Goal: Task Accomplishment & Management: Use online tool/utility

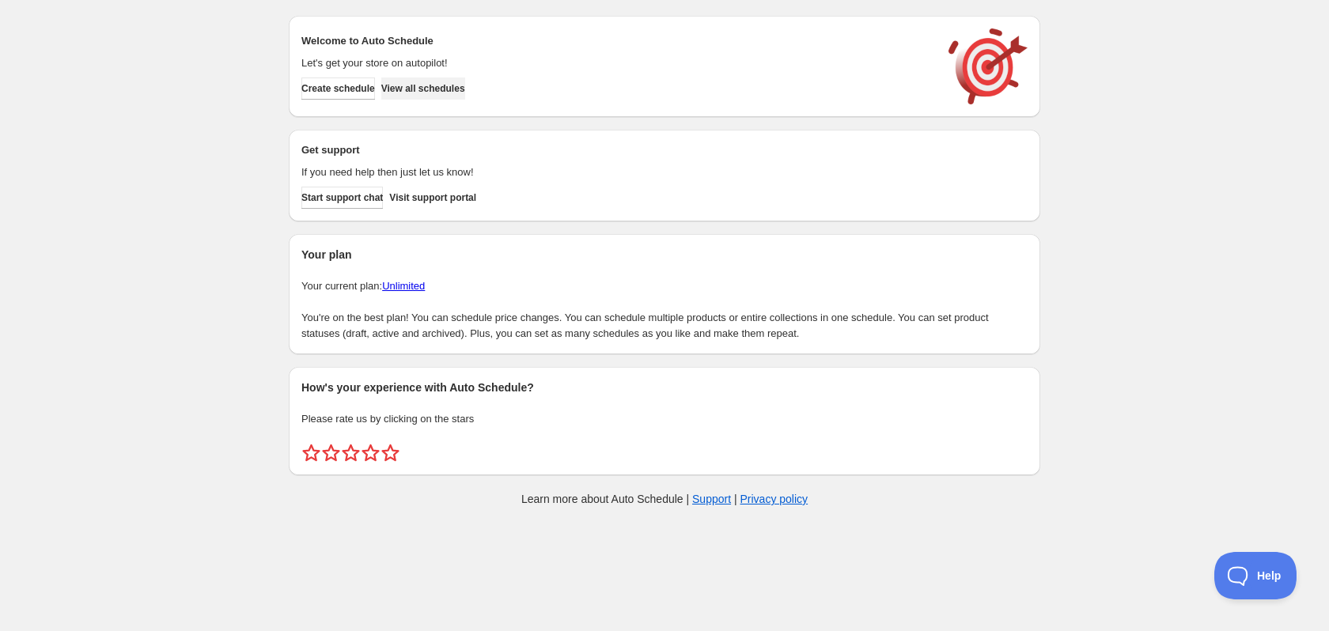
click at [440, 89] on span "View all schedules" at bounding box center [423, 88] width 84 height 13
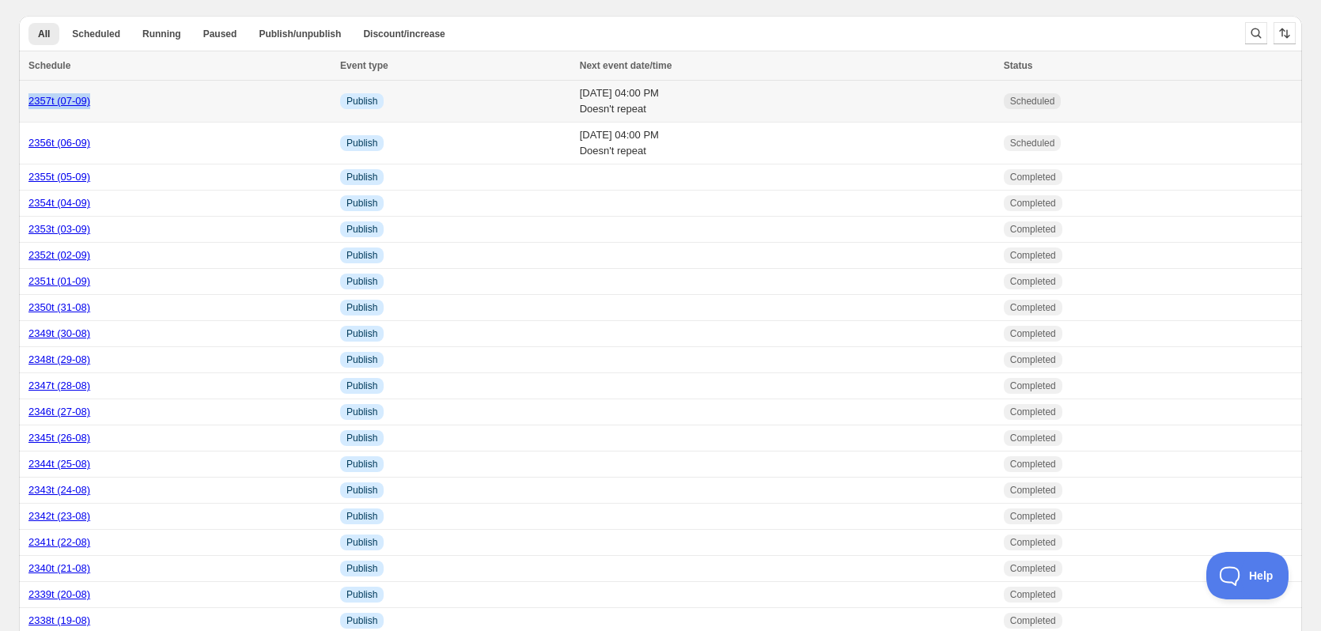
drag, startPoint x: 118, startPoint y: 99, endPoint x: 19, endPoint y: 116, distance: 100.4
click at [19, 116] on td "2357t (07-09)" at bounding box center [177, 102] width 316 height 42
copy link "2357t (07-09)"
click at [64, 108] on div "2357t (07-09)" at bounding box center [179, 101] width 302 height 16
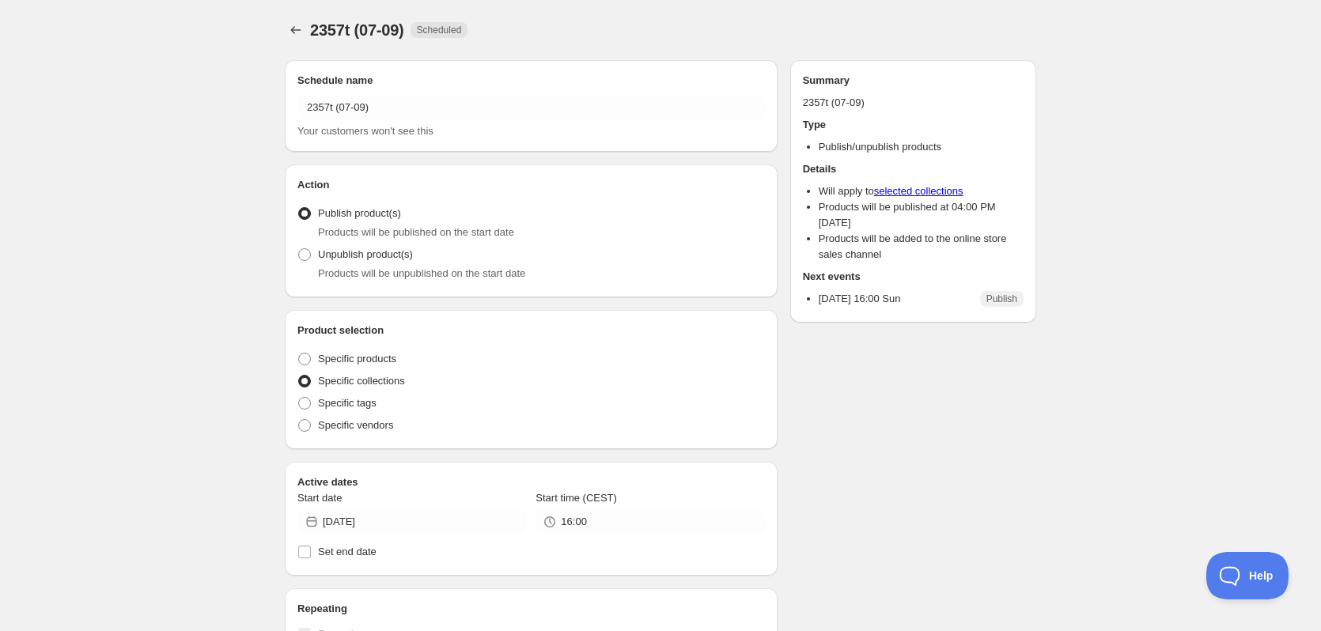
radio input "true"
checkbox input "true"
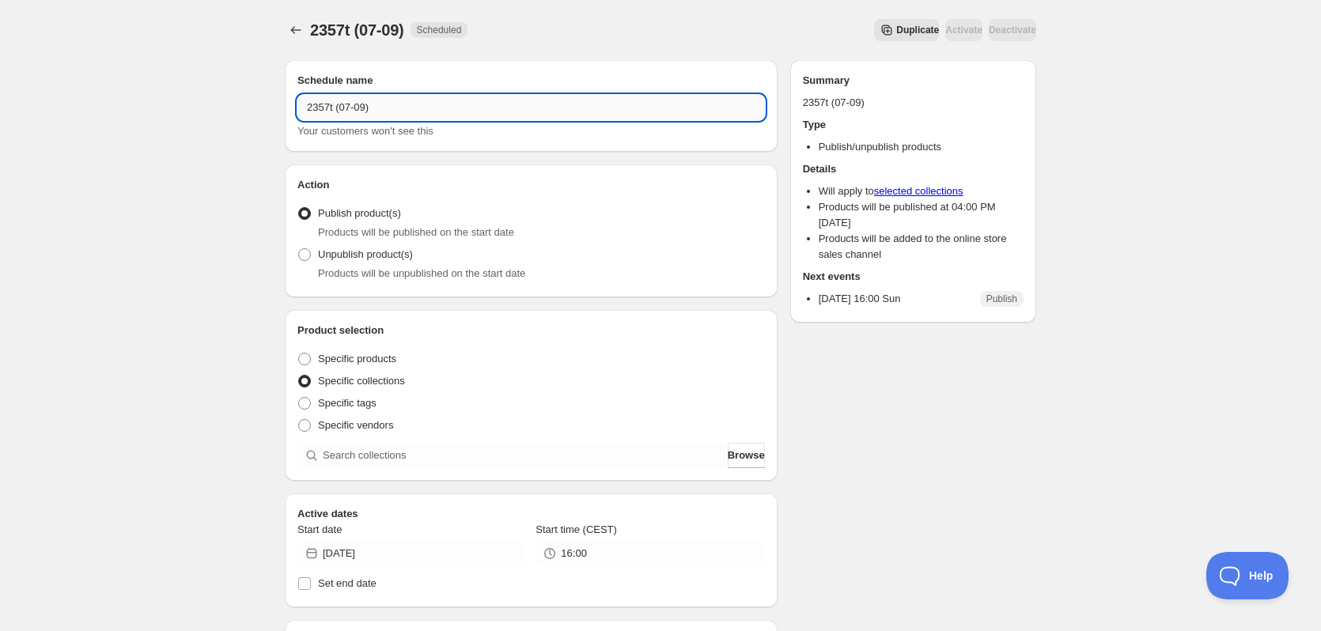
click at [394, 113] on input "2357t (07-09)" at bounding box center [530, 107] width 467 height 25
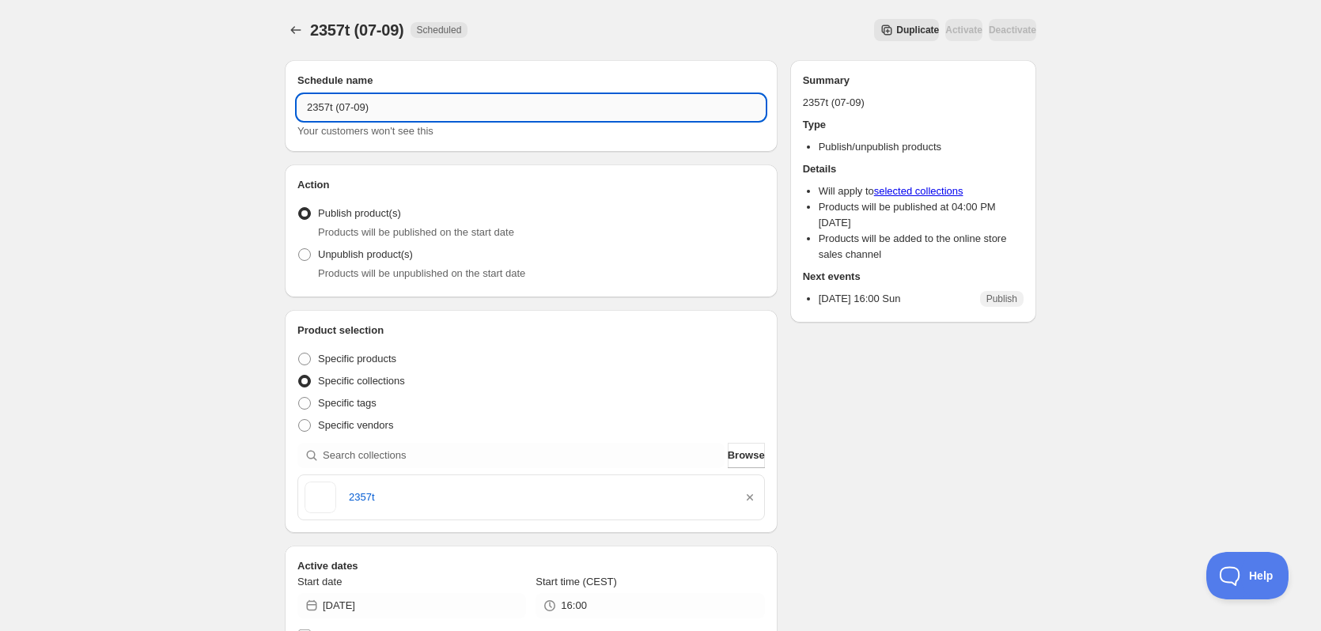
click at [394, 113] on input "2357t (07-09)" at bounding box center [530, 107] width 467 height 25
click at [896, 30] on span "Duplicate" at bounding box center [917, 30] width 43 height 13
click at [424, 110] on input "Copy of 2357t (07-09)" at bounding box center [530, 107] width 467 height 25
click at [423, 109] on input "Copy of 2357t (07-09)" at bounding box center [530, 107] width 467 height 25
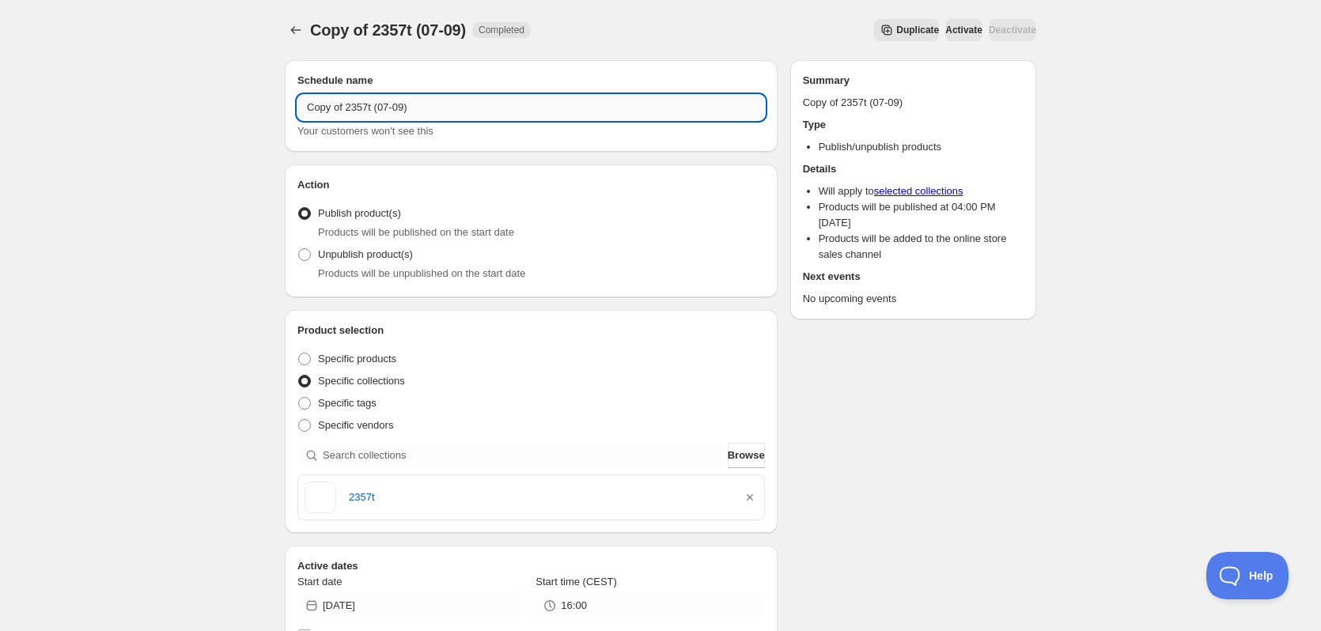
paste input "text"
click at [330, 108] on input "2357t (07-09)" at bounding box center [530, 107] width 467 height 25
click at [345, 108] on input "2358t (07-09)" at bounding box center [530, 107] width 467 height 25
click at [321, 108] on input "2358t (08-09)" at bounding box center [530, 107] width 467 height 25
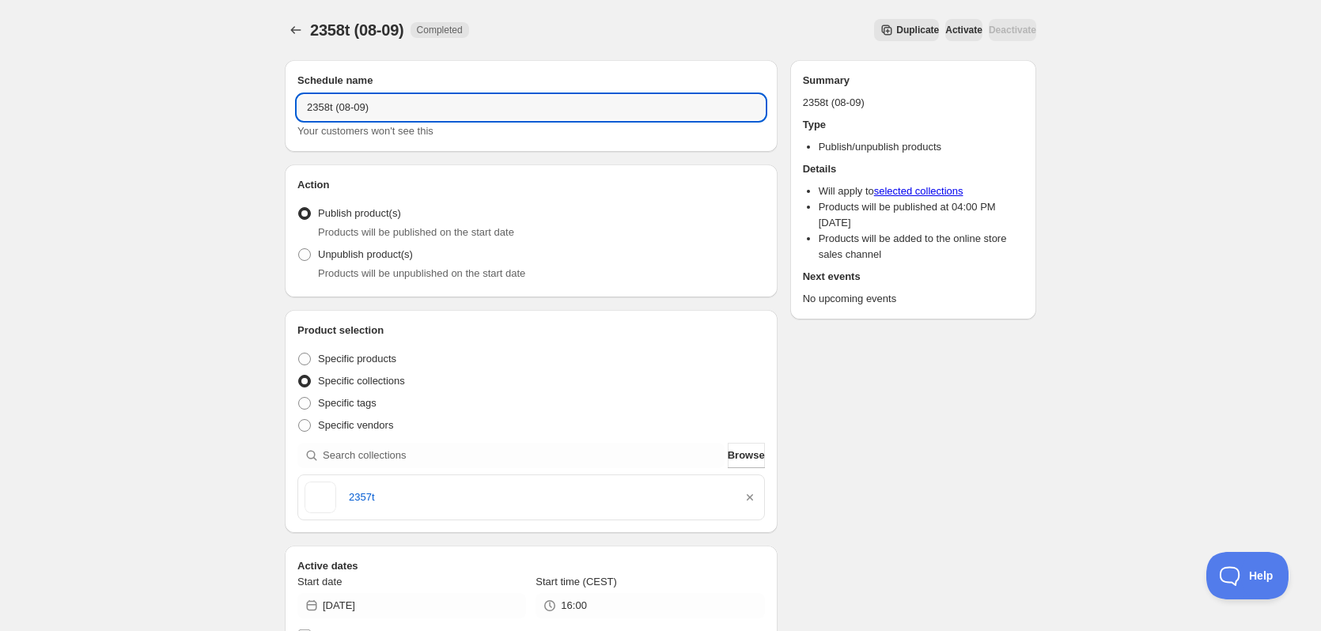
type input "2358t (08-09)"
click at [758, 499] on div "2357t" at bounding box center [531, 497] width 466 height 44
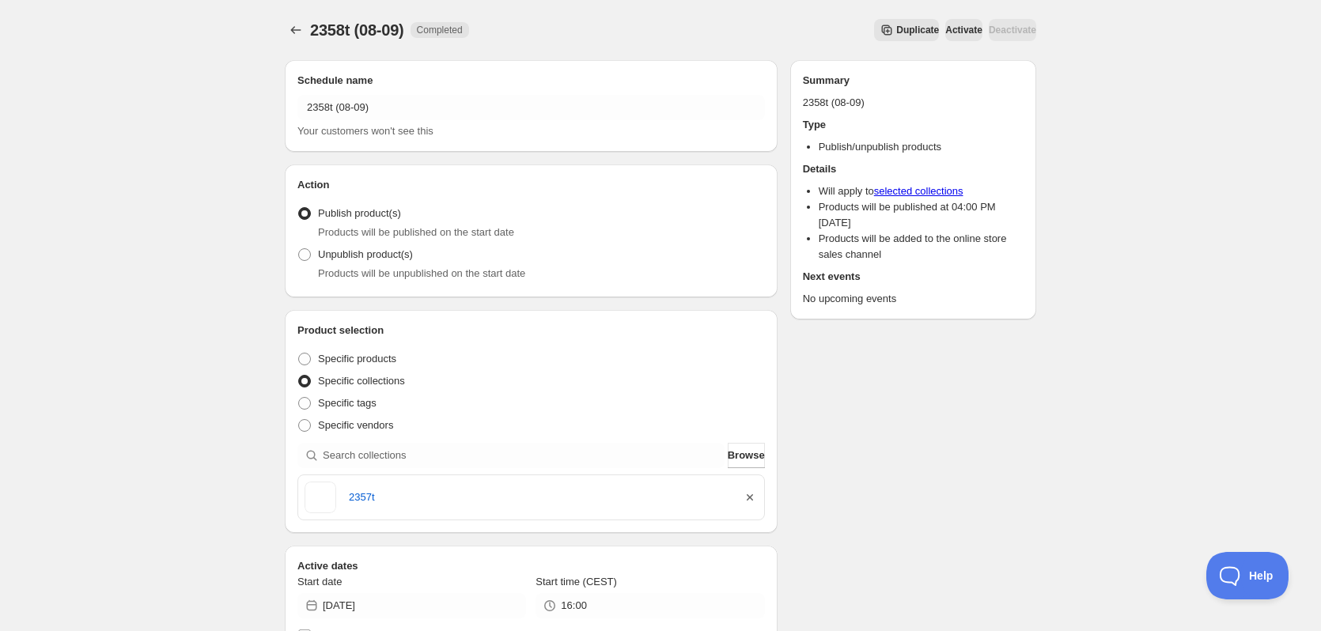
click at [751, 499] on icon "button" at bounding box center [750, 497] width 6 height 6
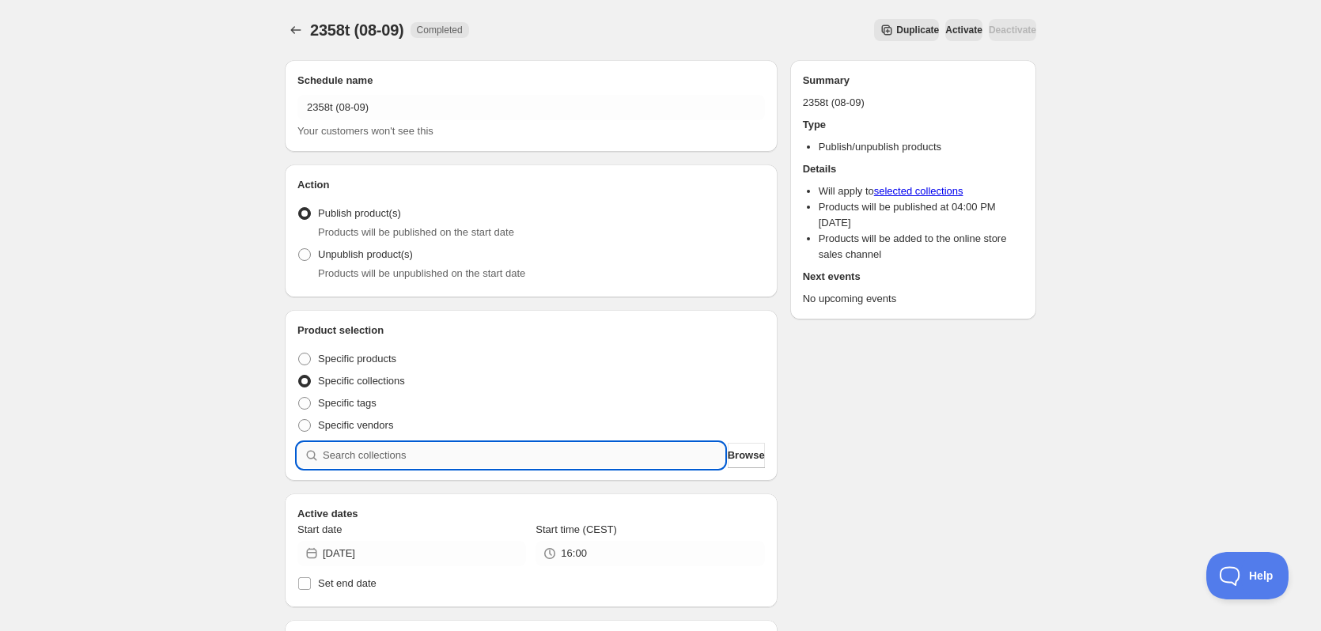
click at [569, 462] on input "search" at bounding box center [524, 455] width 402 height 25
paste input "2358t"
type input "2358t"
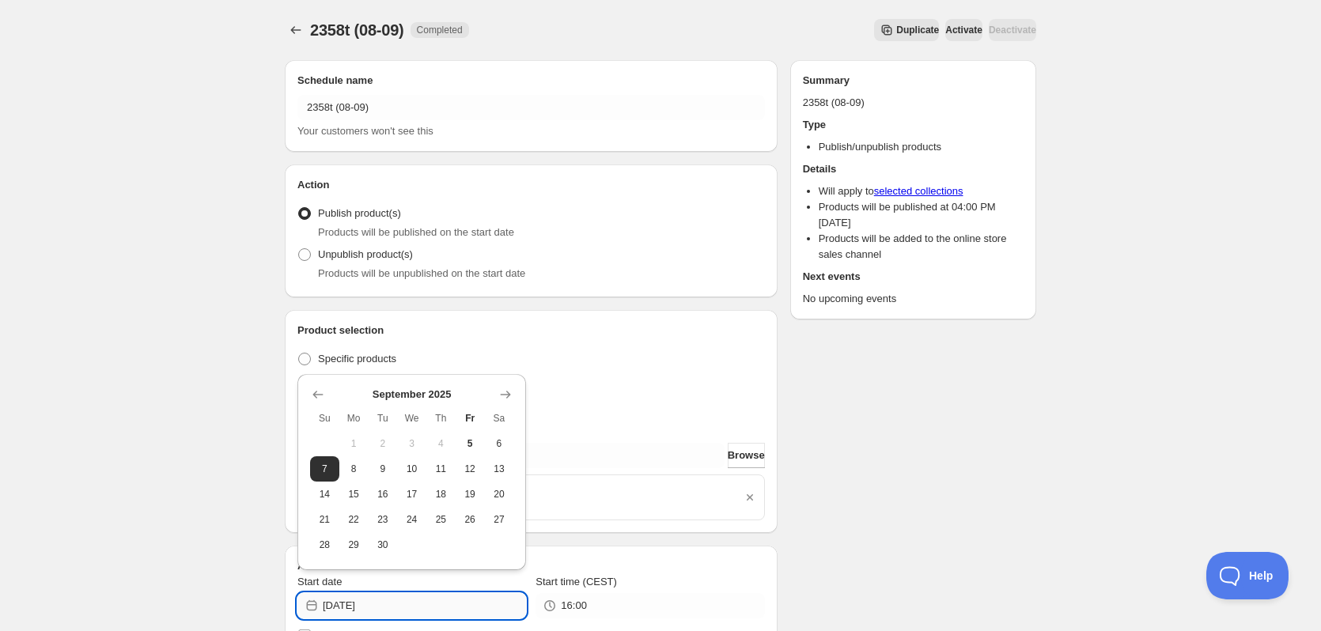
drag, startPoint x: 370, startPoint y: 607, endPoint x: 399, endPoint y: 607, distance: 29.3
click at [399, 607] on input "2025-09-07" at bounding box center [424, 605] width 203 height 25
type input "2025-09-08"
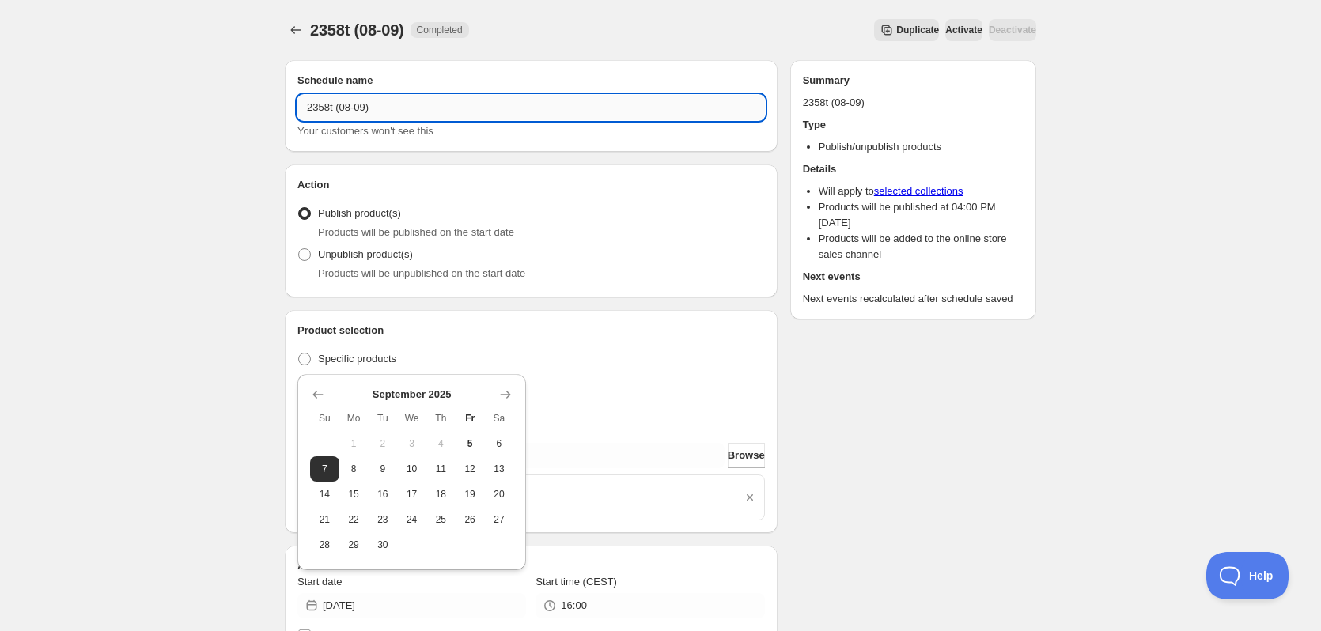
click at [380, 108] on input "2358t (08-09)" at bounding box center [530, 107] width 467 height 25
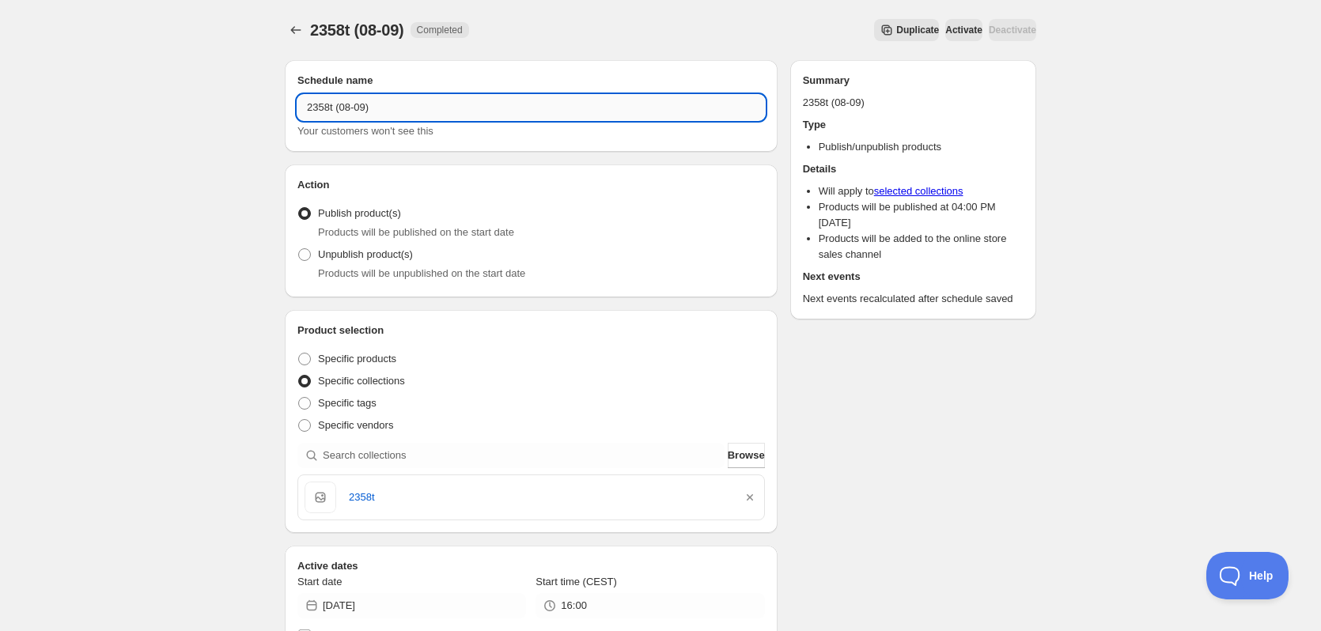
click at [380, 108] on input "2358t (08-09)" at bounding box center [530, 107] width 467 height 25
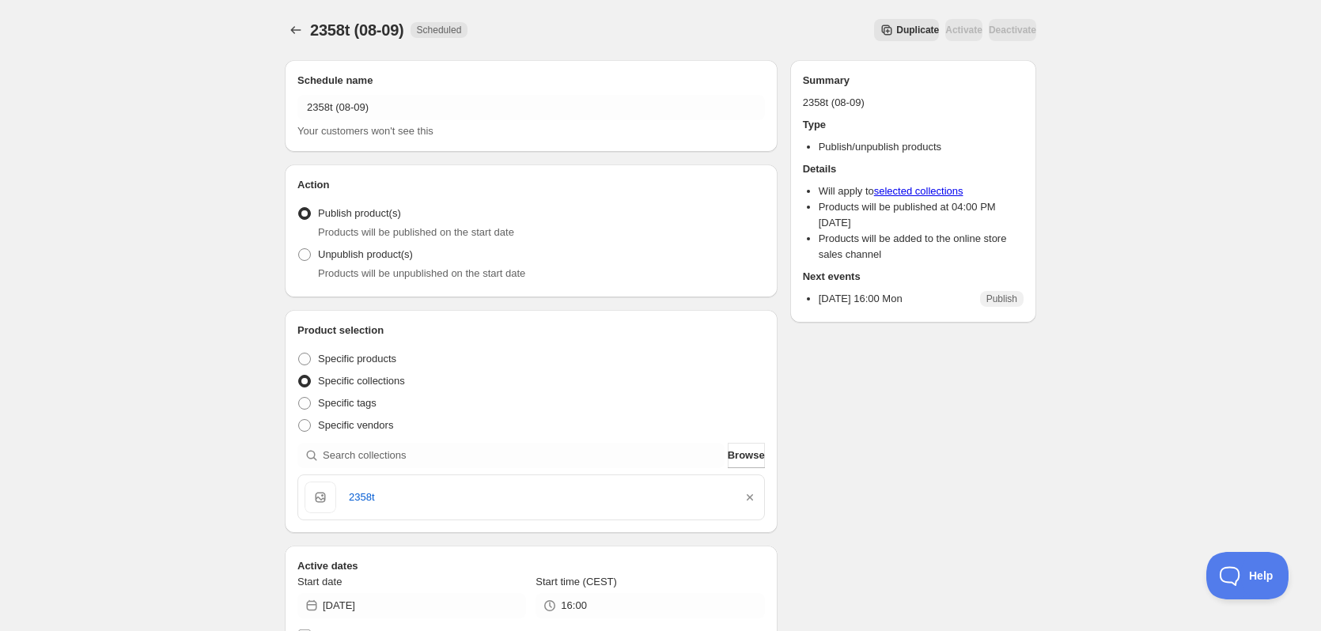
click at [874, 37] on button "Duplicate" at bounding box center [906, 30] width 65 height 22
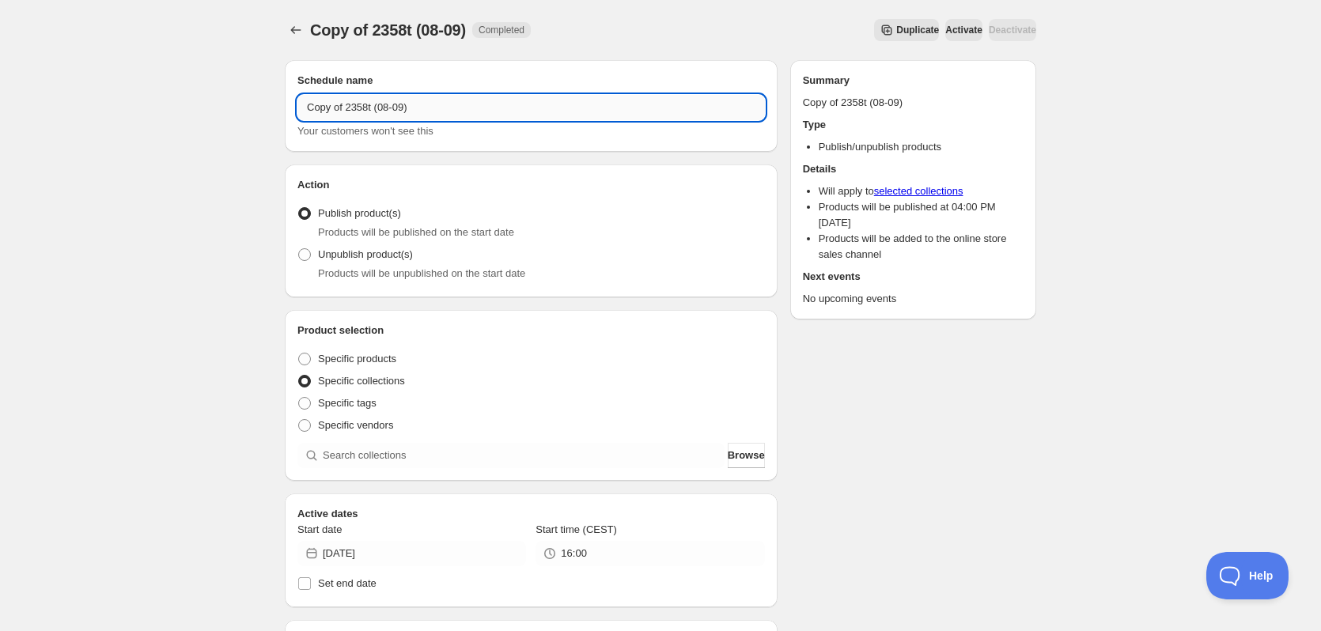
click at [419, 108] on input "Copy of 2358t (08-09)" at bounding box center [530, 107] width 467 height 25
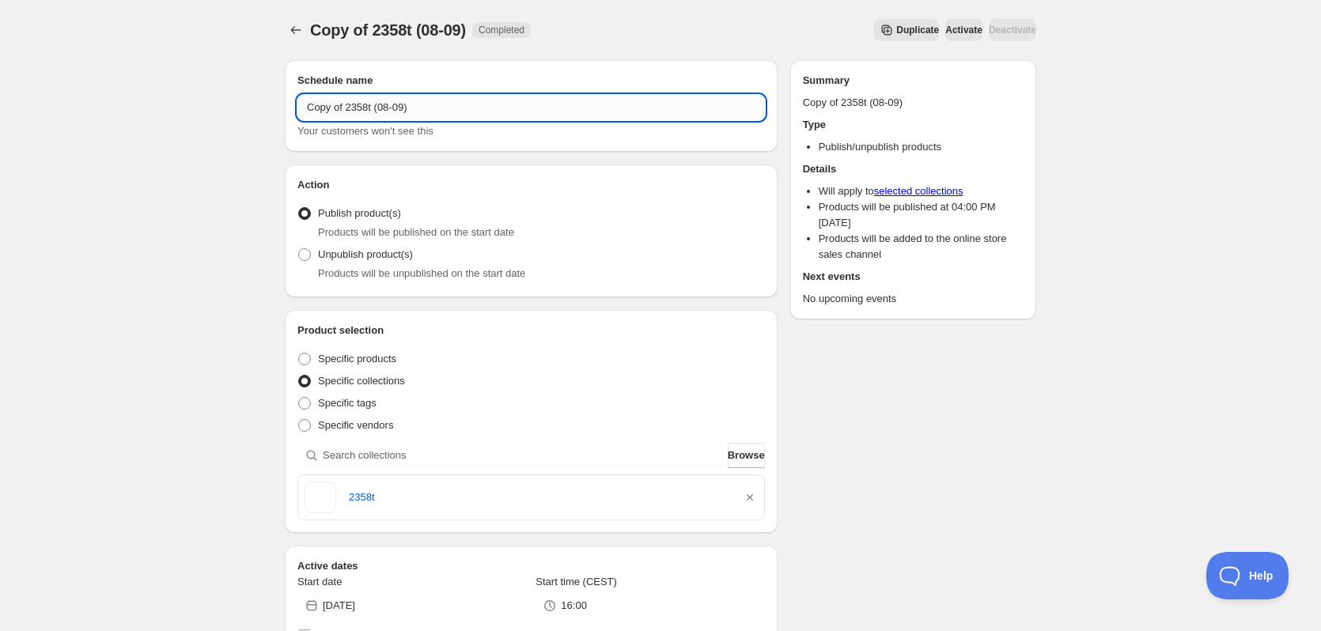
click at [419, 108] on input "Copy of 2358t (08-09)" at bounding box center [530, 107] width 467 height 25
paste input "text"
click at [327, 115] on input "2358t (08-09)" at bounding box center [530, 107] width 467 height 25
click at [346, 108] on input "2359t (08-09)" at bounding box center [530, 107] width 467 height 25
click at [312, 107] on input "2359t (09-09)" at bounding box center [530, 107] width 467 height 25
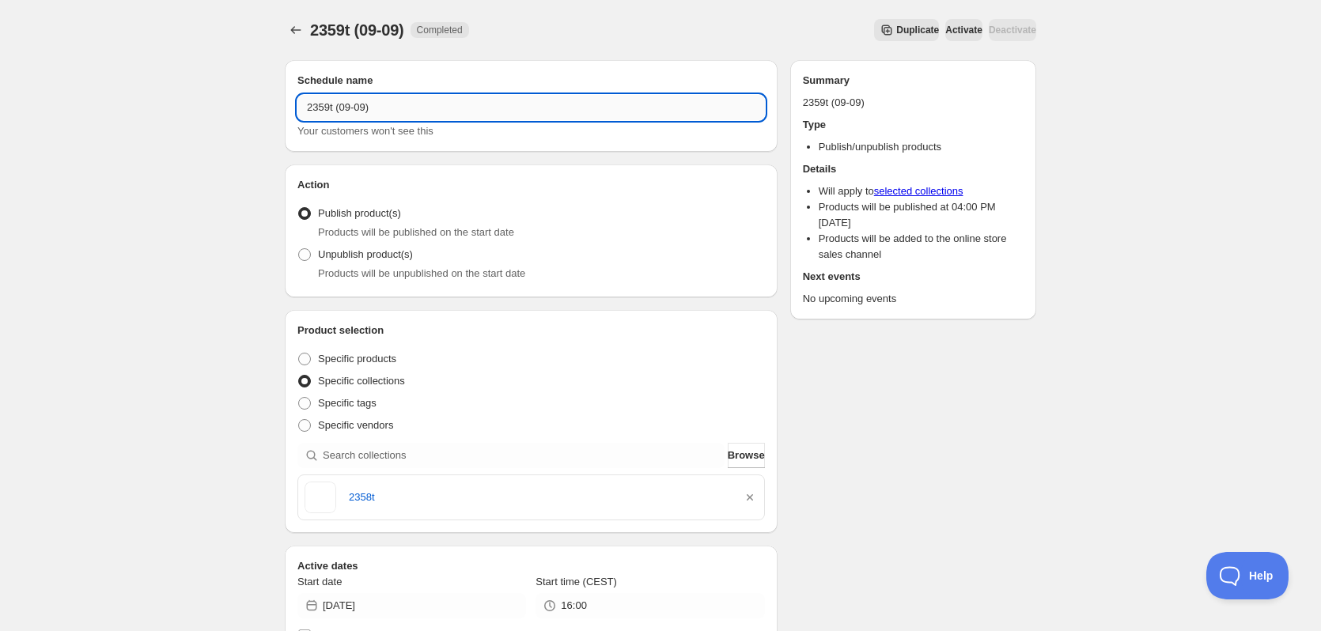
click at [312, 107] on input "2359t (09-09)" at bounding box center [530, 107] width 467 height 25
type input "2359t (09-09)"
click at [751, 499] on icon "button" at bounding box center [750, 497] width 6 height 6
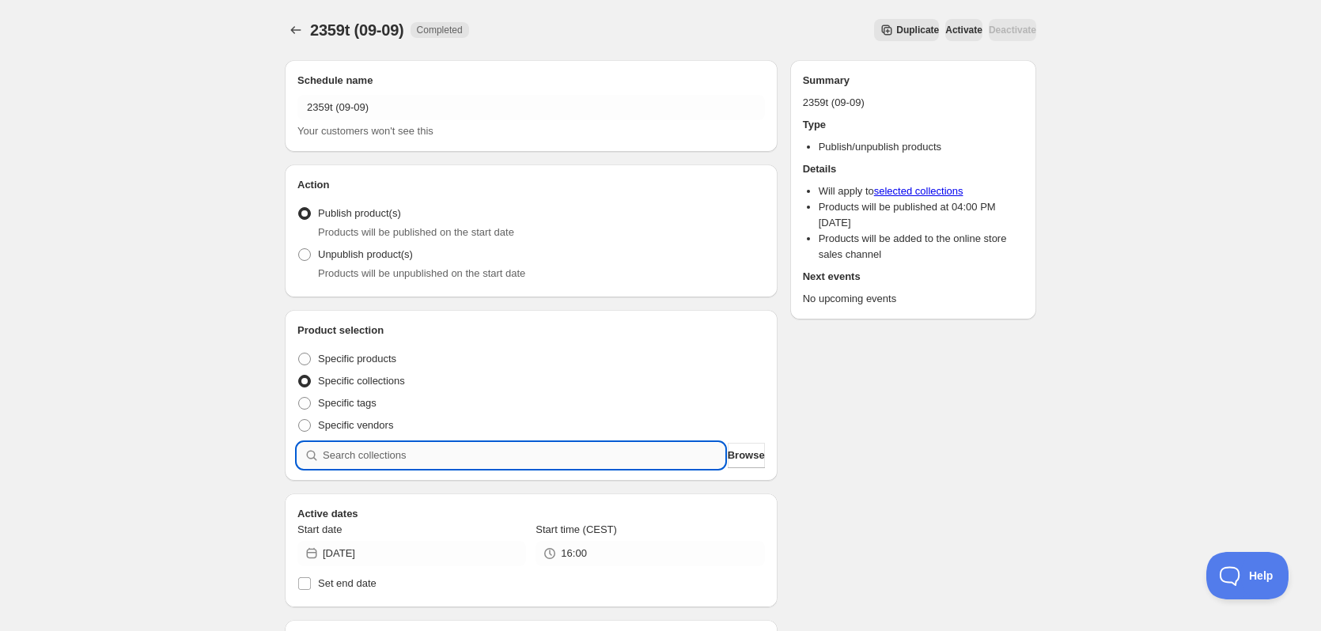
click at [561, 453] on input "search" at bounding box center [524, 455] width 402 height 25
paste input "2359t"
type input "2359t"
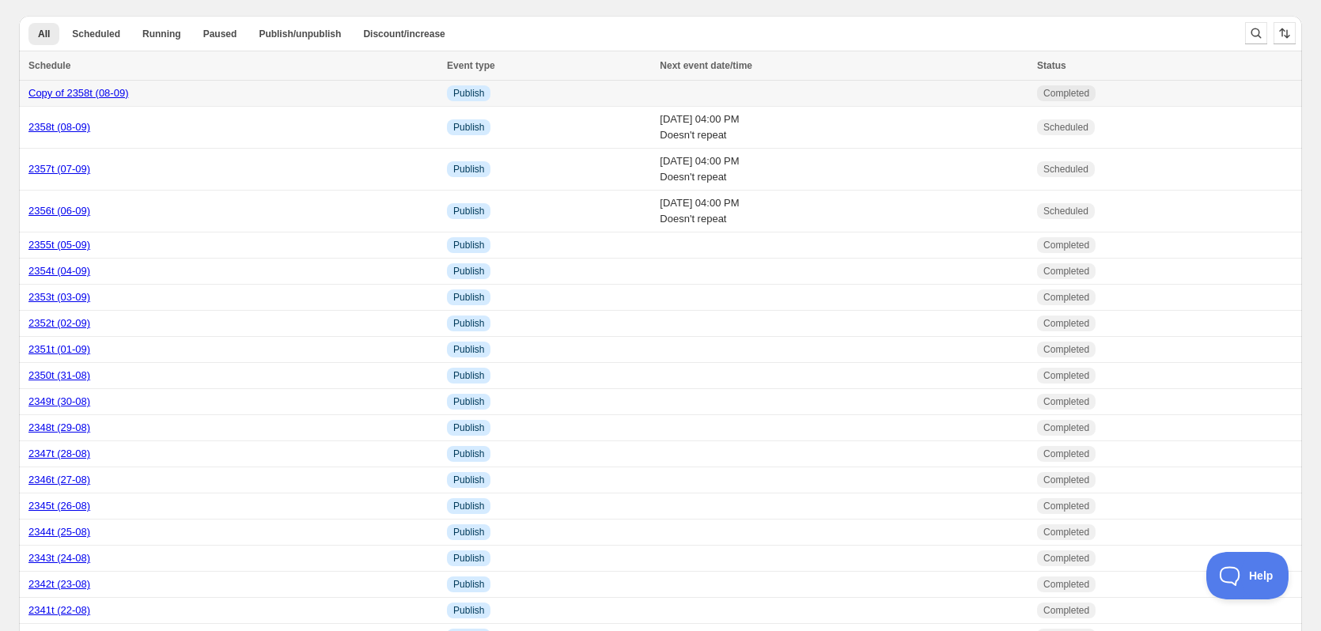
click at [1141, 87] on td "Completed" at bounding box center [1167, 94] width 270 height 26
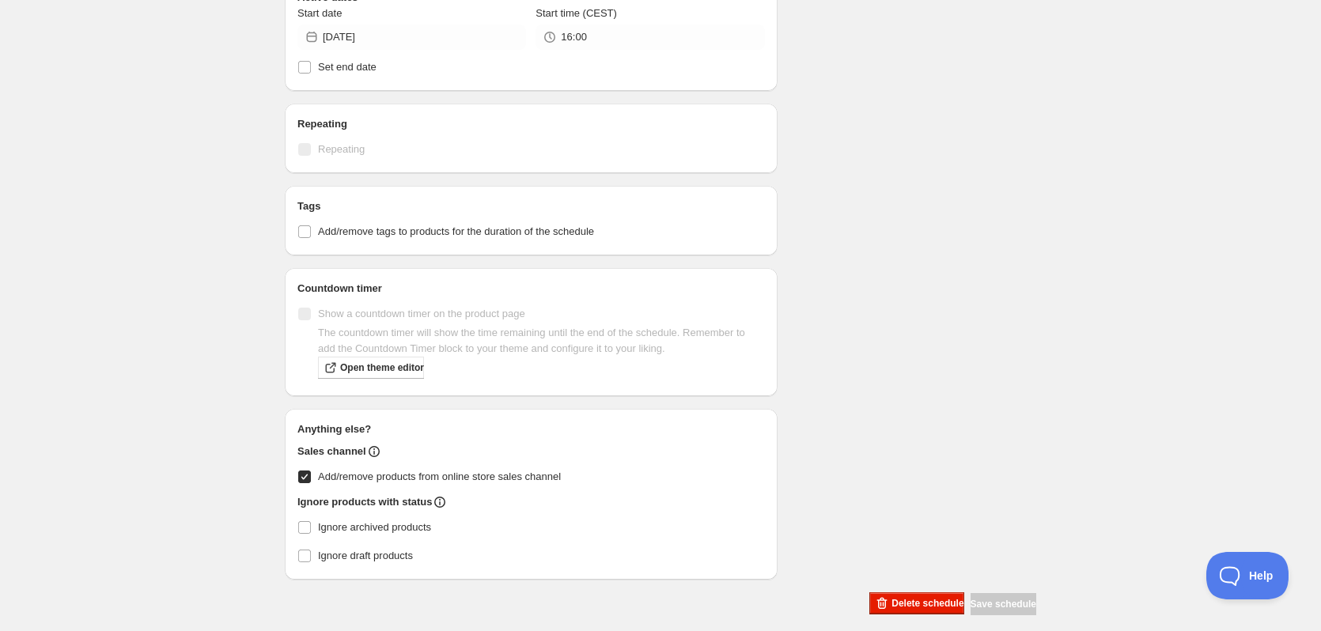
scroll to position [584, 0]
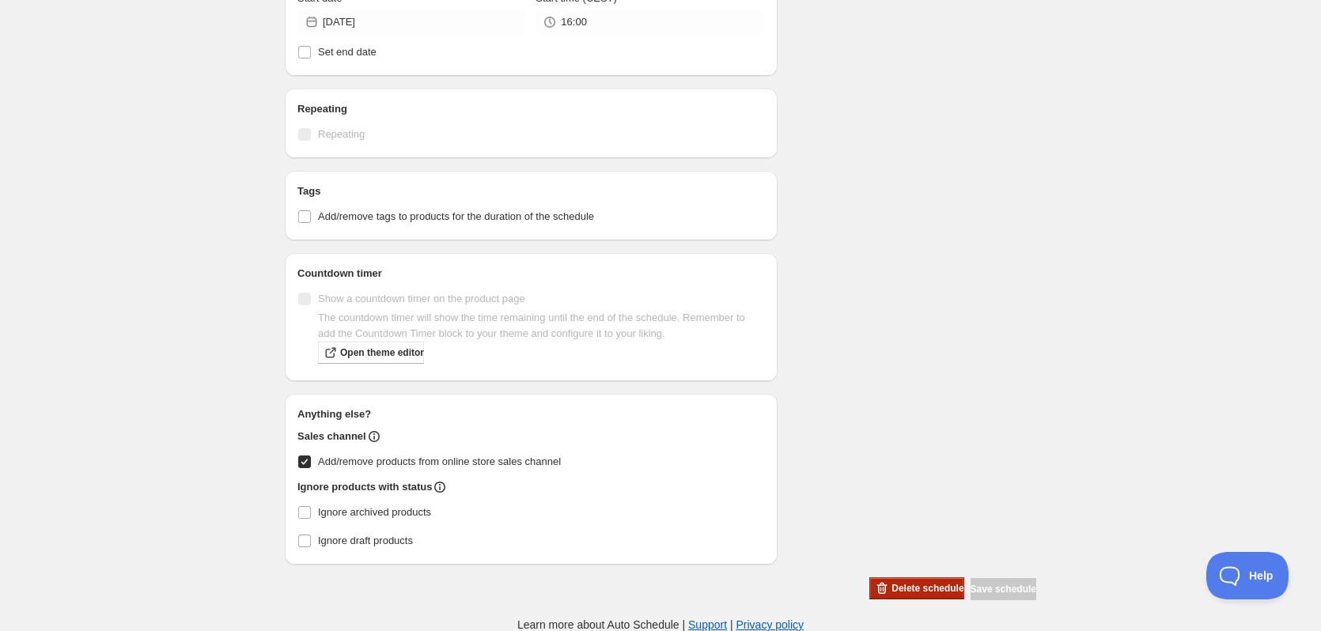
click at [874, 584] on icon "button" at bounding box center [882, 588] width 16 height 16
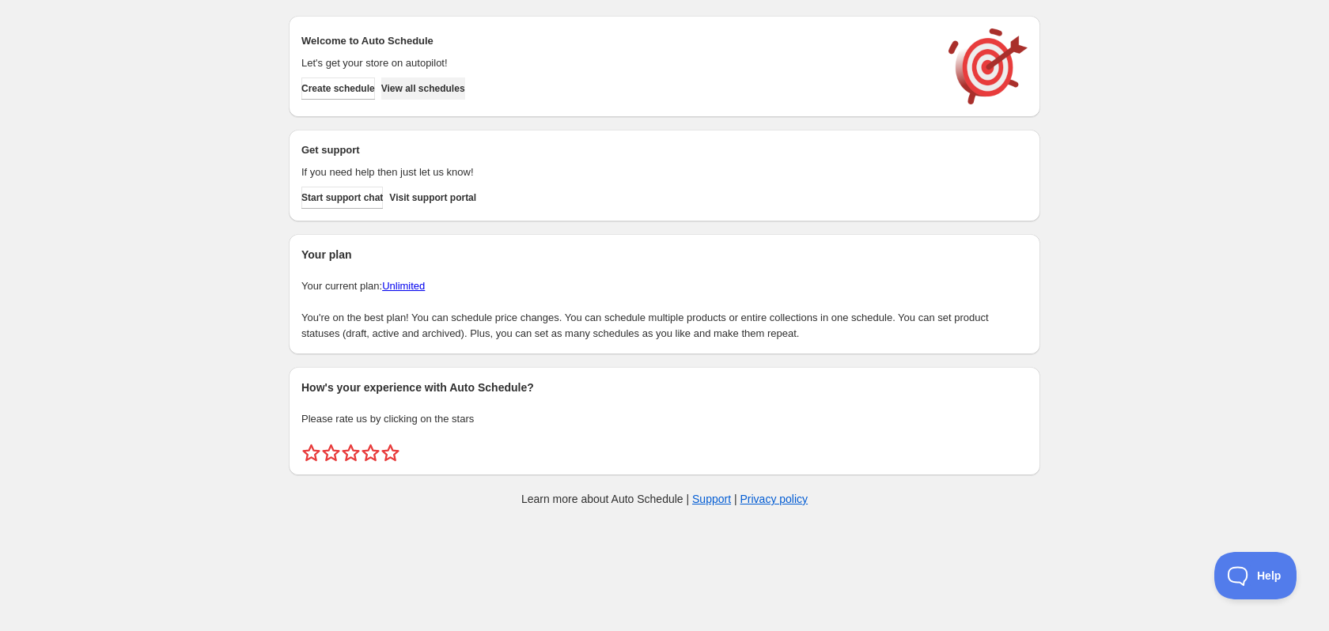
click at [447, 91] on span "View all schedules" at bounding box center [423, 88] width 84 height 13
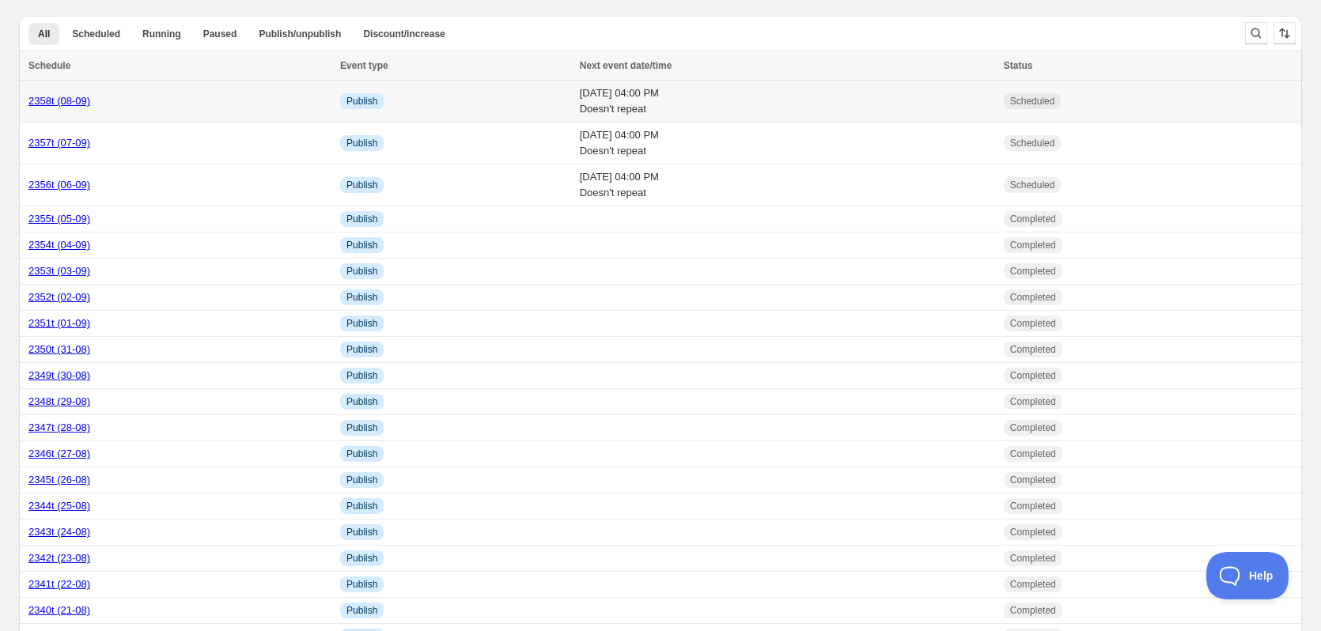
click at [123, 102] on div "2358t (08-09)" at bounding box center [179, 101] width 302 height 16
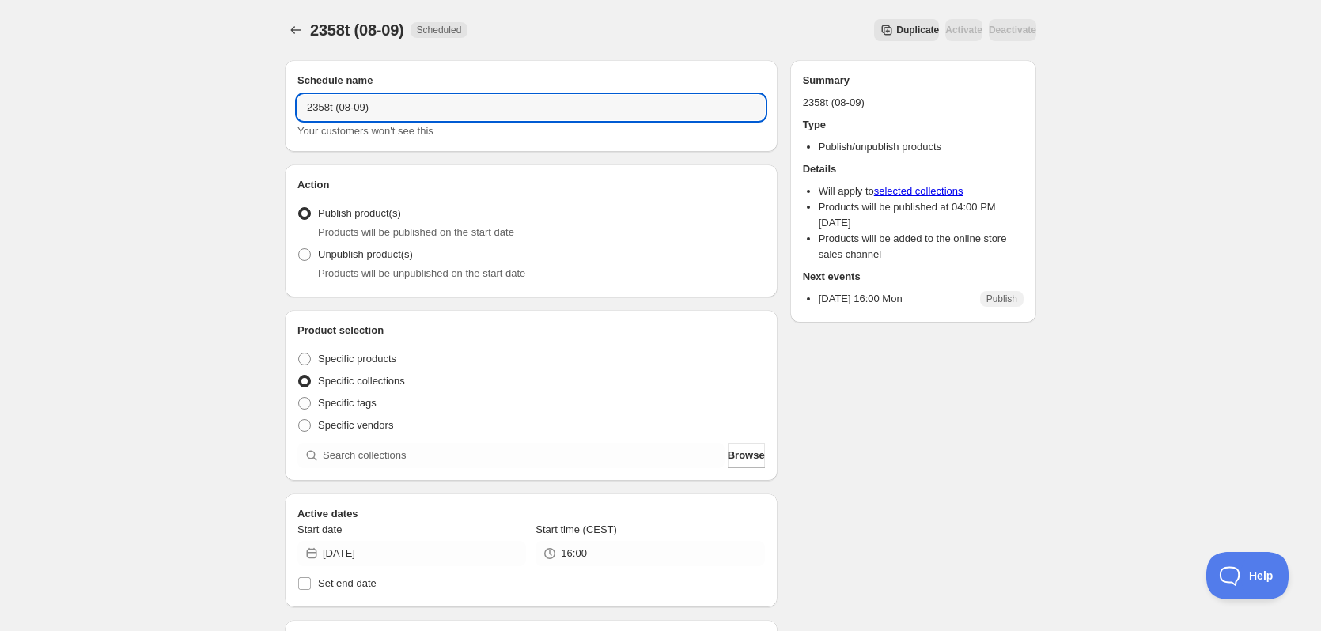
drag, startPoint x: 430, startPoint y: 115, endPoint x: 130, endPoint y: 112, distance: 300.5
click at [181, 119] on div "2358t (08-09). This page is ready 2358t (08-09) Scheduled Duplicate Activate De…" at bounding box center [660, 582] width 1321 height 1164
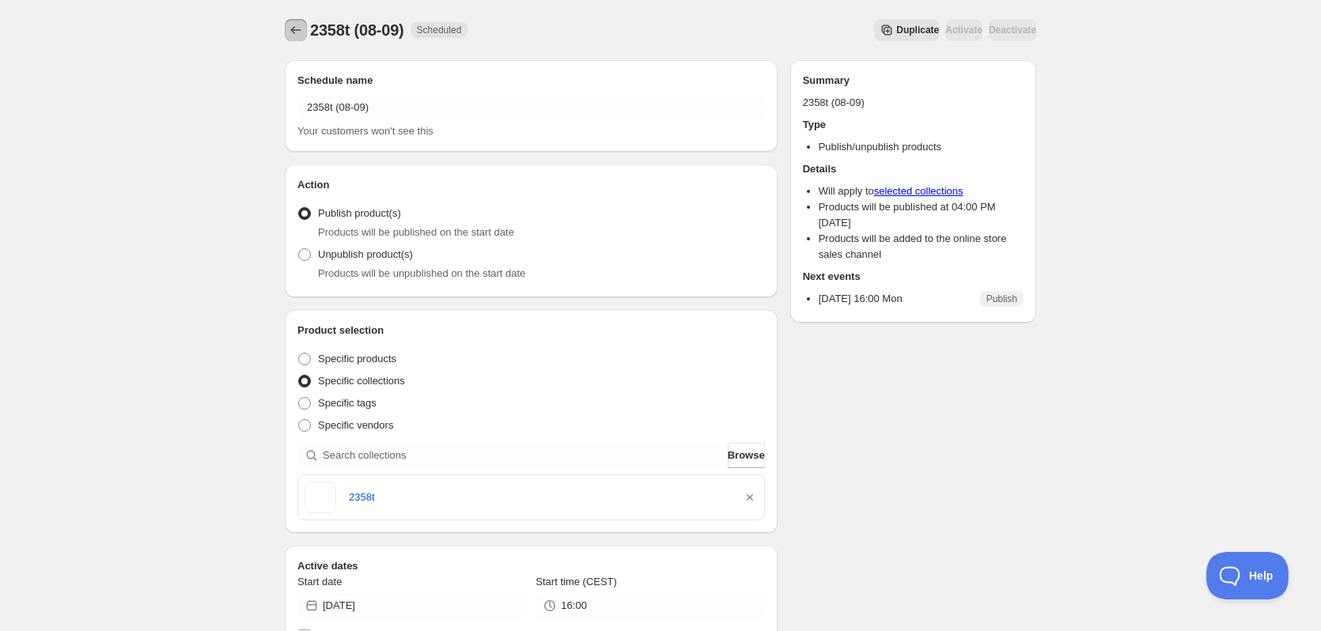
click at [293, 27] on icon "Schedules" at bounding box center [296, 30] width 16 height 16
click at [896, 31] on span "Duplicate" at bounding box center [917, 30] width 43 height 13
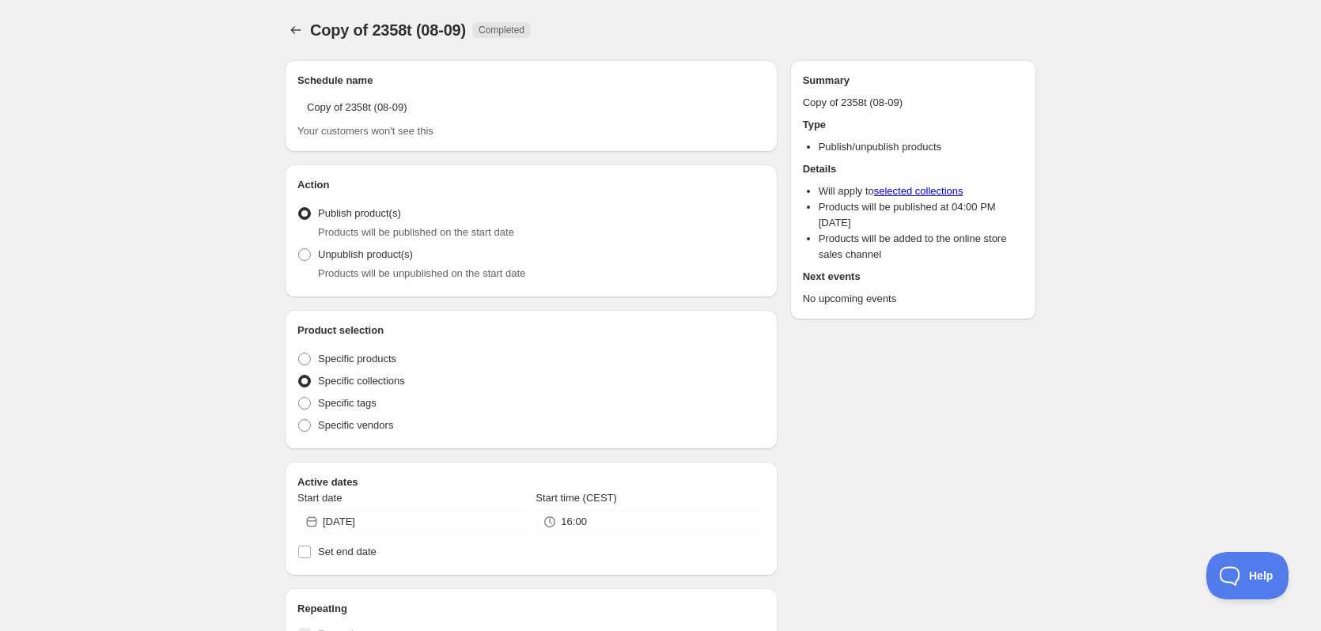
radio input "true"
checkbox input "true"
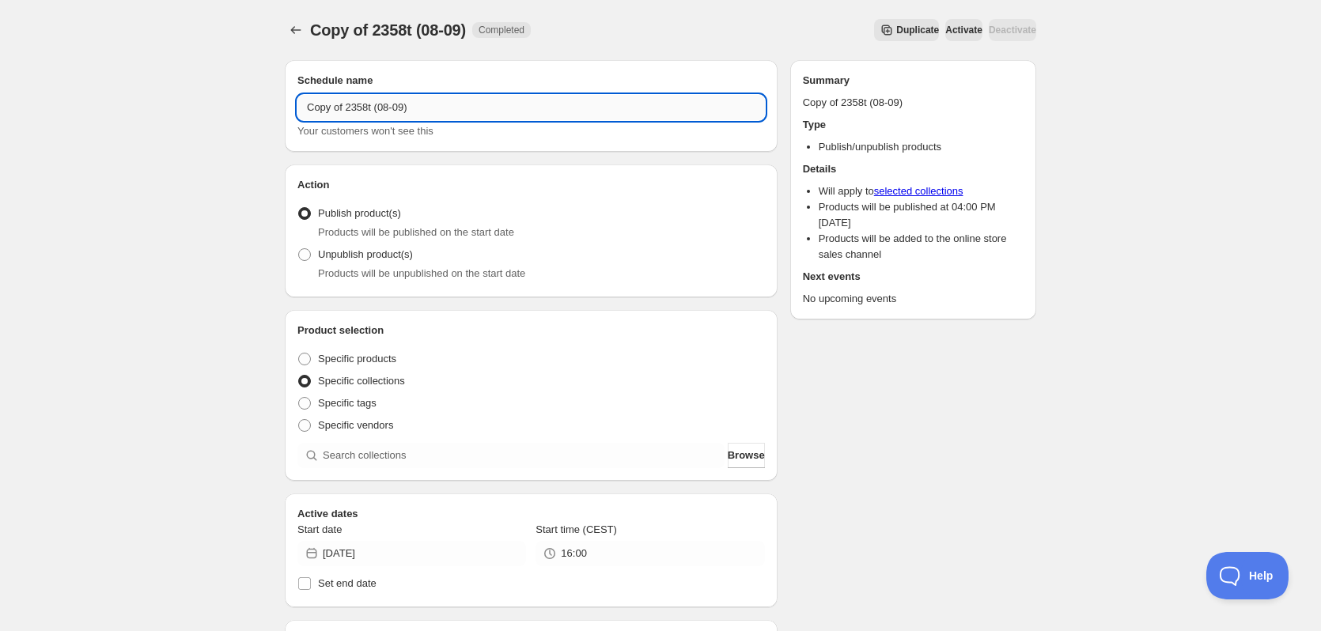
click at [422, 119] on input "Copy of 2358t (08-09)" at bounding box center [530, 107] width 467 height 25
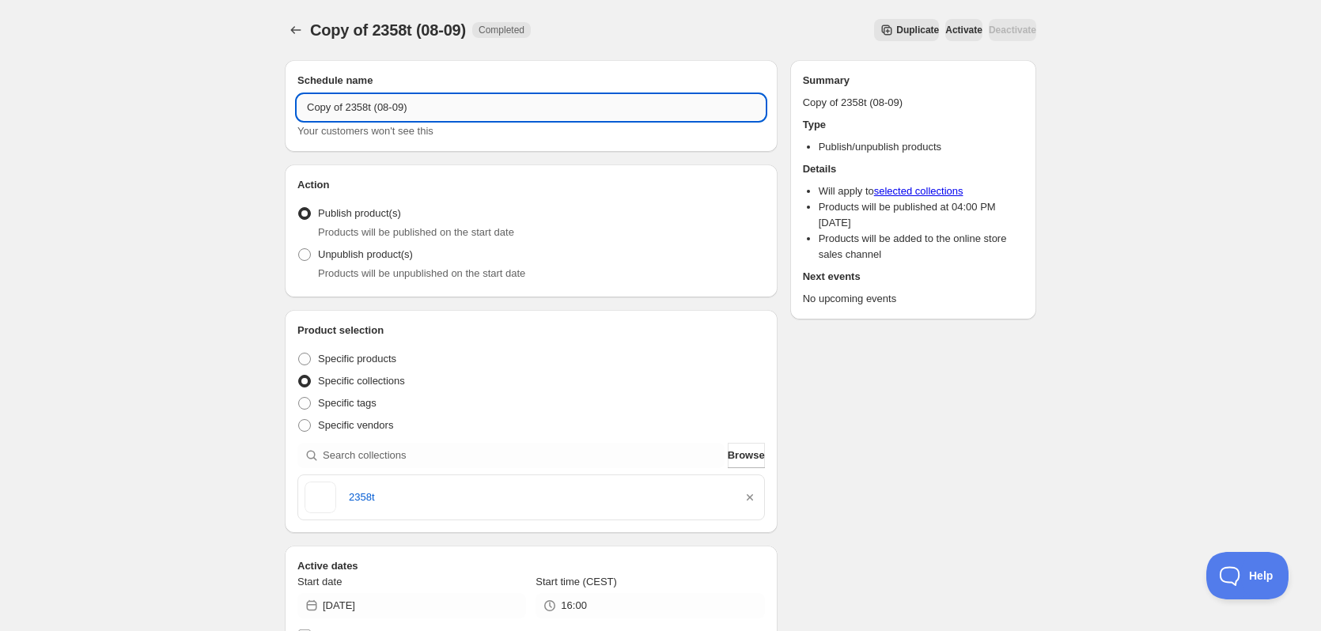
click at [422, 119] on input "Copy of 2358t (08-09)" at bounding box center [530, 107] width 467 height 25
click at [421, 119] on input "Copy of 2358t (08-09)" at bounding box center [530, 107] width 467 height 25
paste input "text"
click at [327, 113] on input "2358t (08-09)" at bounding box center [530, 107] width 467 height 25
click at [346, 114] on input "2350t (08-09)" at bounding box center [530, 107] width 467 height 25
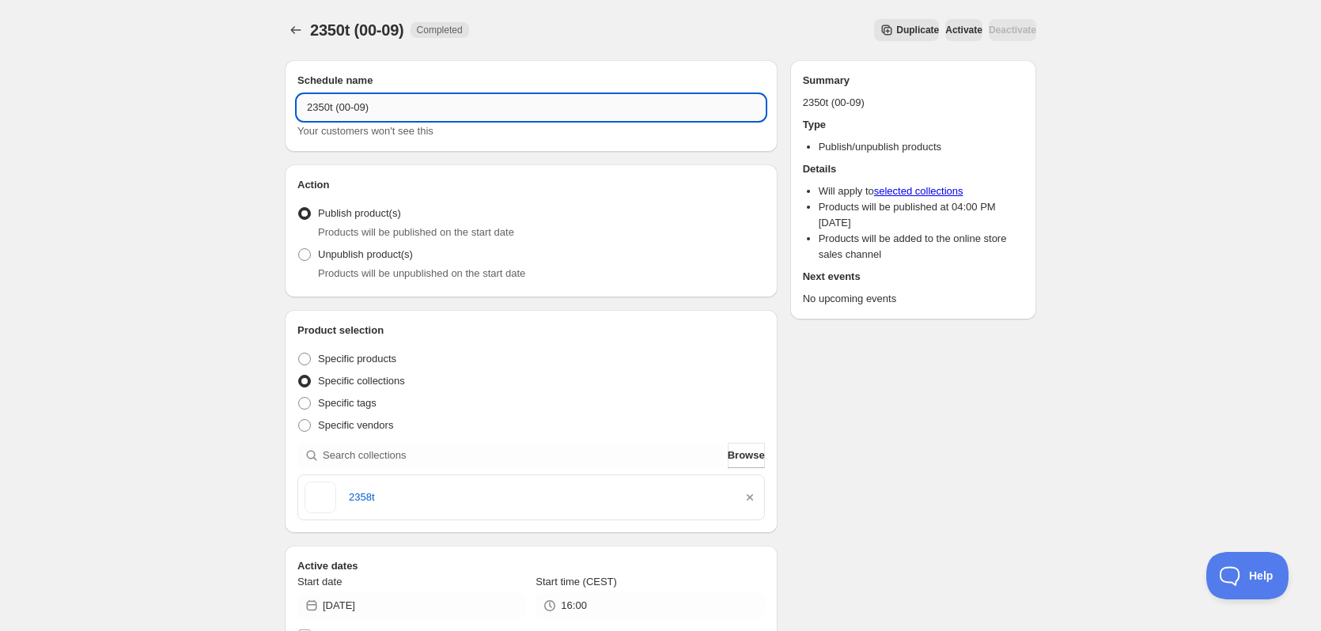
click at [309, 112] on input "2350t (00-09)" at bounding box center [530, 107] width 467 height 25
type input "2350t (00-09)"
click at [748, 496] on icon "button" at bounding box center [750, 498] width 16 height 16
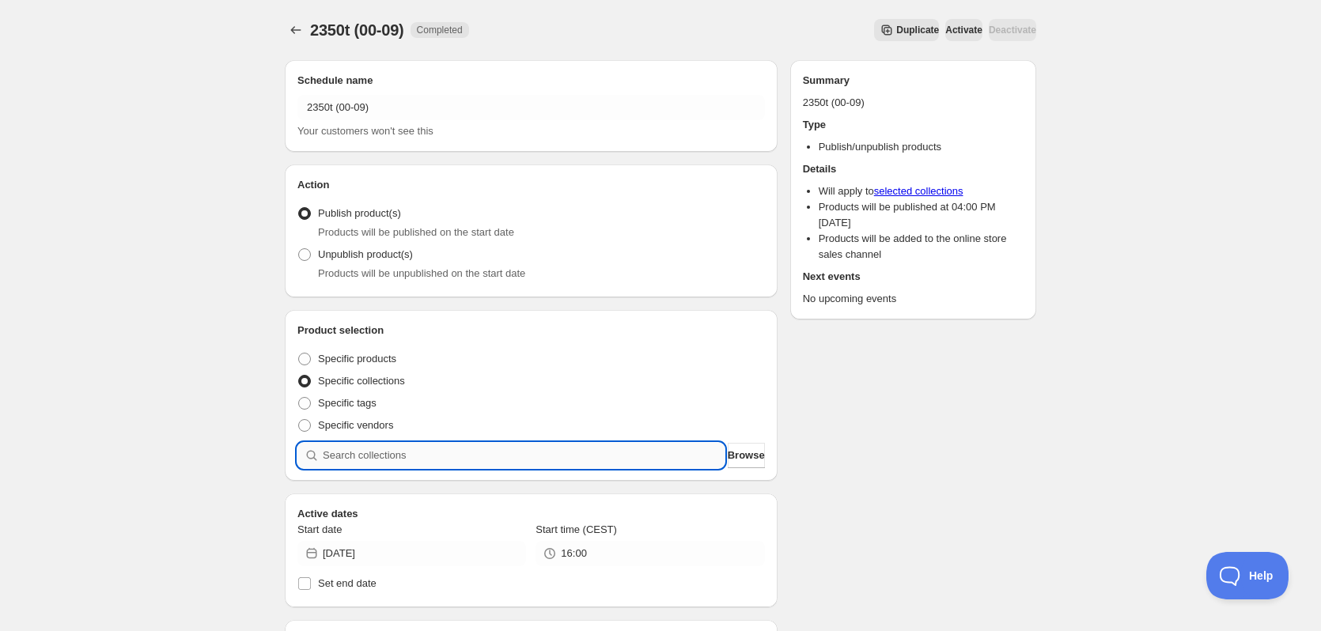
click at [467, 455] on input "search" at bounding box center [524, 455] width 402 height 25
paste input "2350t"
type input "2350t"
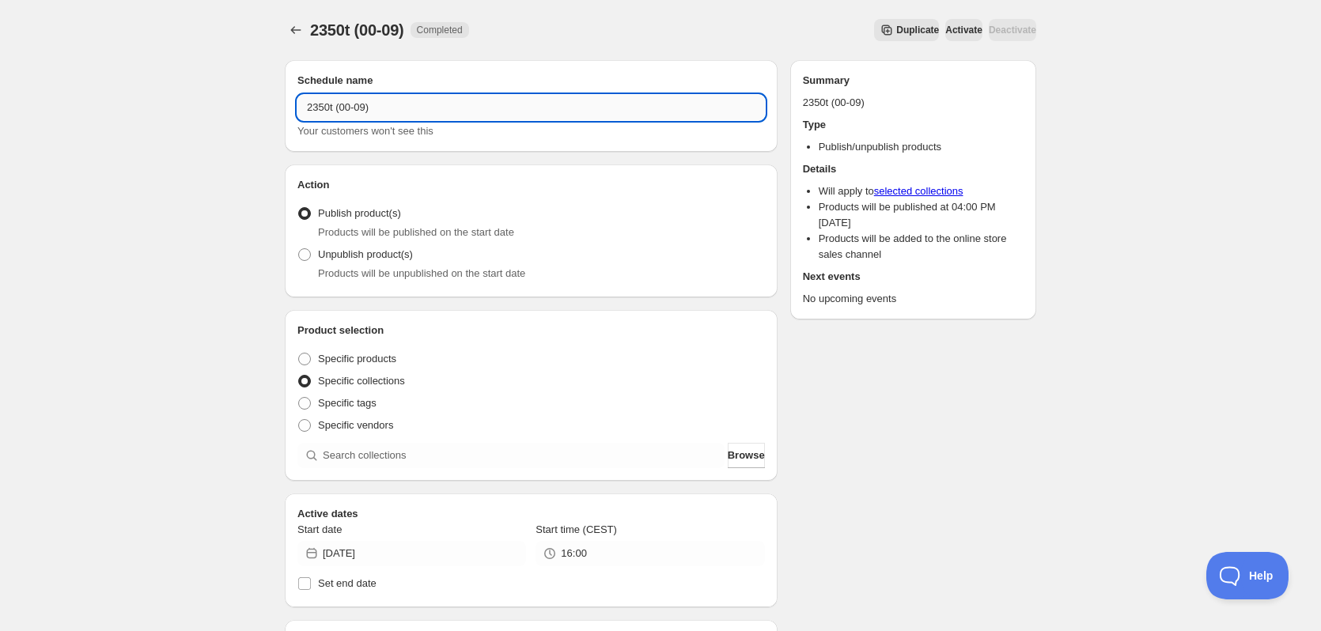
click at [328, 110] on input "2350t (00-09)" at bounding box center [530, 107] width 467 height 25
click at [348, 108] on input "2359t (00-09)" at bounding box center [530, 107] width 467 height 25
click at [316, 107] on input "2359t (09-09)" at bounding box center [530, 107] width 467 height 25
type input "2359t (09-09)"
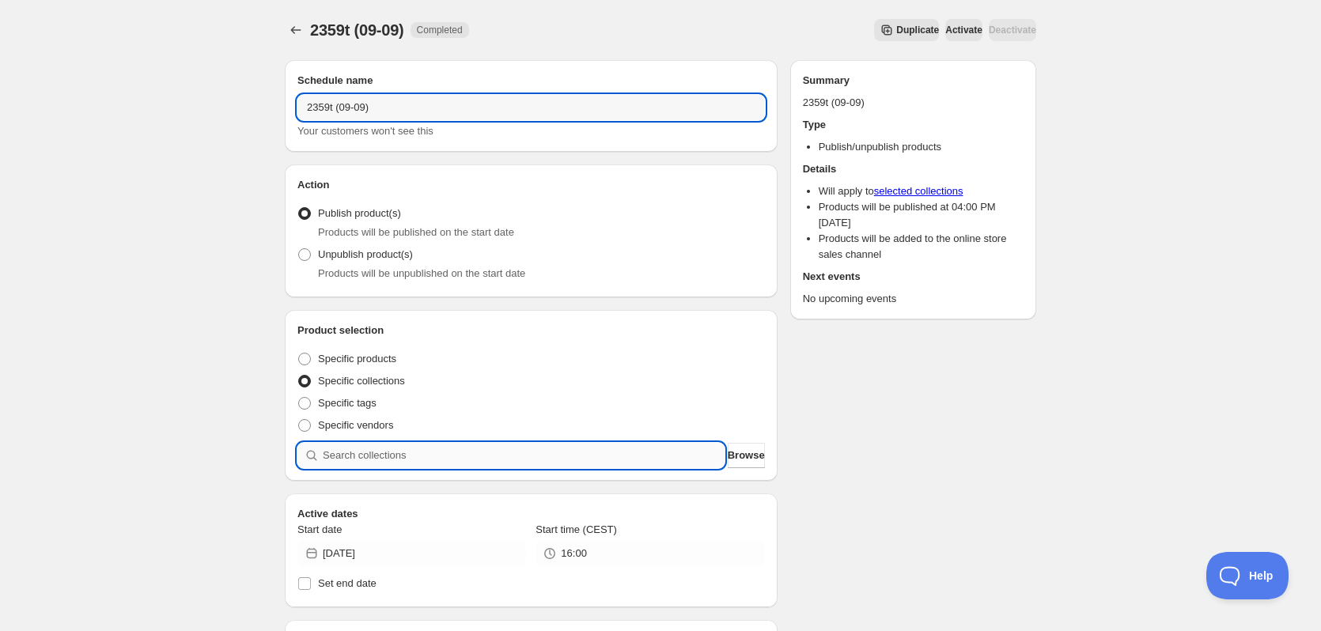
click at [490, 456] on input "search" at bounding box center [524, 455] width 402 height 25
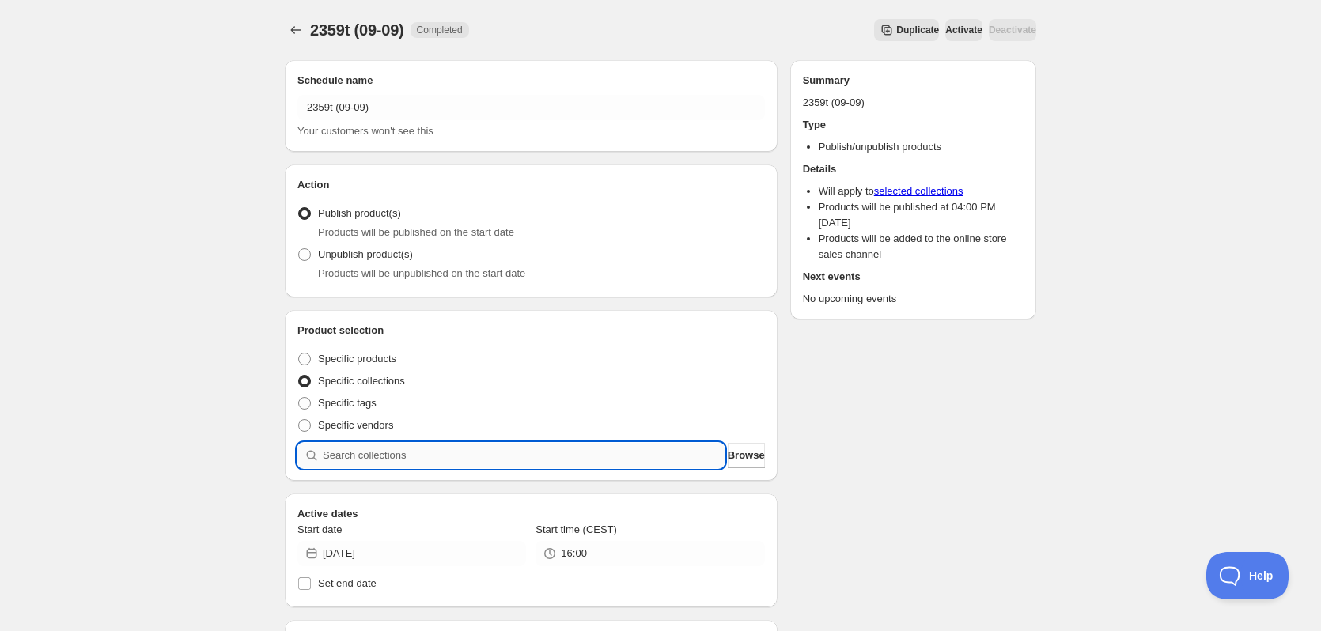
paste input "2359t"
type input "2359t"
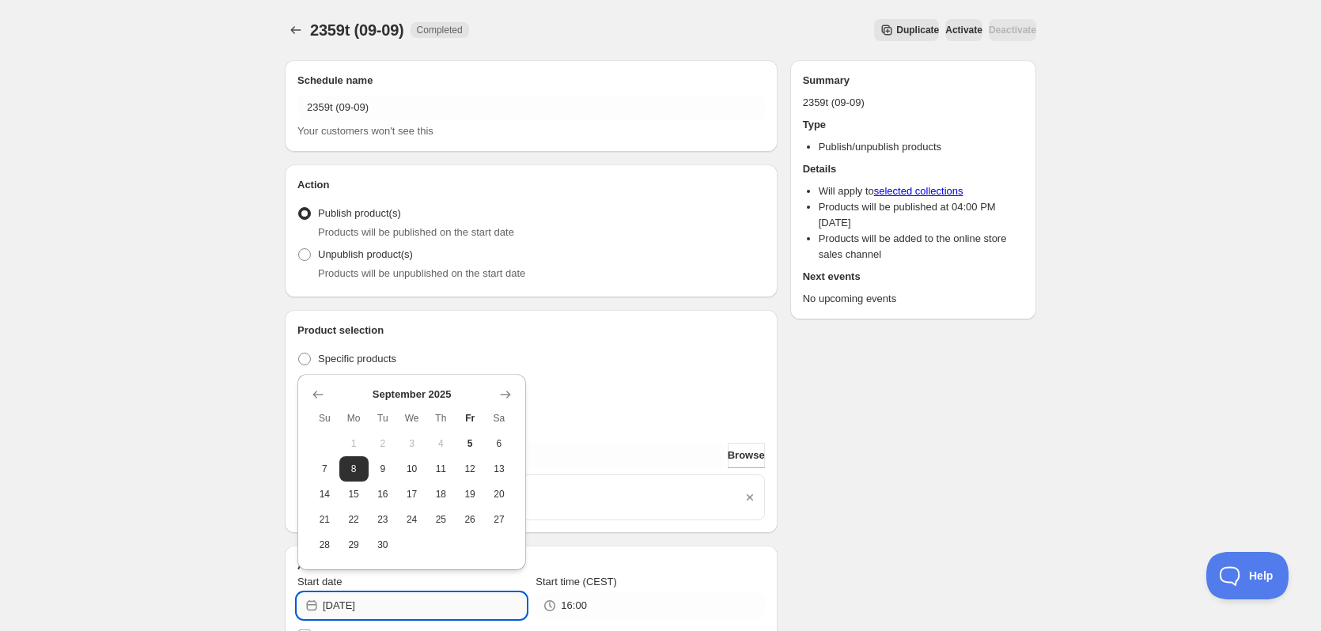
click at [370, 604] on input "2025-09-08" at bounding box center [424, 605] width 203 height 25
type input "2025-09-09"
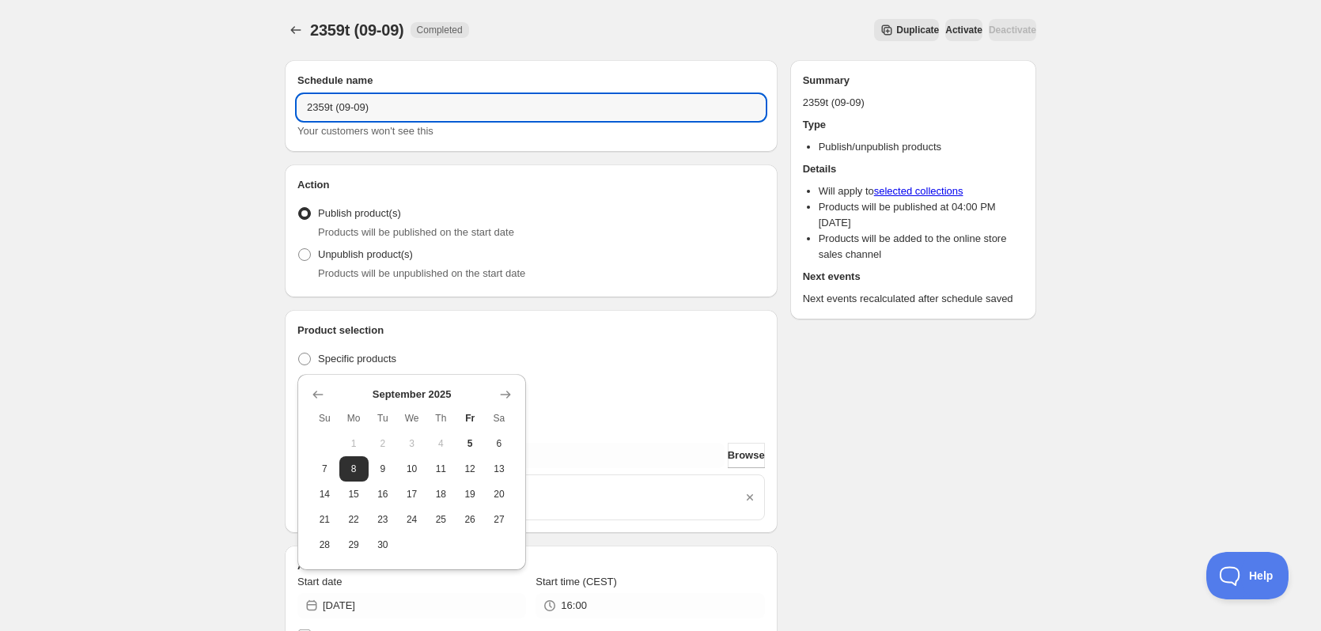
drag, startPoint x: 368, startPoint y: 112, endPoint x: 285, endPoint y: 115, distance: 83.1
click at [199, 116] on div "2359t (09-09). This page is ready 2359t (09-09) Completed Duplicate Activate De…" at bounding box center [660, 608] width 1321 height 1216
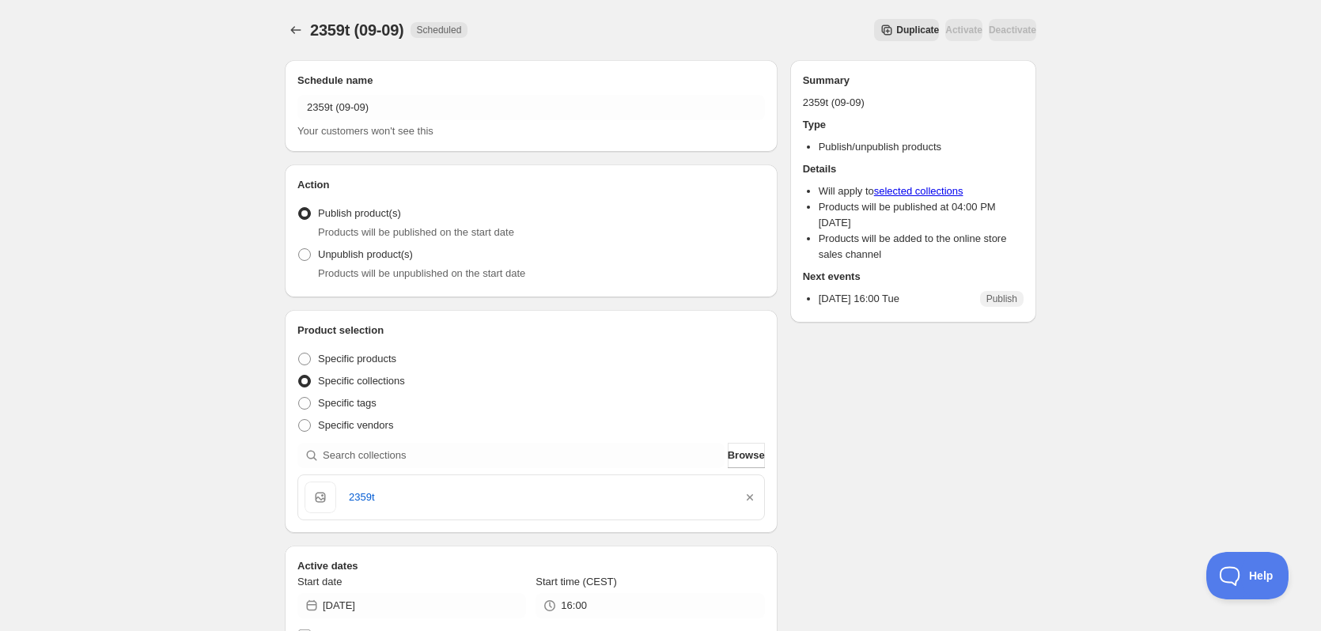
click at [894, 44] on div "2359t (09-09). This page is ready 2359t (09-09) Scheduled Duplicate Activate De…" at bounding box center [660, 30] width 751 height 60
click at [896, 26] on span "Duplicate" at bounding box center [917, 30] width 43 height 13
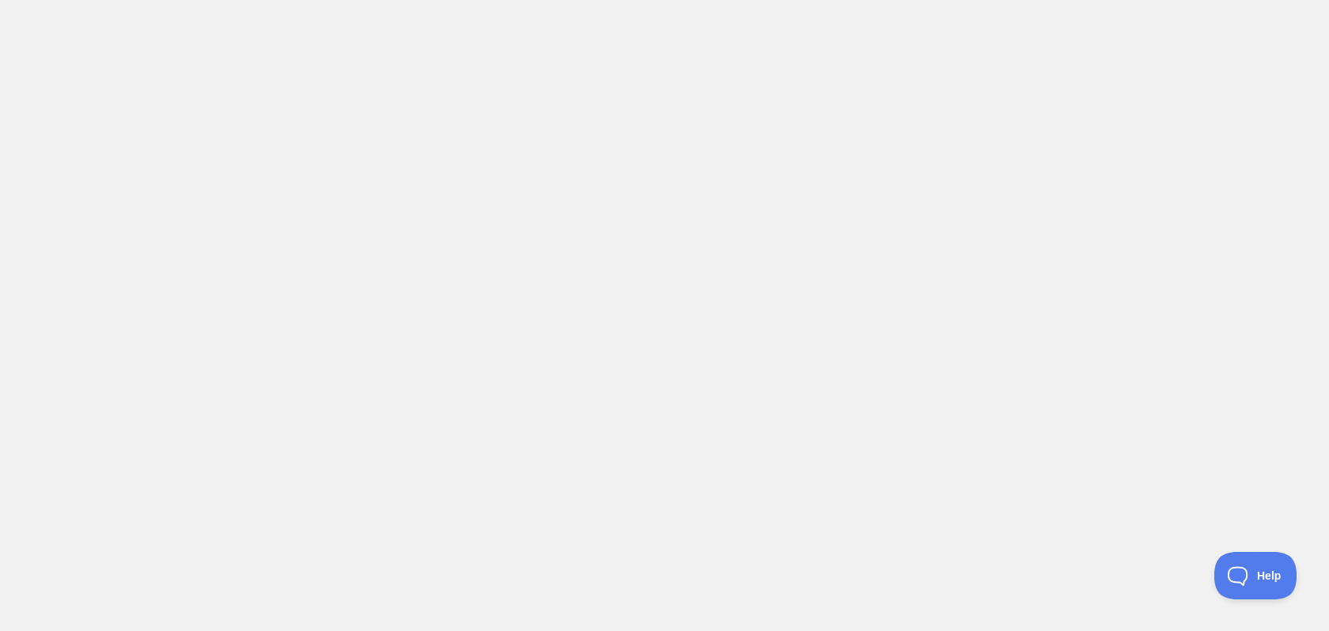
click at [348, 106] on body at bounding box center [664, 315] width 1329 height 631
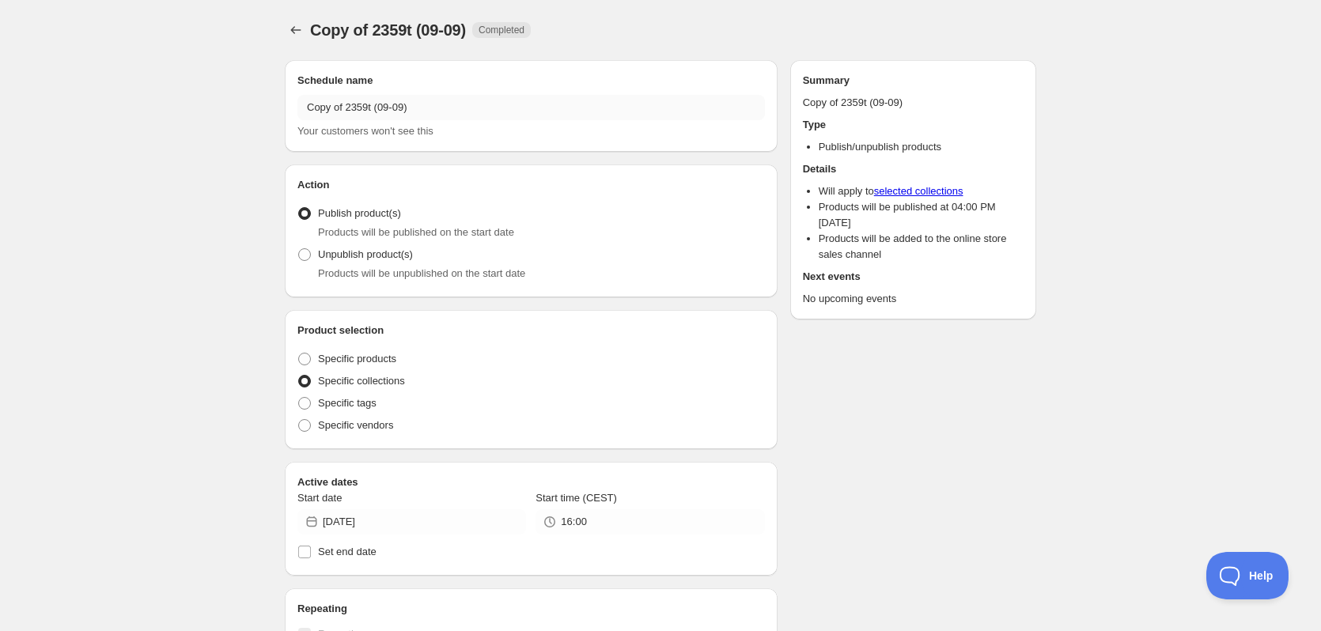
radio input "true"
checkbox input "true"
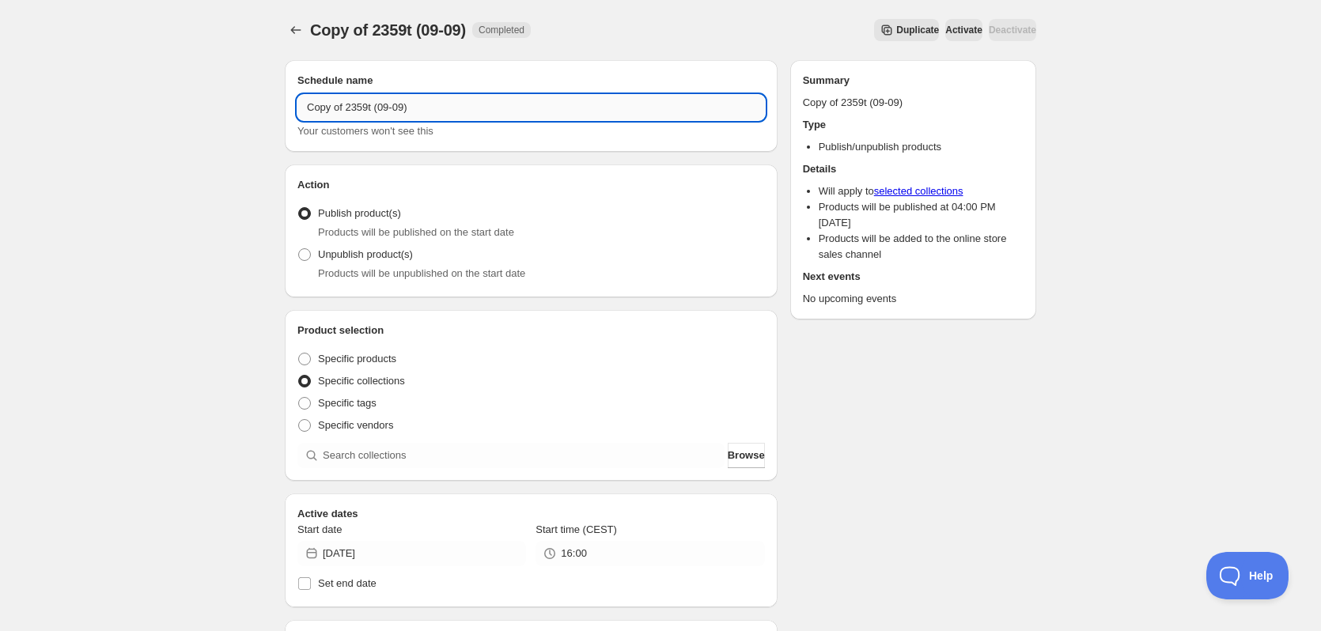
click at [381, 102] on input "Copy of 2359t (09-09)" at bounding box center [530, 107] width 467 height 25
drag, startPoint x: 371, startPoint y: 122, endPoint x: 375, endPoint y: 112, distance: 11.0
click at [370, 122] on div "Copy of 2359t (09-09) Your customers won't see this" at bounding box center [530, 117] width 467 height 44
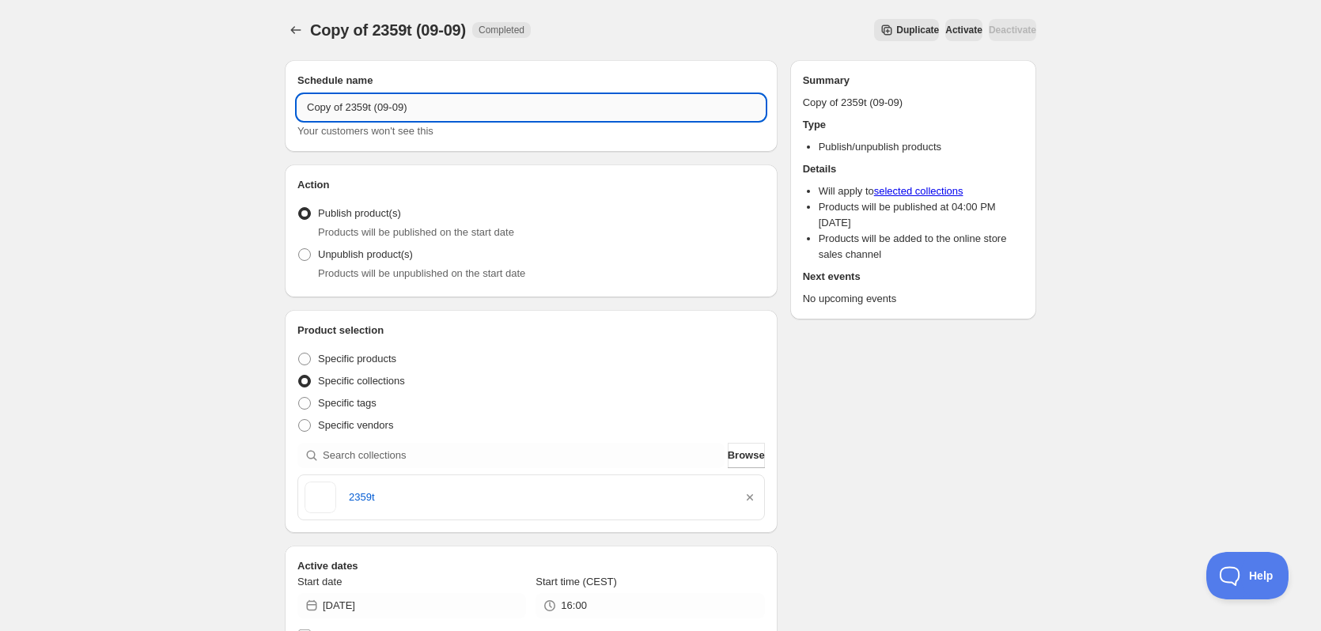
click at [375, 112] on input "Copy of 2359t (09-09)" at bounding box center [530, 107] width 467 height 25
paste input "text"
drag, startPoint x: 327, startPoint y: 112, endPoint x: 318, endPoint y: 114, distance: 9.8
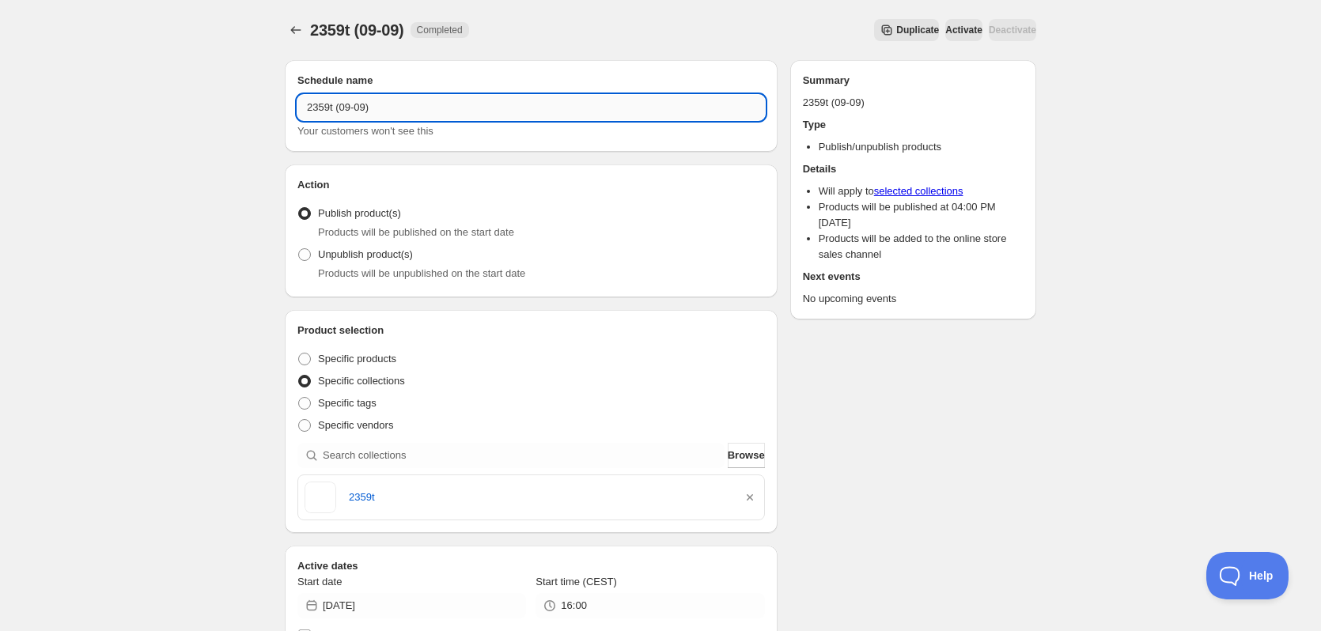
click at [318, 114] on input "2359t (09-09)" at bounding box center [530, 107] width 467 height 25
drag, startPoint x: 349, startPoint y: 108, endPoint x: 338, endPoint y: 110, distance: 11.3
click at [338, 110] on input "2360t (09-09)" at bounding box center [530, 107] width 467 height 25
click at [327, 107] on input "2360t (10-09)" at bounding box center [530, 107] width 467 height 25
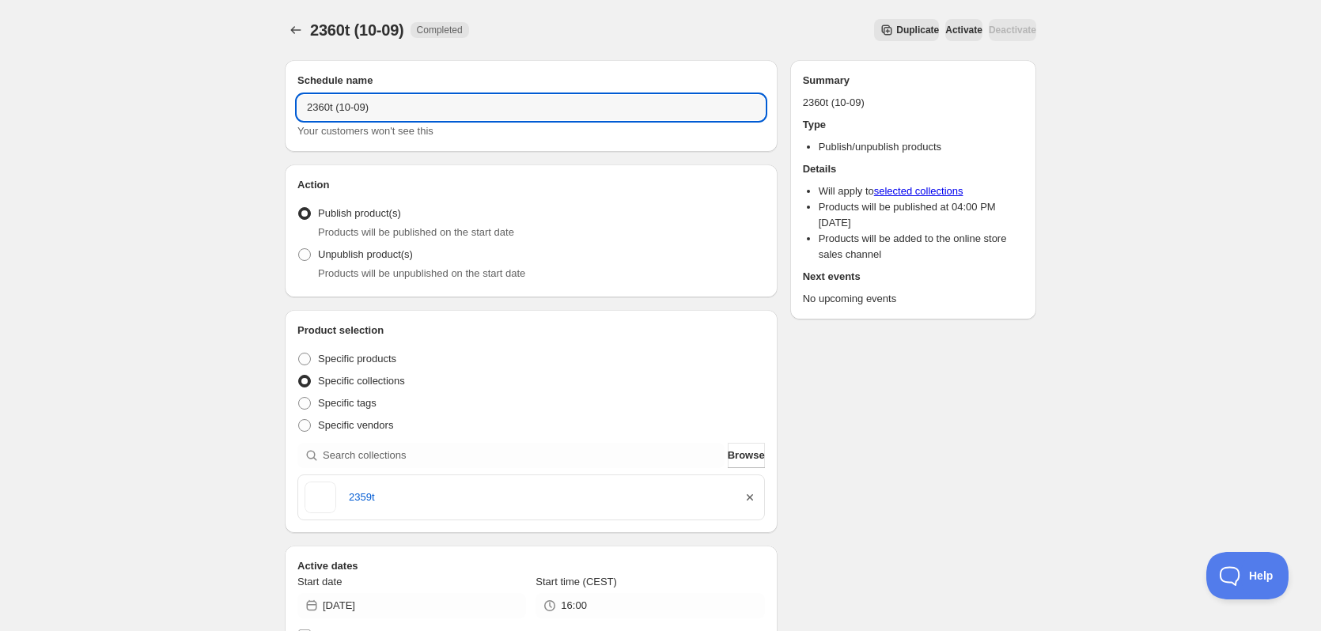
type input "2360t (10-09)"
click at [754, 497] on icon "button" at bounding box center [750, 498] width 16 height 16
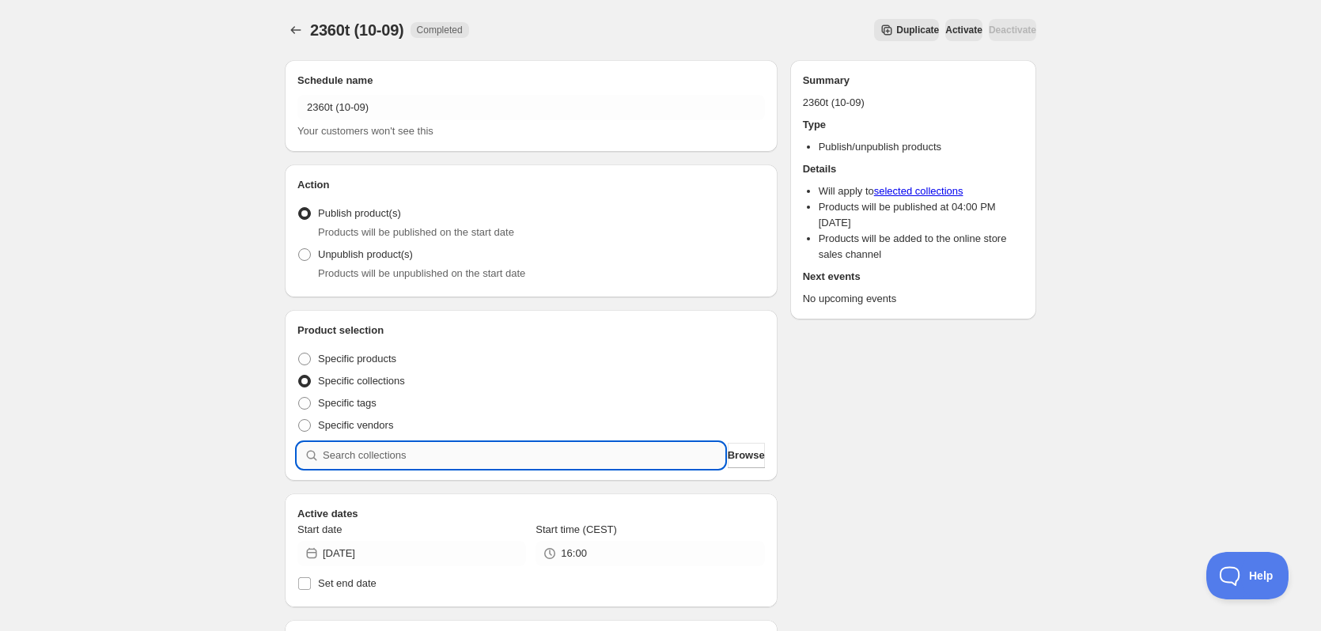
click at [577, 455] on input "search" at bounding box center [524, 455] width 402 height 25
paste input "2360t"
type input "2360t"
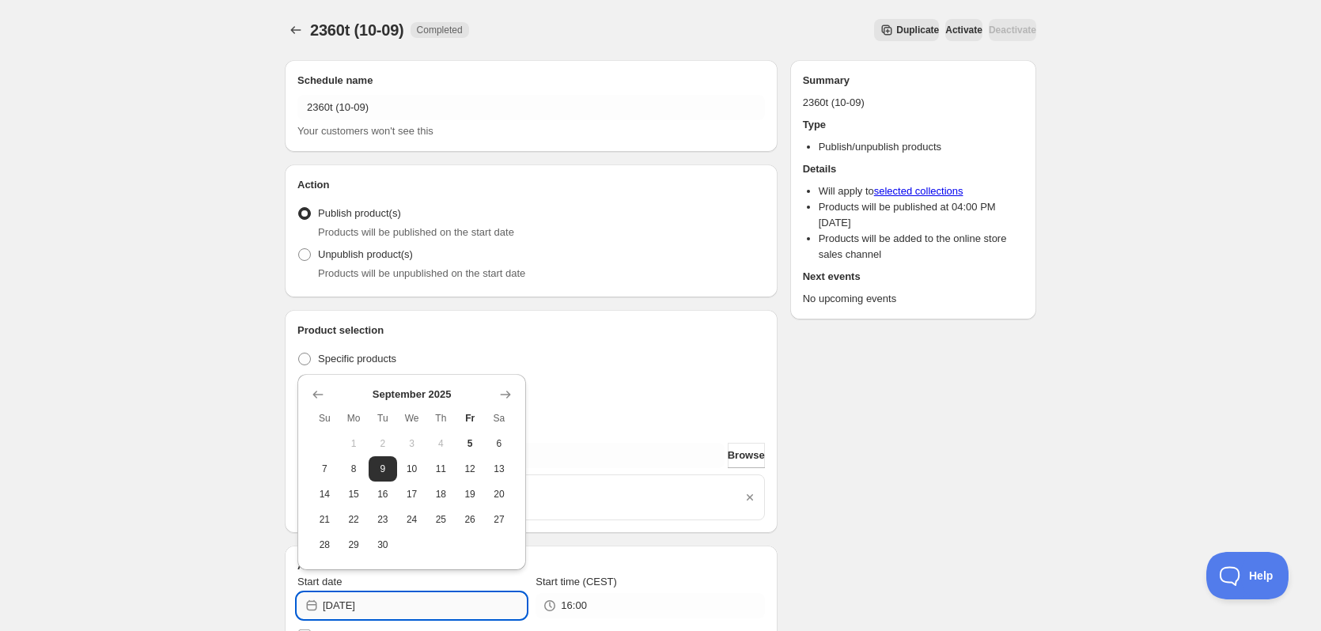
drag, startPoint x: 364, startPoint y: 607, endPoint x: 453, endPoint y: 608, distance: 89.4
click at [436, 608] on input "2025-09-09" at bounding box center [424, 605] width 203 height 25
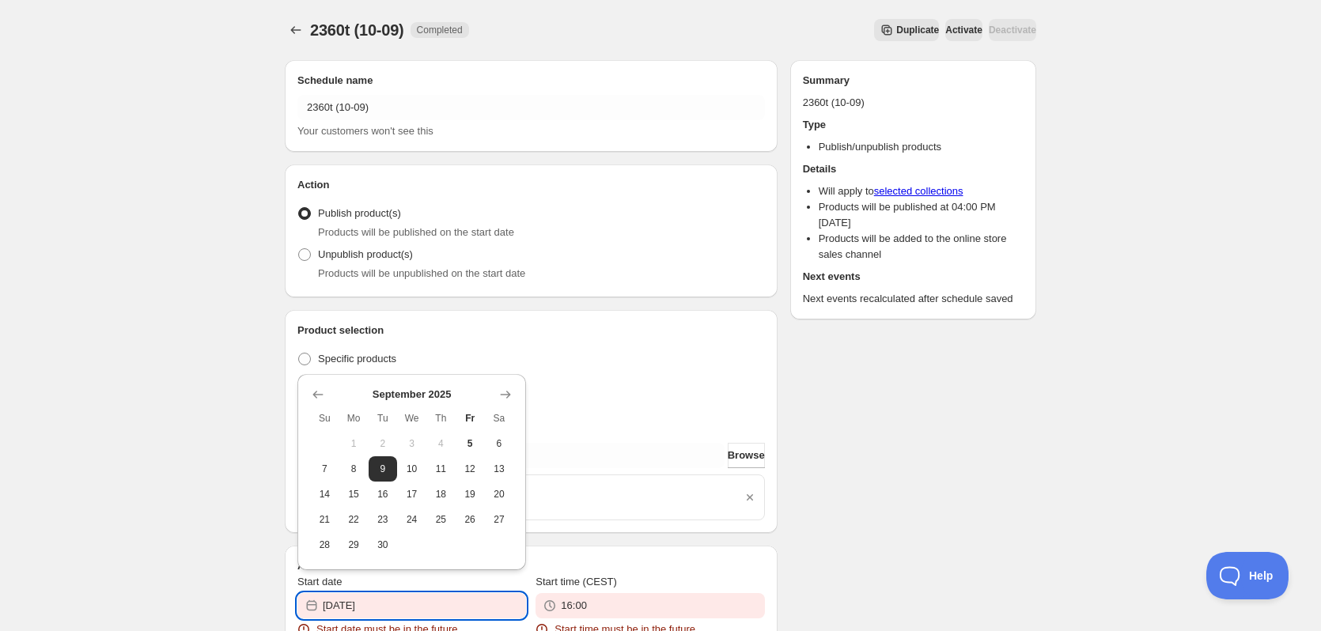
drag, startPoint x: 363, startPoint y: 607, endPoint x: 403, endPoint y: 603, distance: 39.7
click at [403, 603] on input "2025-09-01" at bounding box center [424, 605] width 203 height 25
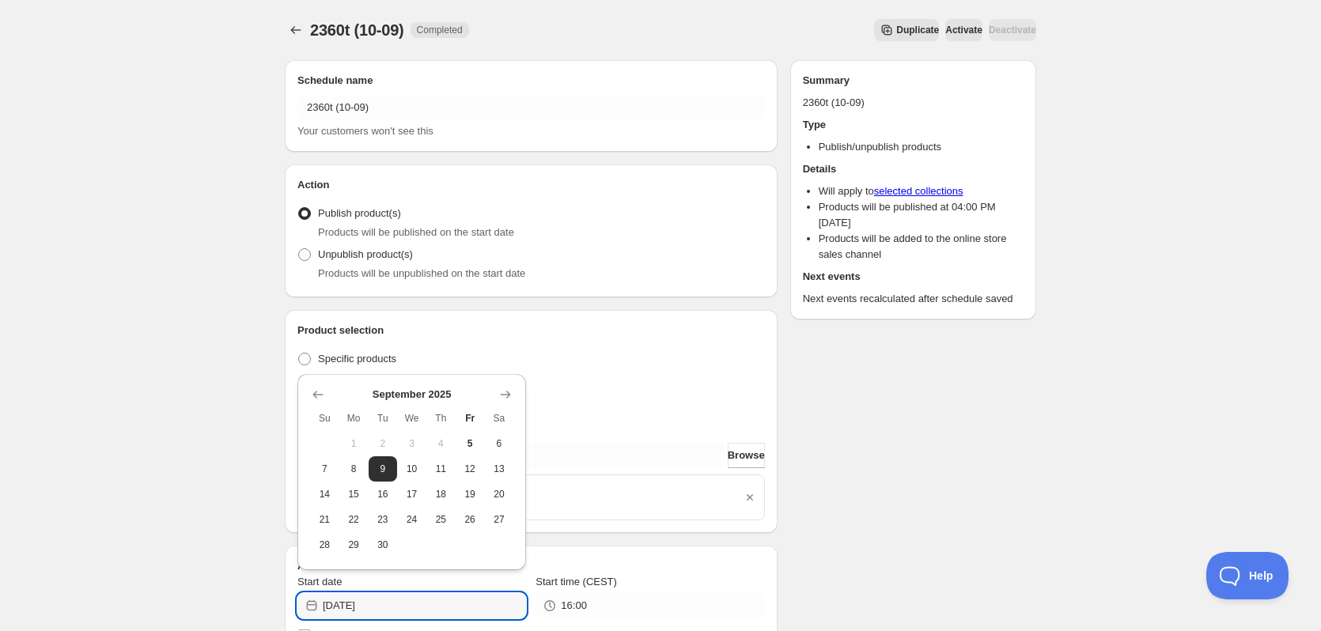
type input "2025-09-10"
click at [979, 546] on div "Schedule name 2360t (10-09) Your customers won't see this Action Action Publish…" at bounding box center [654, 615] width 764 height 1137
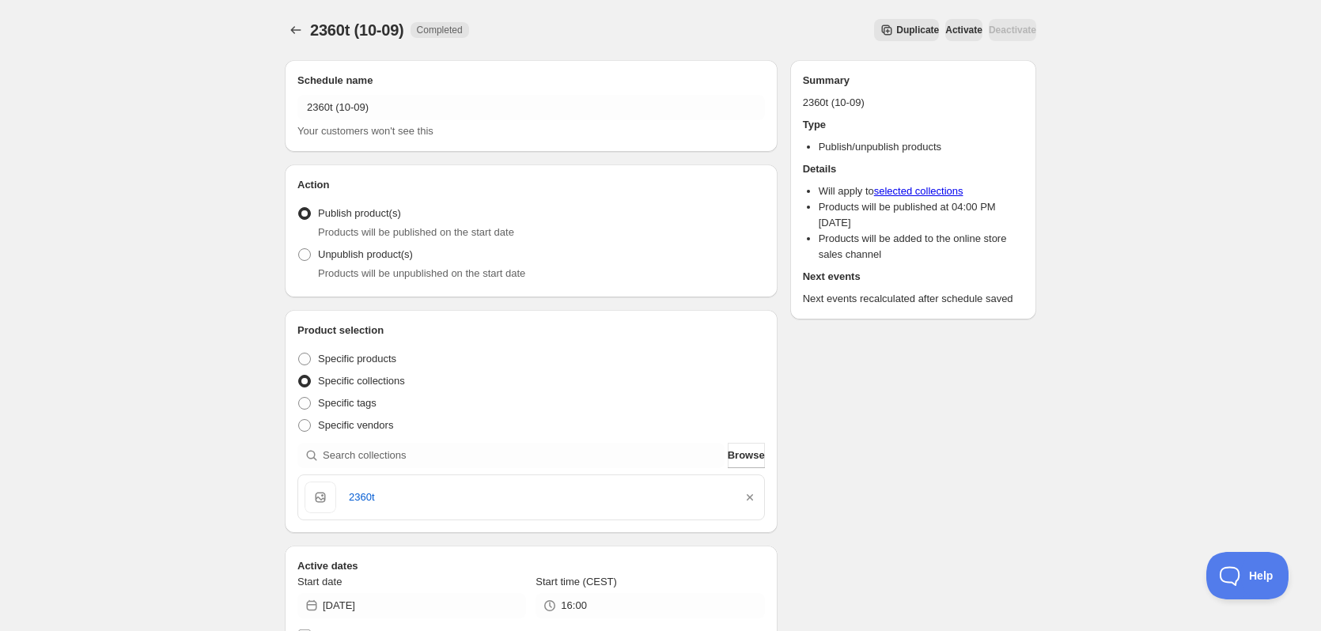
drag, startPoint x: 943, startPoint y: 24, endPoint x: 845, endPoint y: -59, distance: 128.6
click at [845, 0] on html "2360t (10-09). This page is ready 2360t (10-09) Completed Duplicate Activate De…" at bounding box center [660, 315] width 1321 height 631
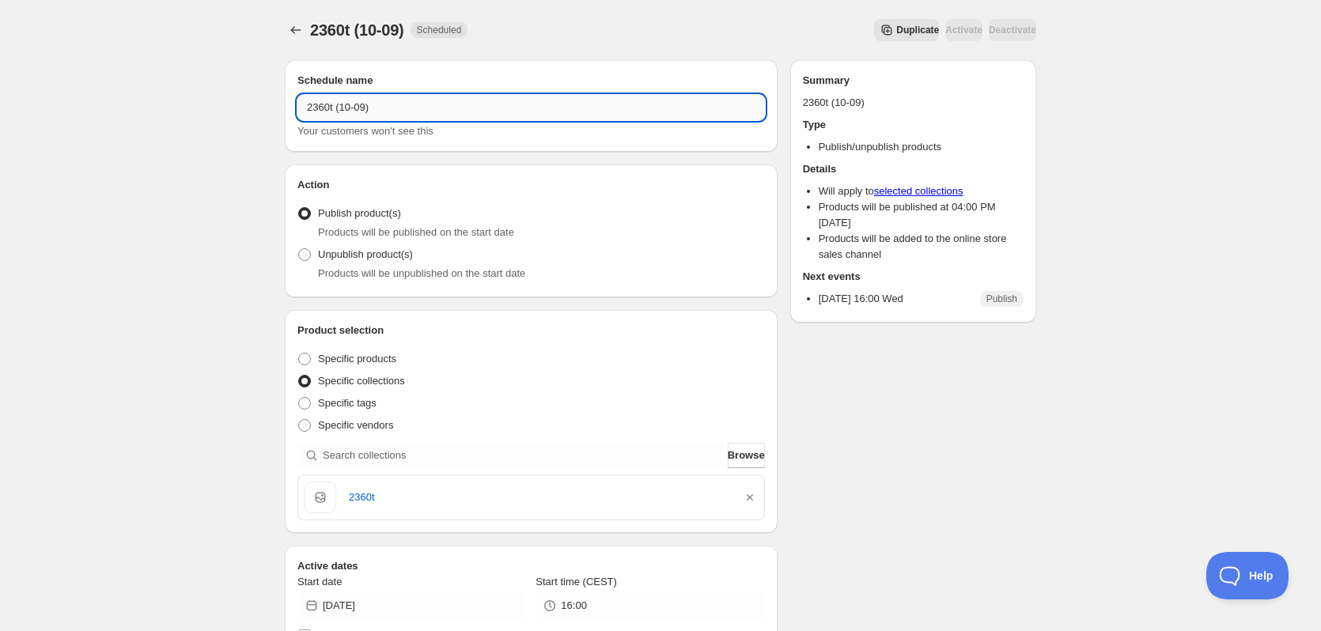
click at [342, 102] on input "2360t (10-09)" at bounding box center [530, 107] width 467 height 25
click at [896, 30] on span "Duplicate" at bounding box center [917, 30] width 43 height 13
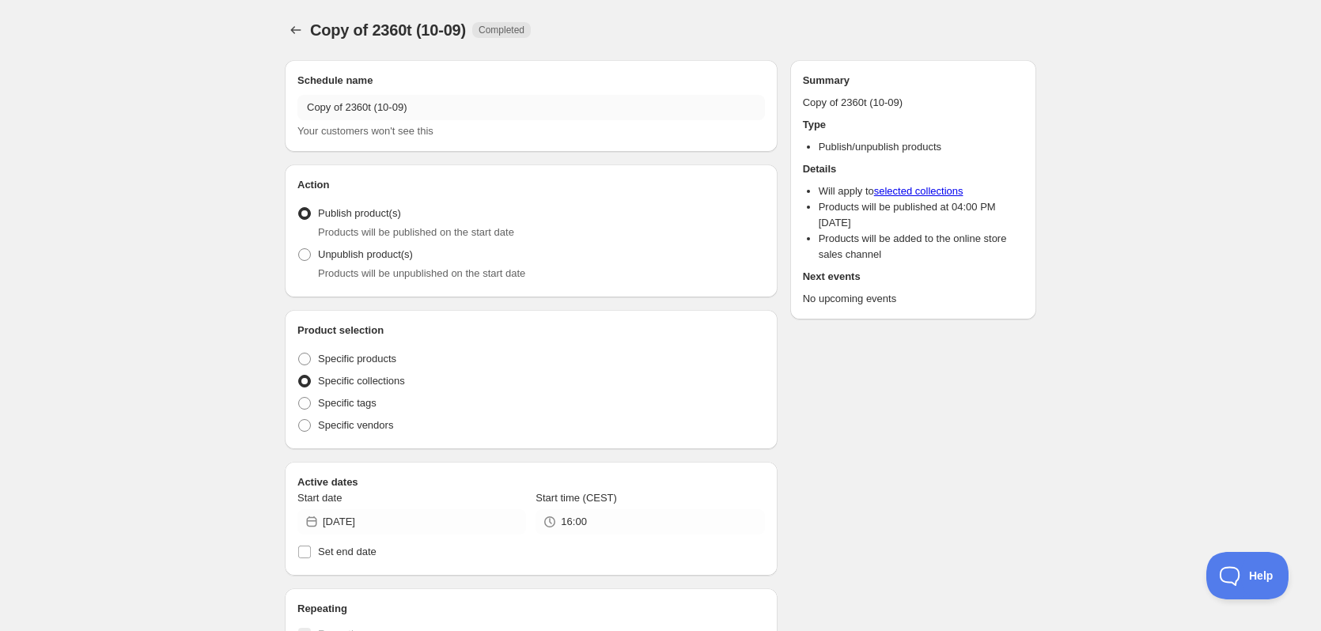
radio input "true"
checkbox input "true"
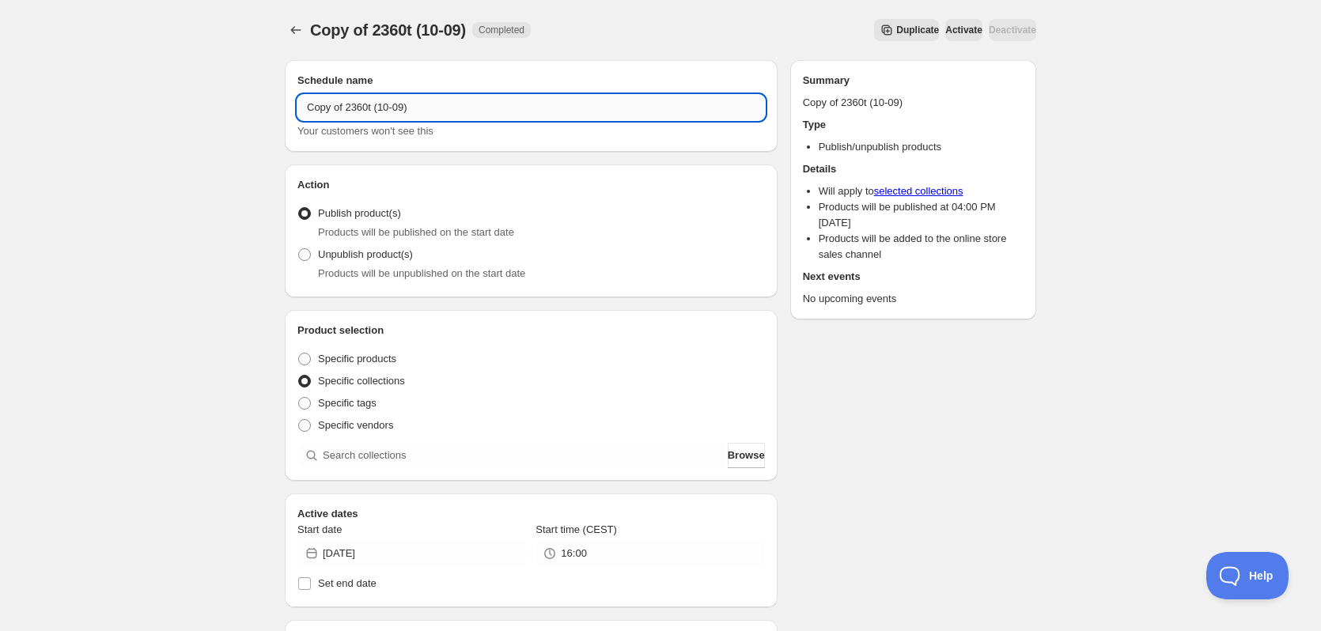
click at [371, 115] on input "Copy of 2360t (10-09)" at bounding box center [530, 107] width 467 height 25
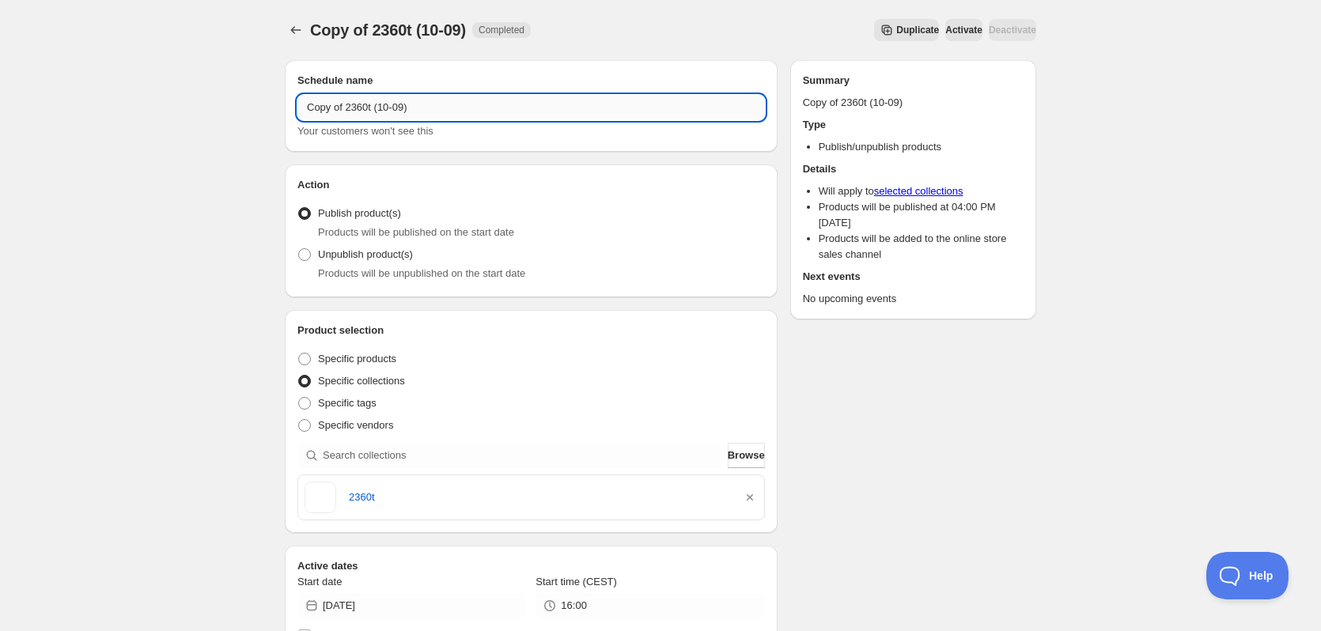
click at [371, 110] on input "Copy of 2360t (10-09)" at bounding box center [530, 107] width 467 height 25
click at [371, 109] on input "Copy of 2360t (10-09)" at bounding box center [530, 107] width 467 height 25
paste input "text"
click at [326, 109] on input "2360t (10-09)" at bounding box center [530, 107] width 467 height 25
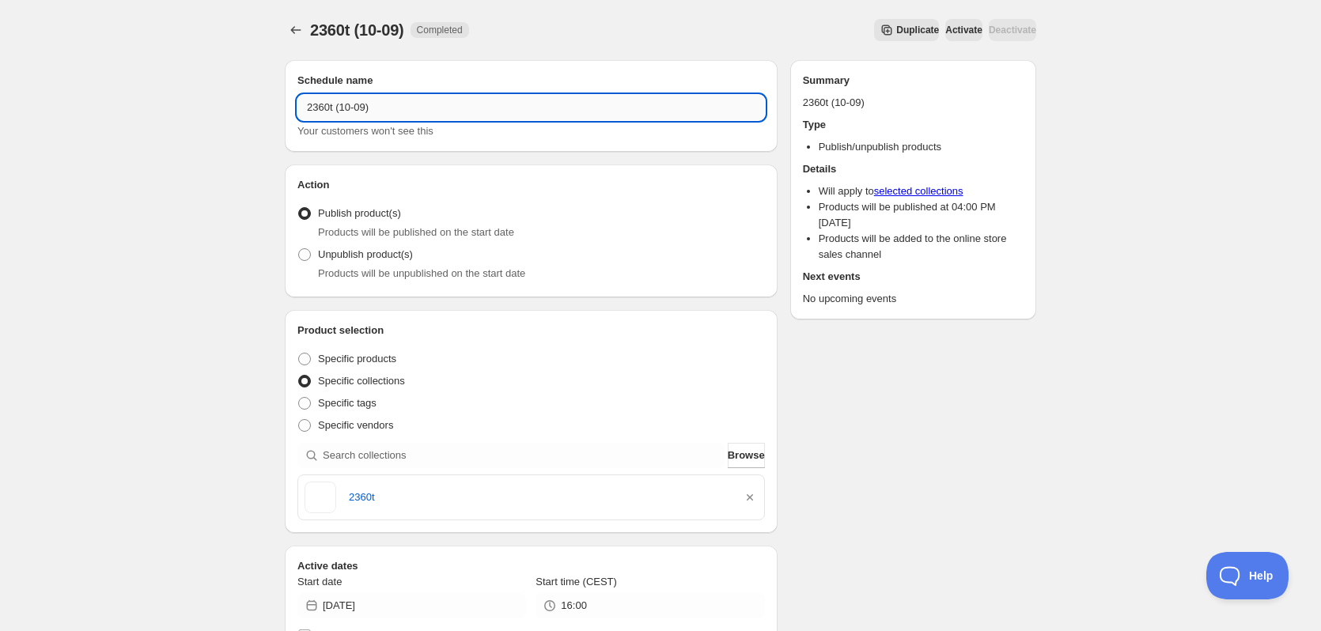
click at [329, 109] on input "2360t (10-09)" at bounding box center [530, 107] width 467 height 25
click at [349, 103] on input "2361t (10-09)" at bounding box center [530, 107] width 467 height 25
click at [327, 108] on input "2361t (11-09)" at bounding box center [530, 107] width 467 height 25
type input "2361t (11-09)"
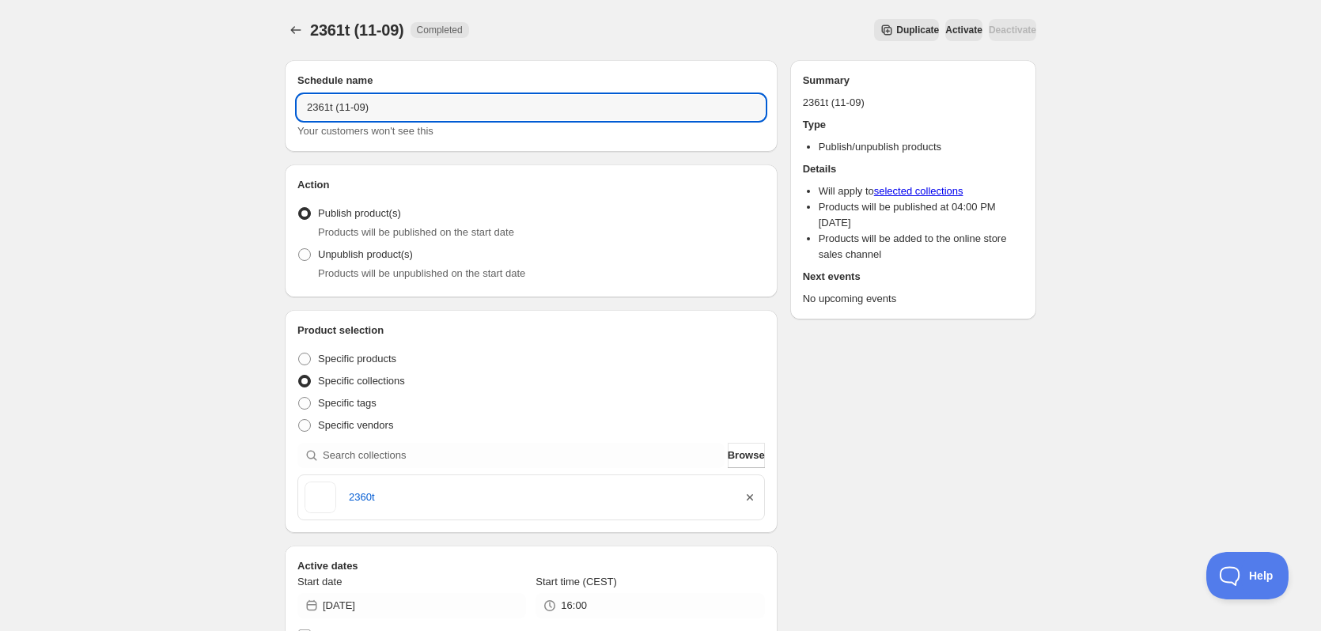
click at [743, 495] on icon "button" at bounding box center [750, 498] width 16 height 16
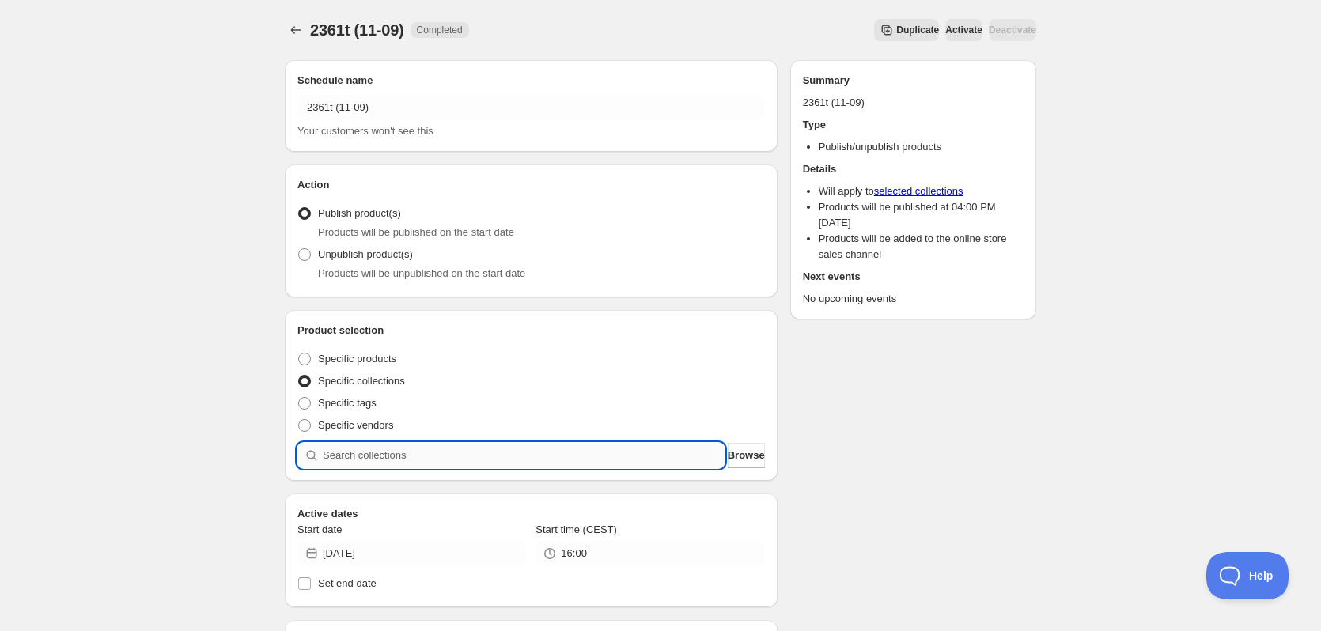
click at [478, 450] on input "search" at bounding box center [524, 455] width 402 height 25
paste input "2361t"
type input "2361t"
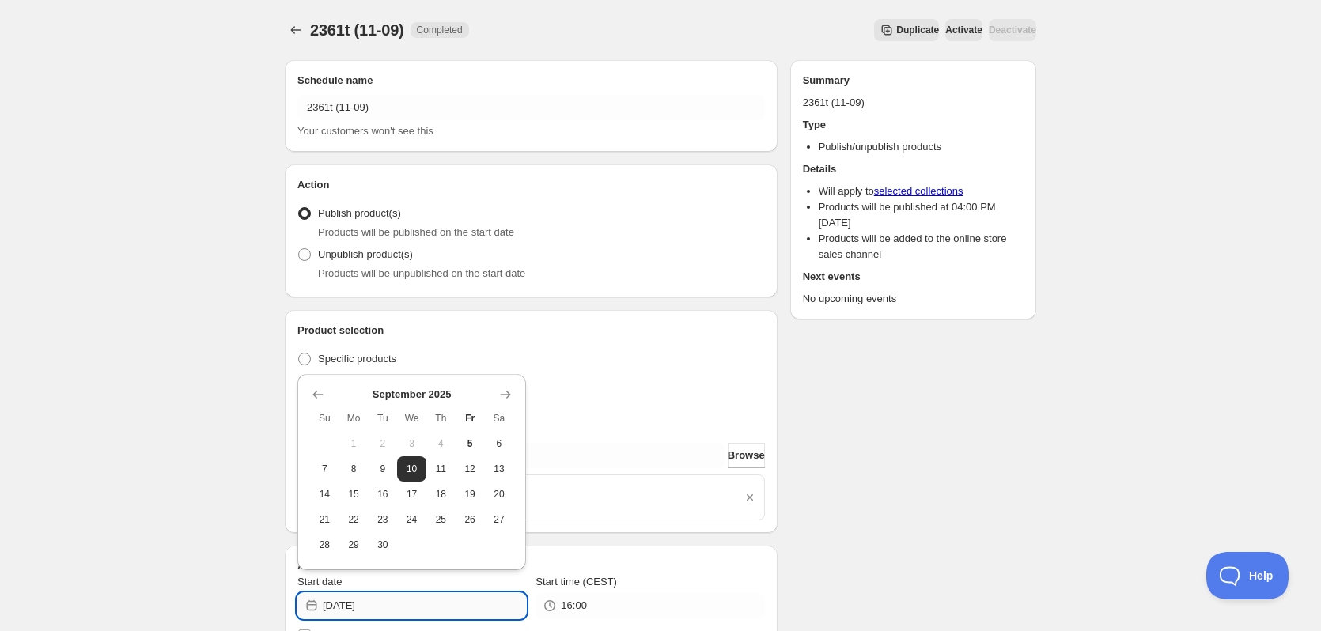
drag, startPoint x: 371, startPoint y: 609, endPoint x: 419, endPoint y: 603, distance: 48.7
click at [399, 607] on input "2025-09-10" at bounding box center [424, 605] width 203 height 25
type input "[DATE]"
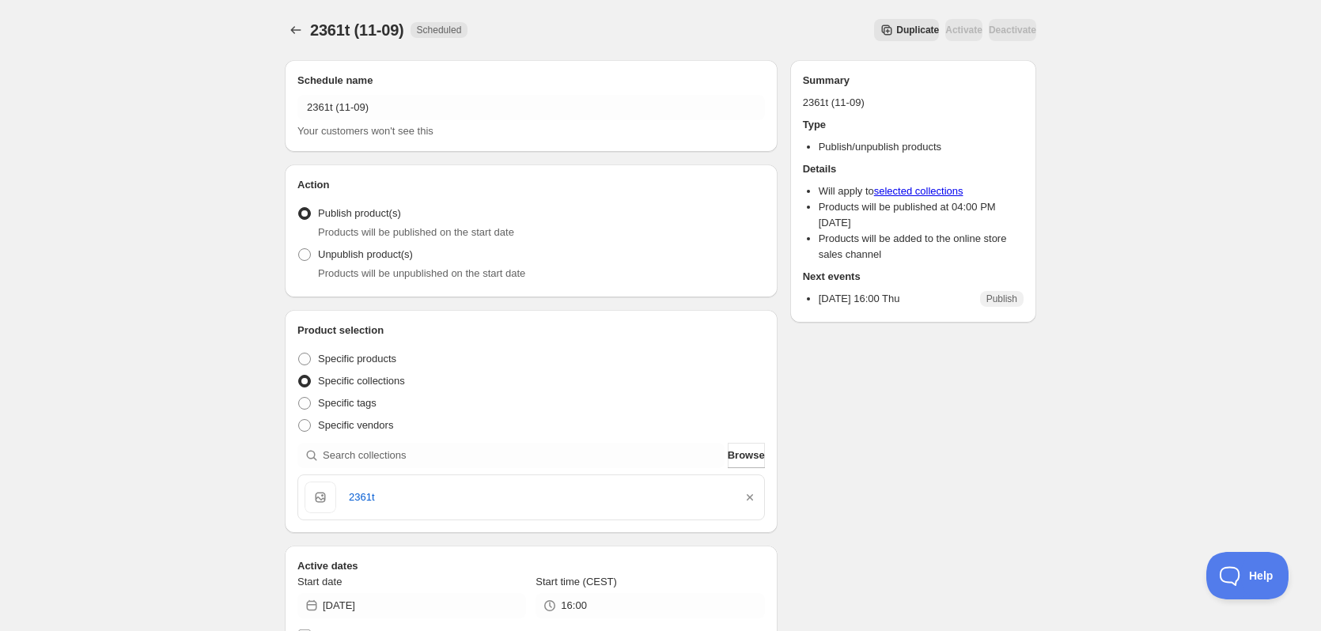
click at [874, 24] on button "Duplicate" at bounding box center [906, 30] width 65 height 22
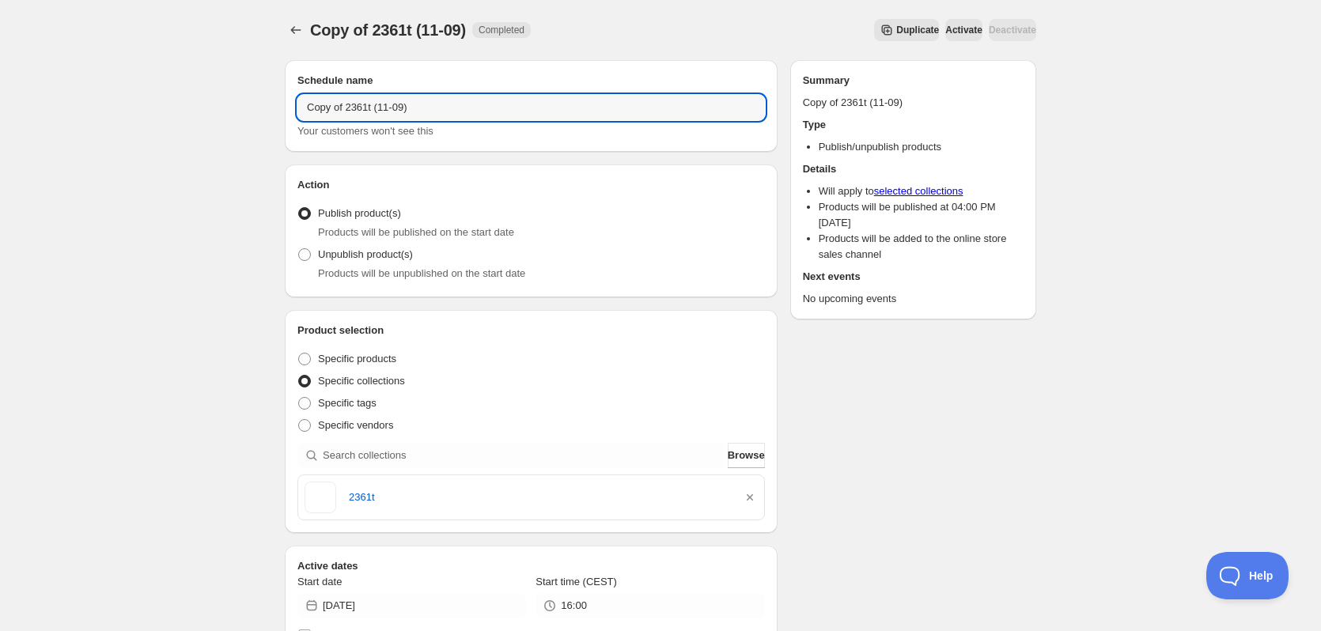
drag, startPoint x: 346, startPoint y: 108, endPoint x: 164, endPoint y: 102, distance: 181.2
click at [151, 100] on div "Copy of 2361t (11-09). This page is ready Copy of 2361t (11-09) Completed Dupli…" at bounding box center [660, 608] width 1321 height 1216
click at [331, 107] on input "2361t (11-09)" at bounding box center [530, 107] width 467 height 25
click at [328, 105] on input "2362t (11-09)" at bounding box center [530, 107] width 467 height 25
click at [349, 107] on input "2363t (11-09)" at bounding box center [530, 107] width 467 height 25
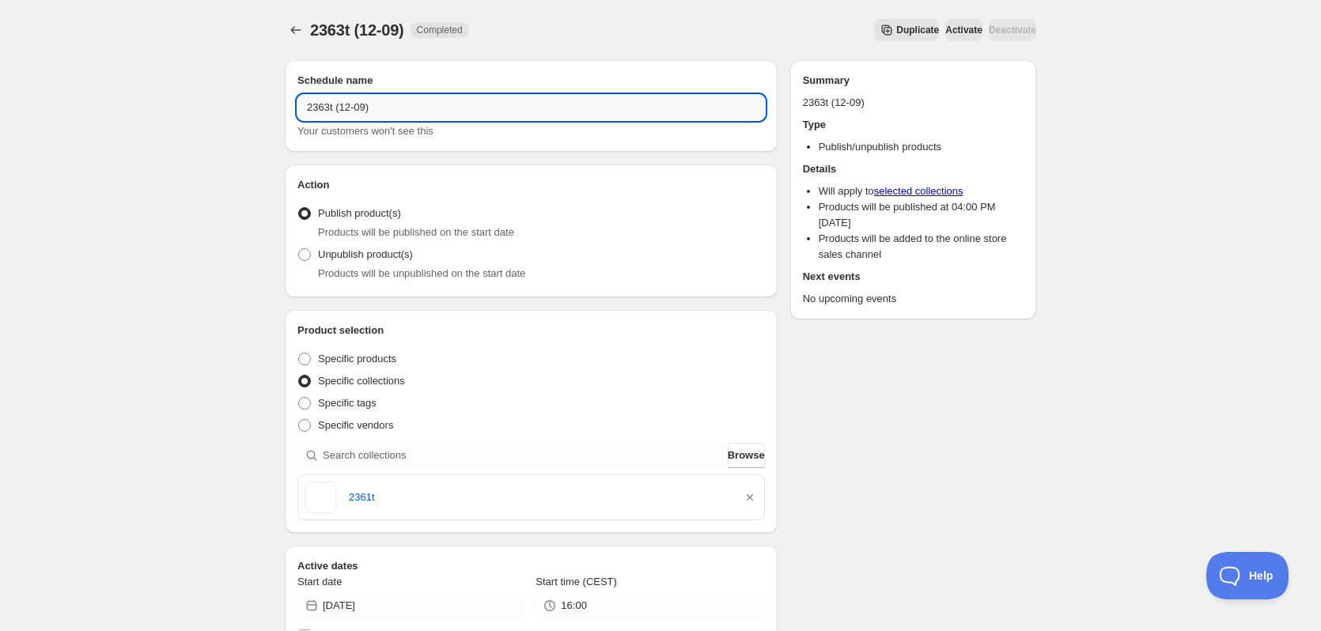
click at [319, 108] on input "2363t (12-09)" at bounding box center [530, 107] width 467 height 25
type input "2363t (12-09)"
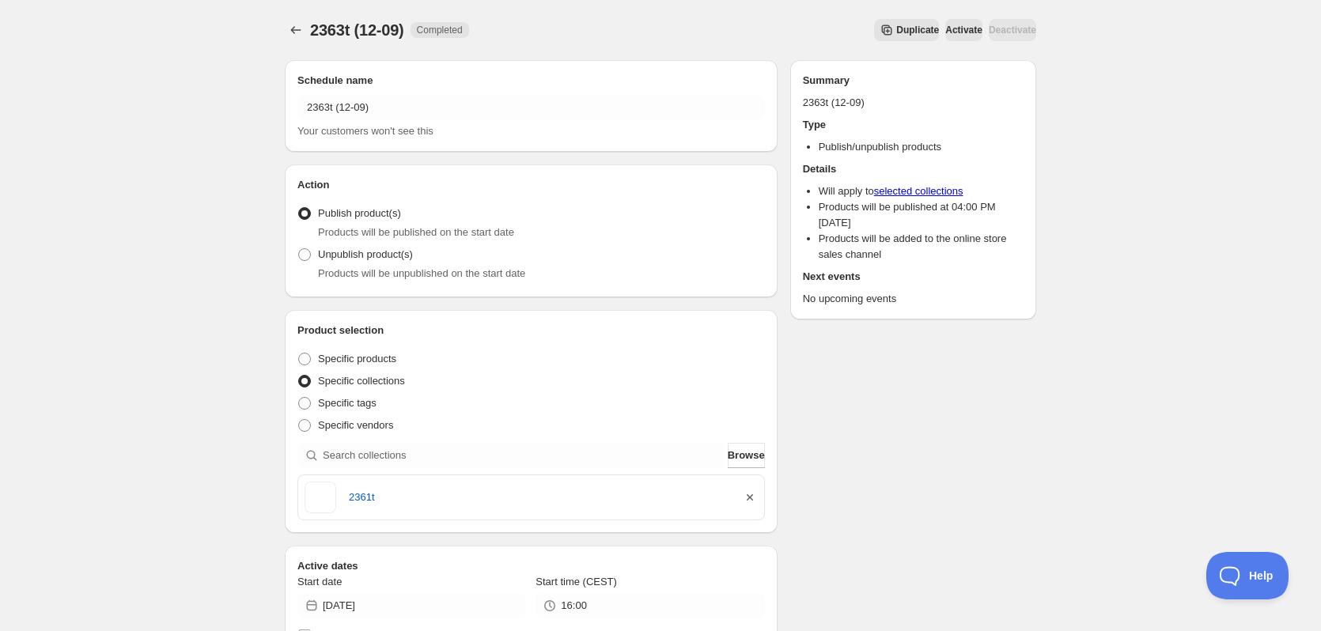
click at [755, 493] on icon "button" at bounding box center [750, 498] width 16 height 16
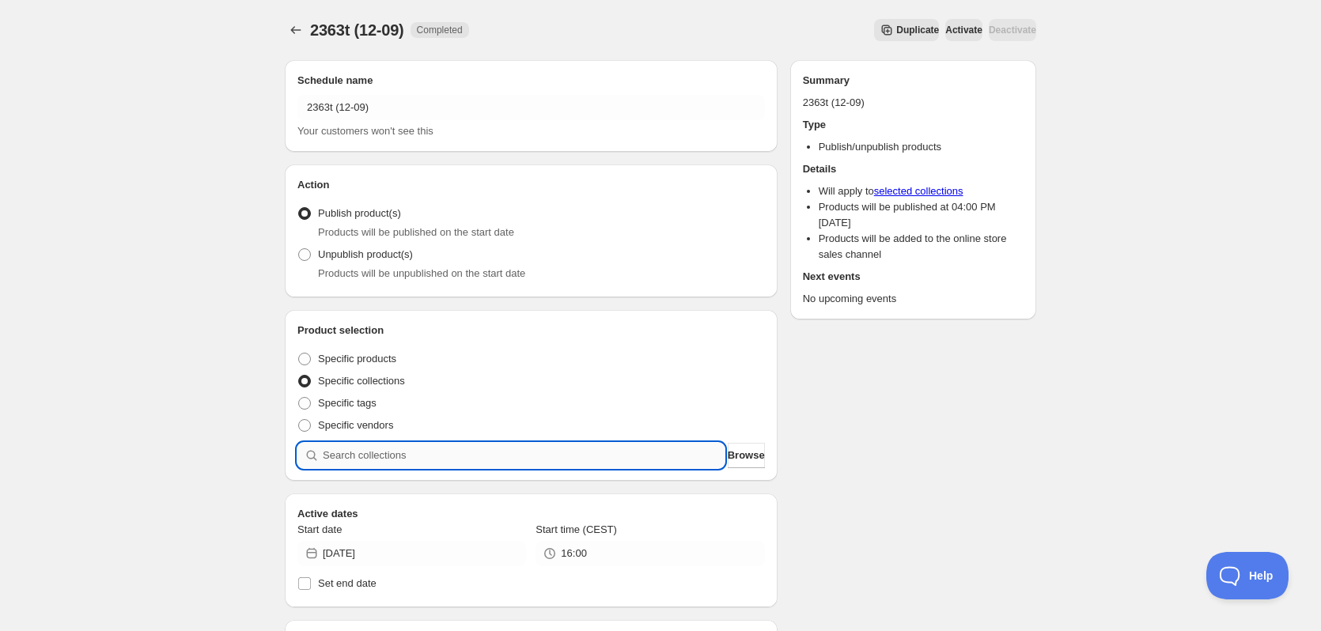
click at [573, 462] on input "search" at bounding box center [524, 455] width 402 height 25
paste input "2363t"
type input "2363t"
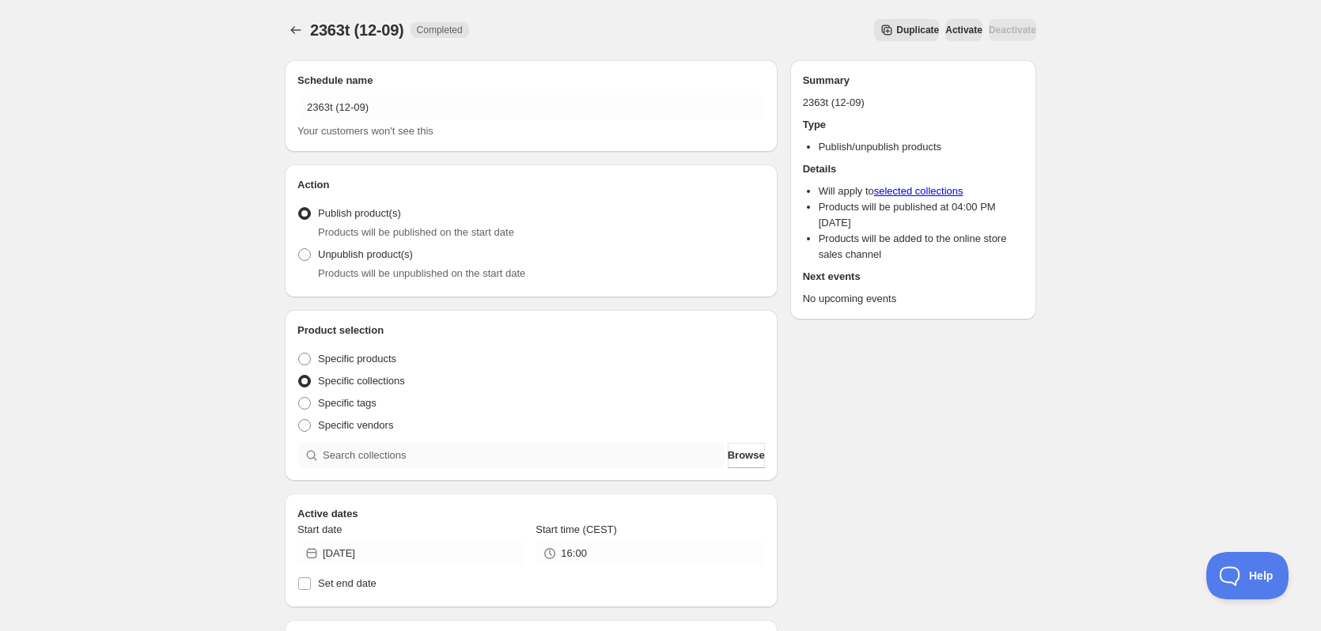
click at [545, 471] on div "Product selection Entity type Specific products Specific collections Specific t…" at bounding box center [531, 395] width 493 height 171
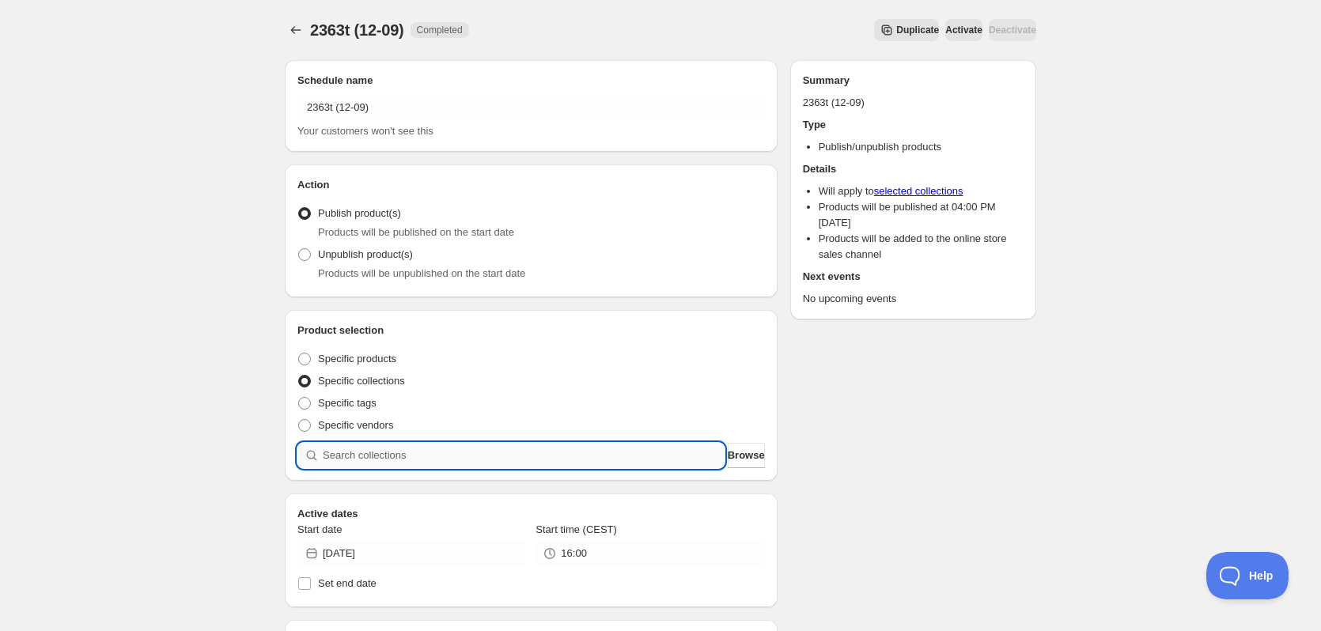
click at [552, 451] on input "search" at bounding box center [524, 455] width 402 height 25
paste input "2363t"
type input "2363t"
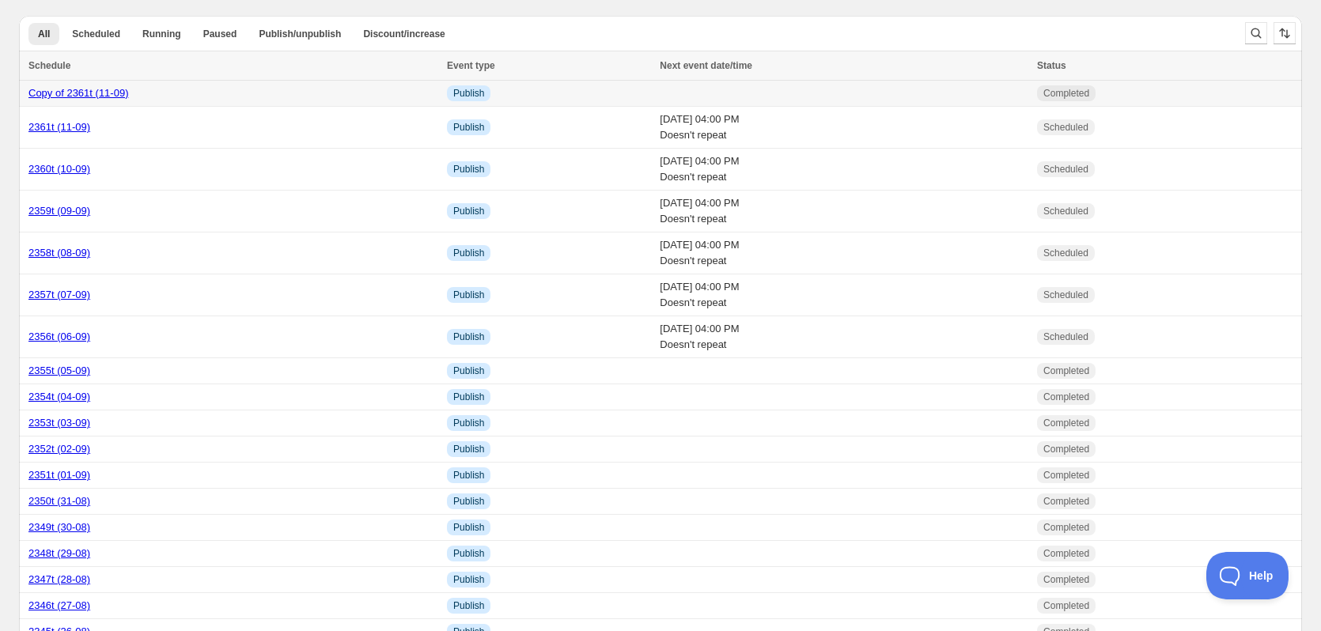
click at [744, 91] on td at bounding box center [843, 94] width 377 height 26
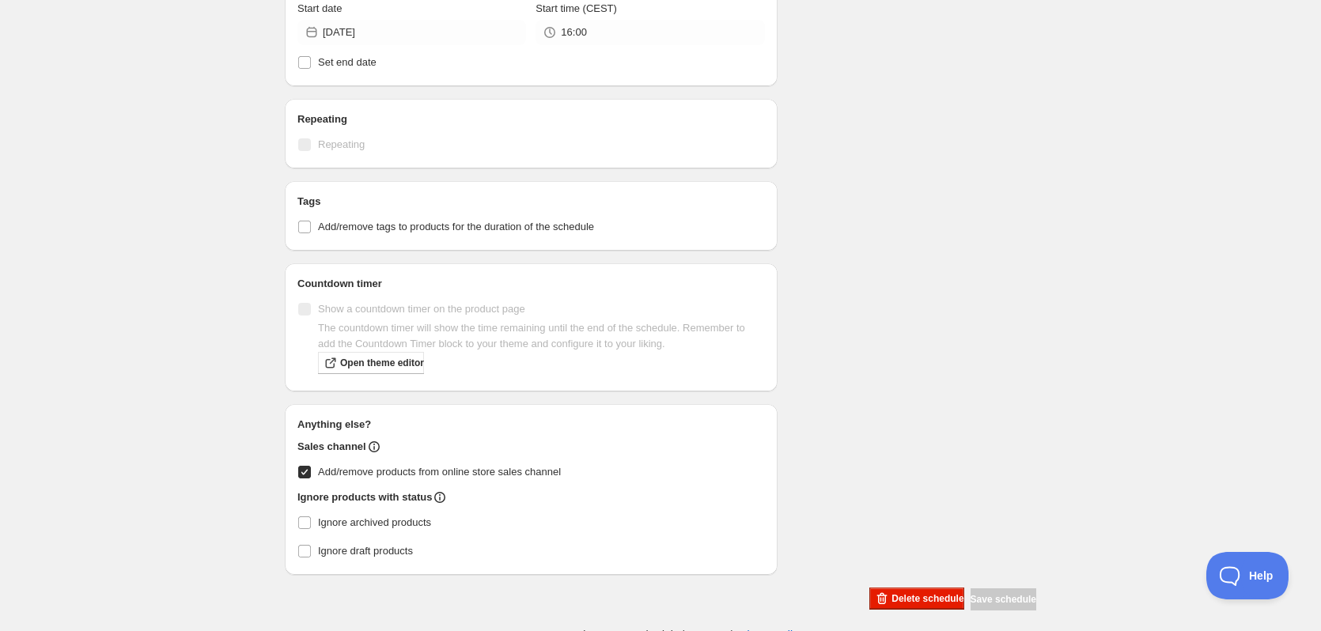
scroll to position [584, 0]
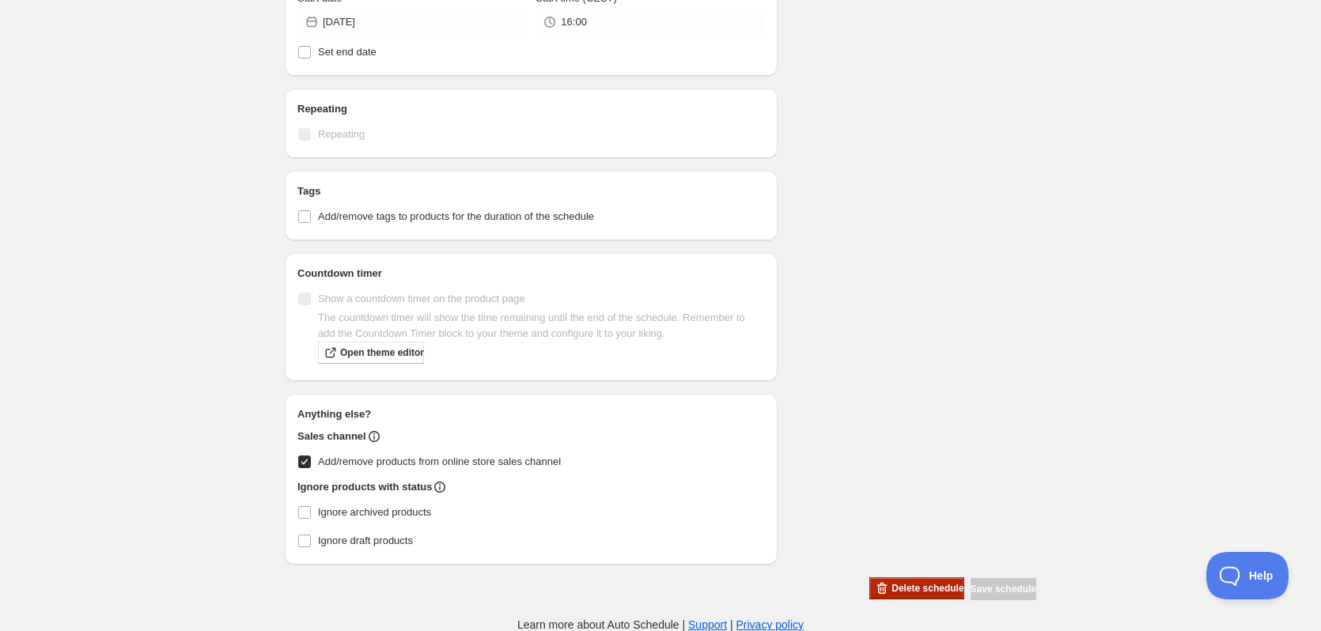
click at [931, 581] on button "Delete schedule" at bounding box center [916, 588] width 94 height 22
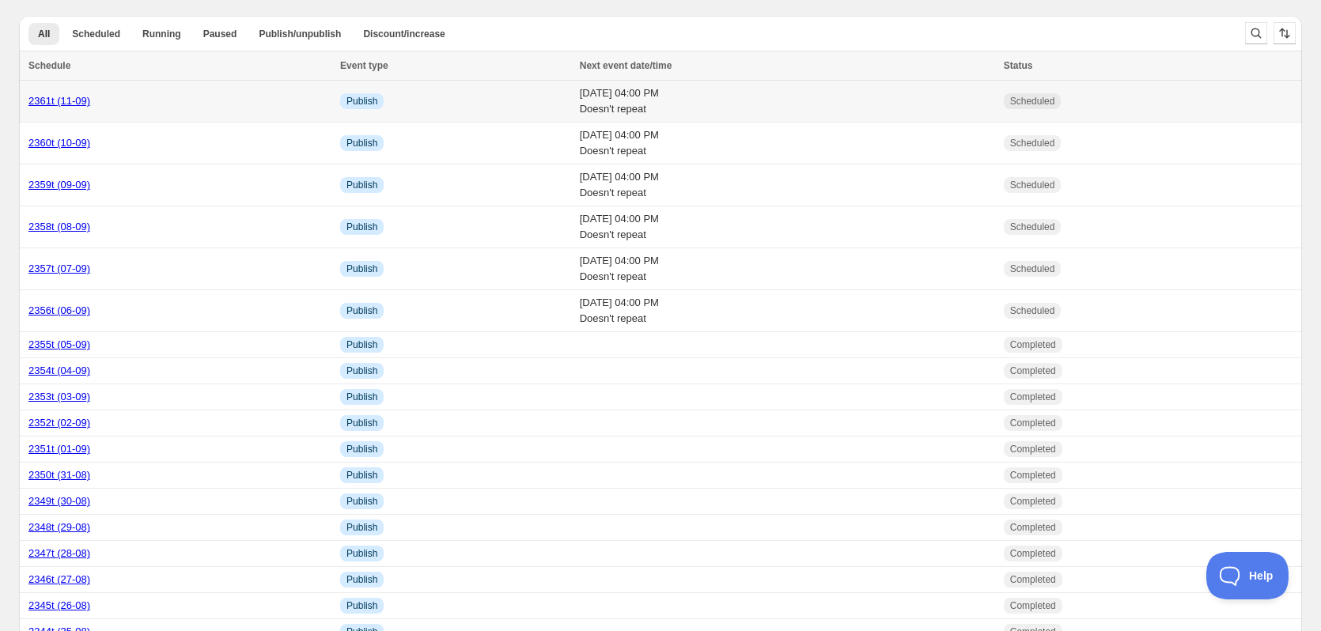
click at [78, 108] on div "2361t (11-09)" at bounding box center [179, 101] width 302 height 16
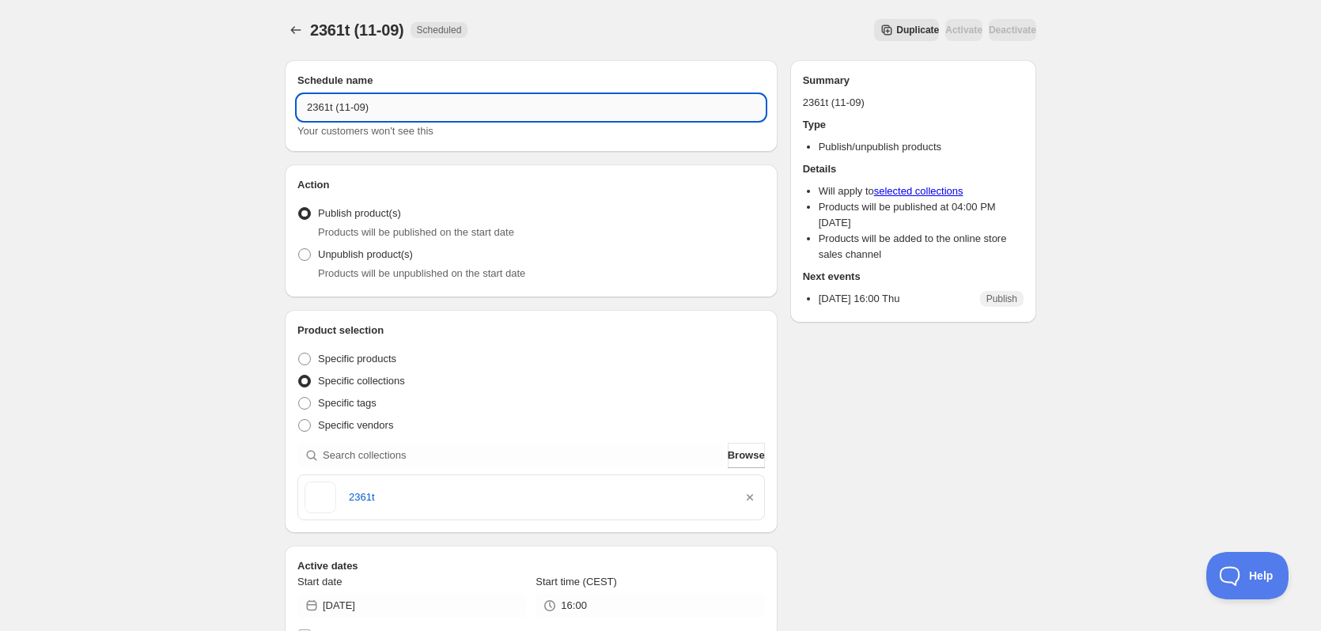
click at [330, 112] on input "2361t (11-09)" at bounding box center [530, 107] width 467 height 25
click at [350, 107] on input "2363t (11-09)" at bounding box center [530, 107] width 467 height 25
type input "2363t (12-09)"
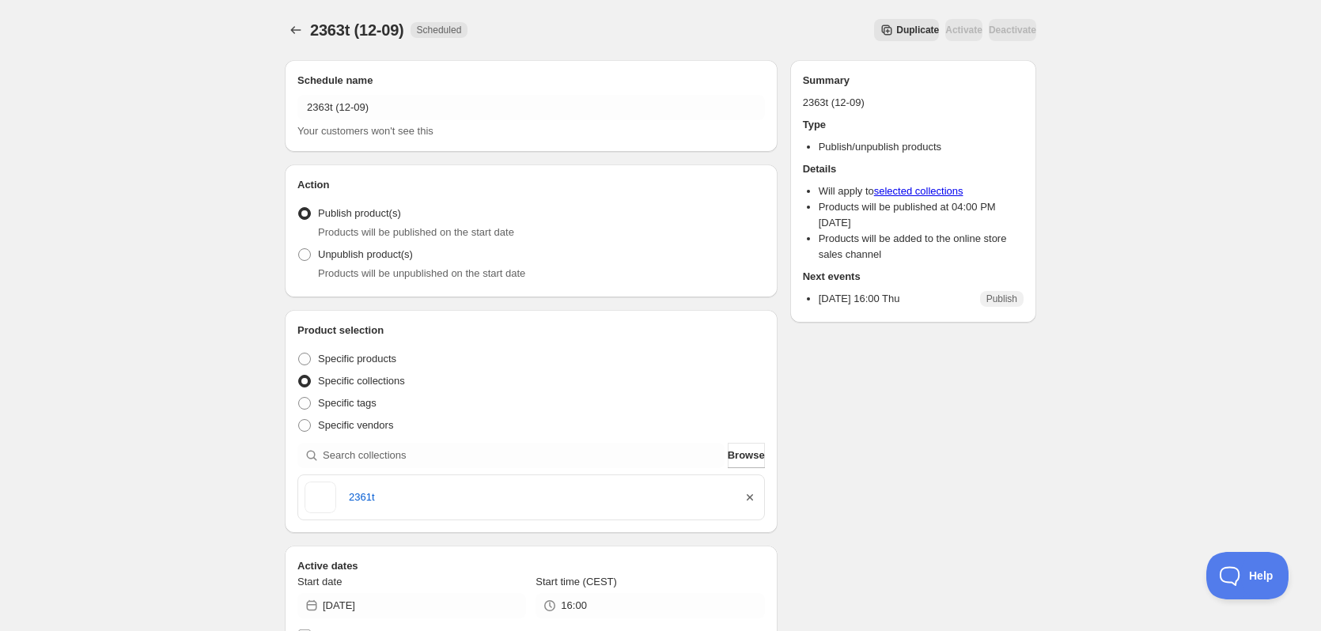
click at [748, 497] on icon "button" at bounding box center [750, 498] width 16 height 16
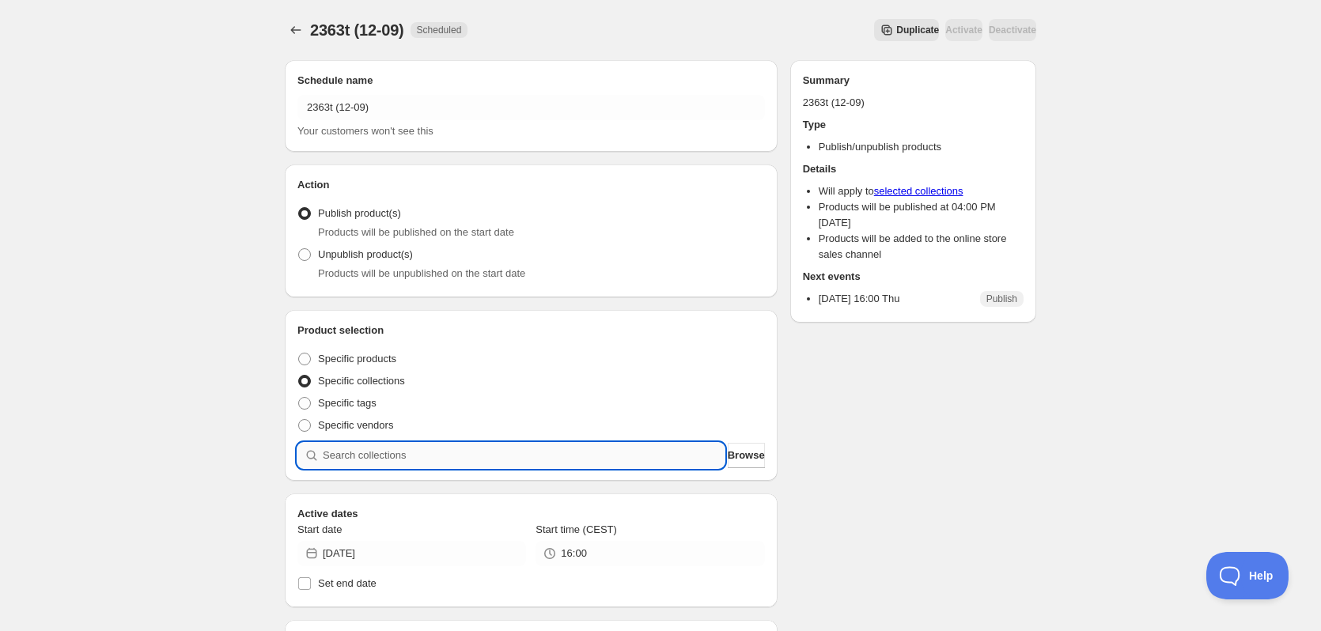
click at [527, 466] on input "search" at bounding box center [524, 455] width 402 height 25
type input "2"
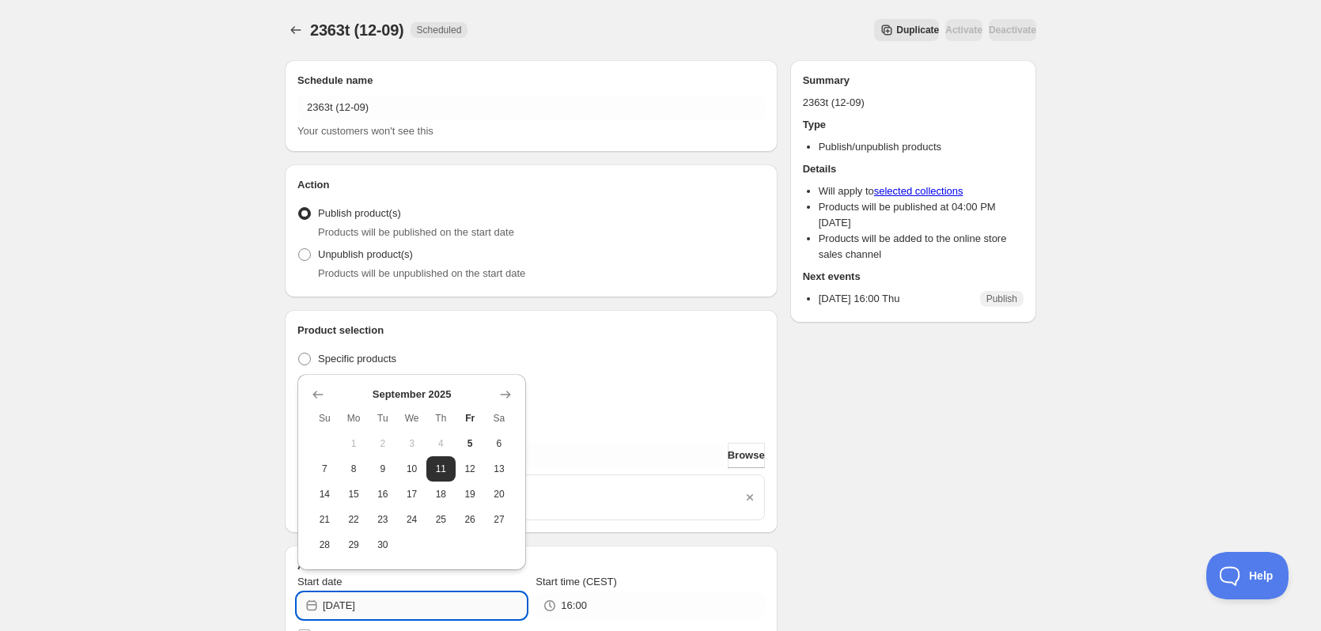
drag, startPoint x: 372, startPoint y: 604, endPoint x: 386, endPoint y: 604, distance: 14.2
click at [386, 604] on input "2025-09-11" at bounding box center [424, 605] width 203 height 25
type input "2025-09-12"
click at [176, 550] on div "2363t (12-09). This page is ready 2363t (12-09) Scheduled Duplicate Activate De…" at bounding box center [660, 608] width 1321 height 1216
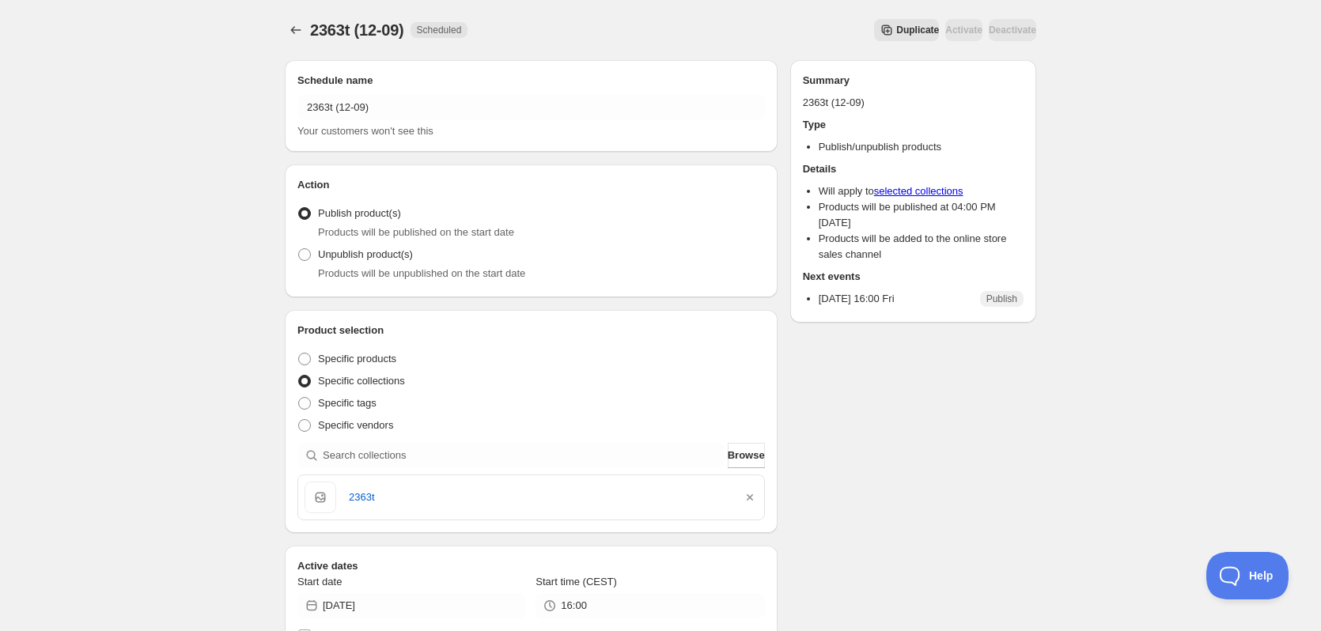
click at [896, 32] on span "Duplicate" at bounding box center [917, 30] width 43 height 13
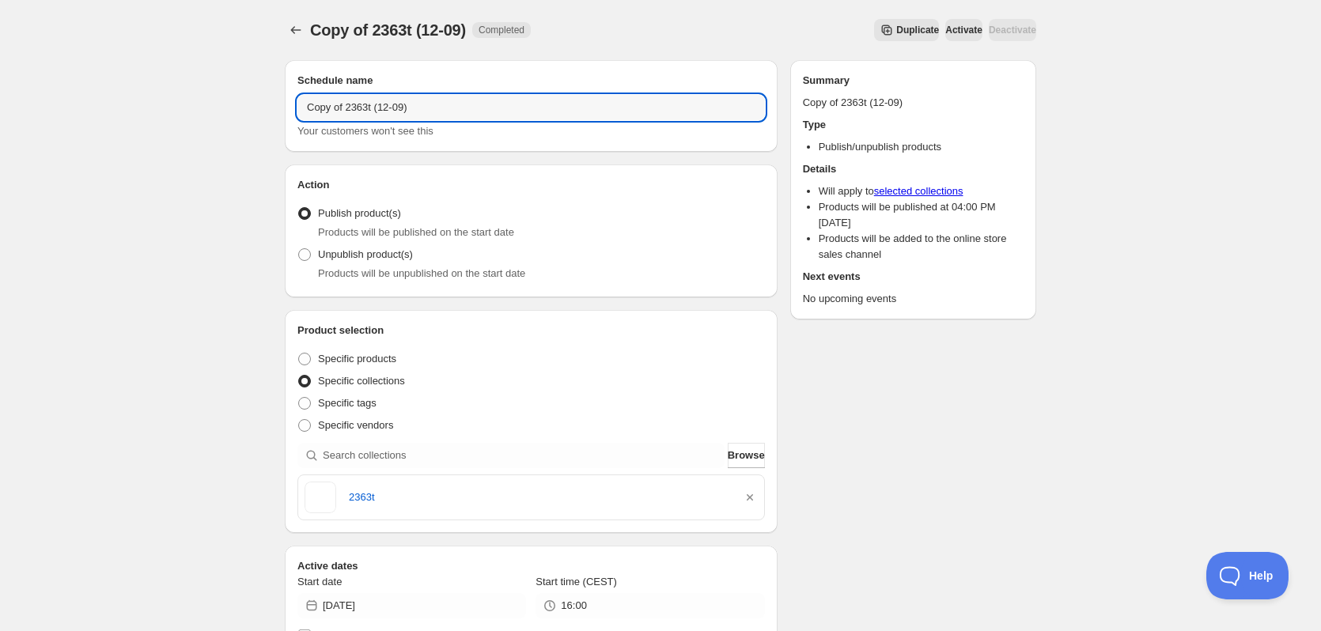
drag, startPoint x: 346, startPoint y: 109, endPoint x: 209, endPoint y: 100, distance: 137.9
click at [209, 101] on div "Copy of 2363t (12-09). This page is ready Copy of 2363t (12-09) Completed Dupli…" at bounding box center [660, 608] width 1321 height 1216
click at [325, 108] on input "2363t (12-09)" at bounding box center [530, 107] width 467 height 25
click at [325, 109] on input "2363t (12-09)" at bounding box center [530, 107] width 467 height 25
click at [323, 112] on input "2363t (12-09)" at bounding box center [530, 107] width 467 height 25
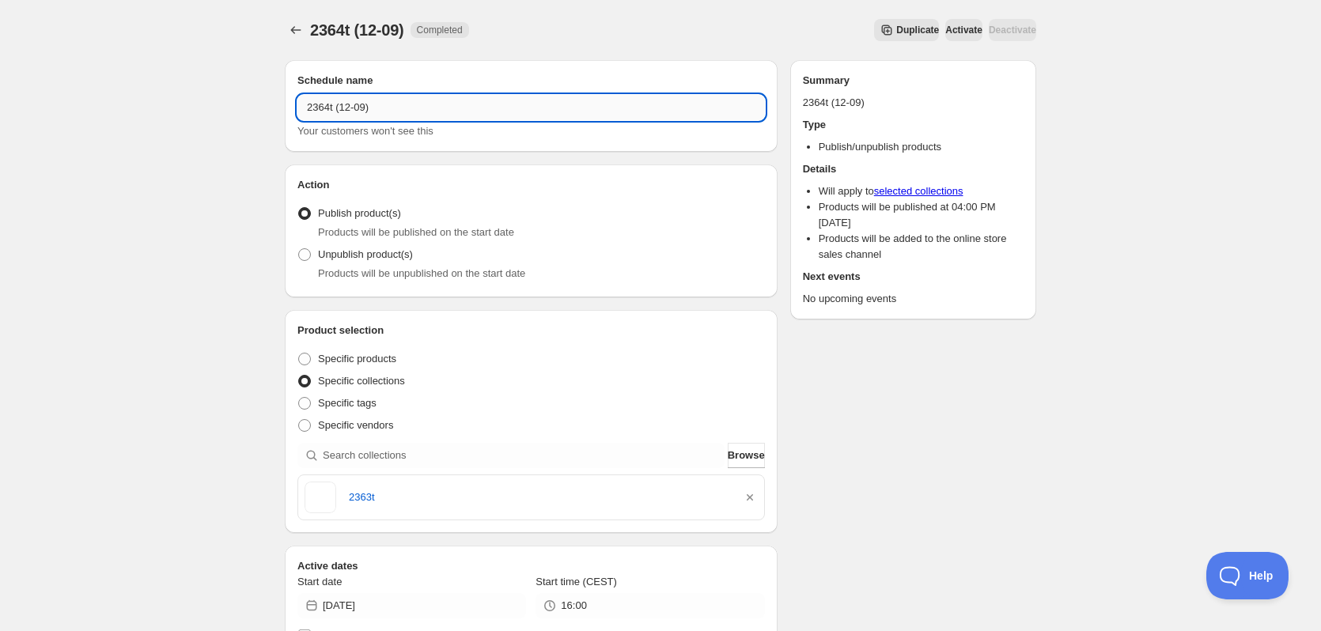
click at [348, 109] on input "2364t (12-09)" at bounding box center [530, 107] width 467 height 25
type input "2364t (13-09)"
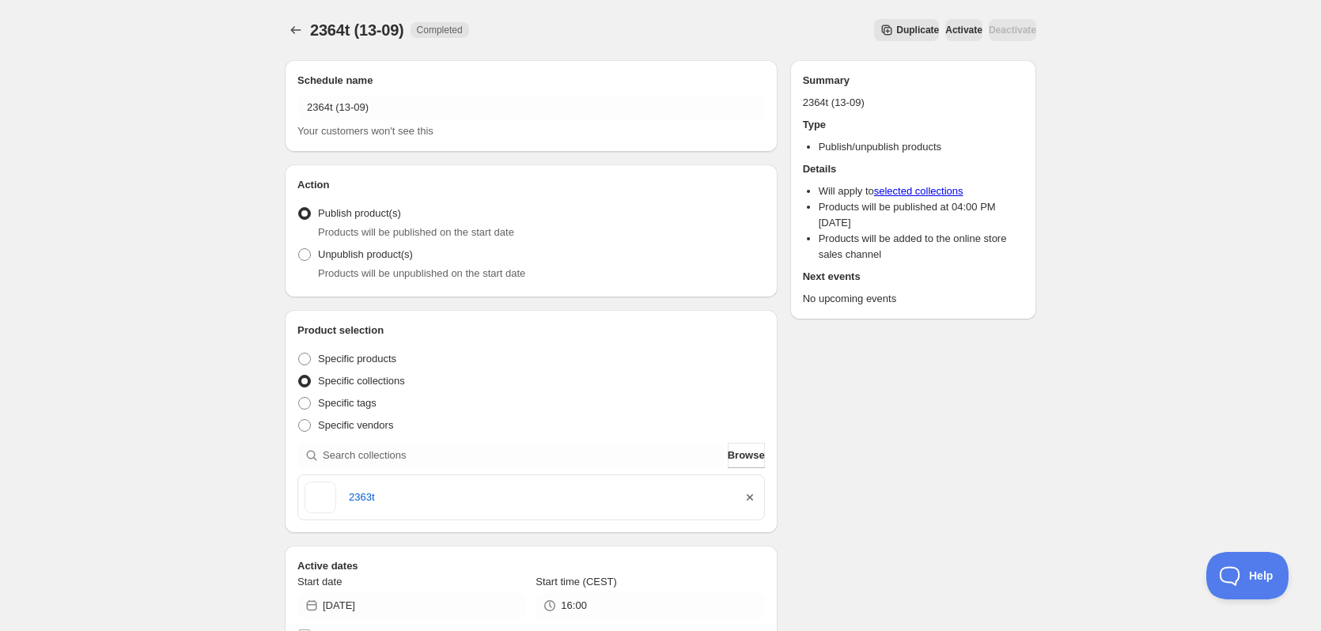
click at [749, 495] on icon "button" at bounding box center [750, 498] width 16 height 16
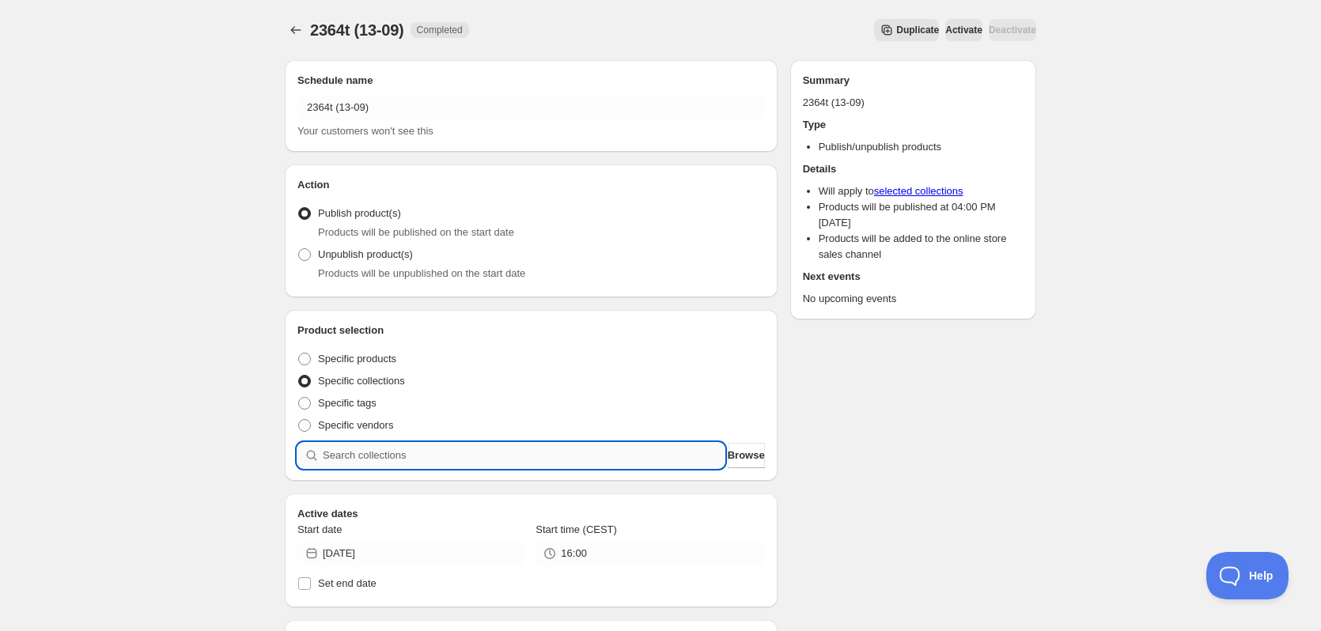
click at [592, 457] on input "search" at bounding box center [524, 455] width 402 height 25
type input "2"
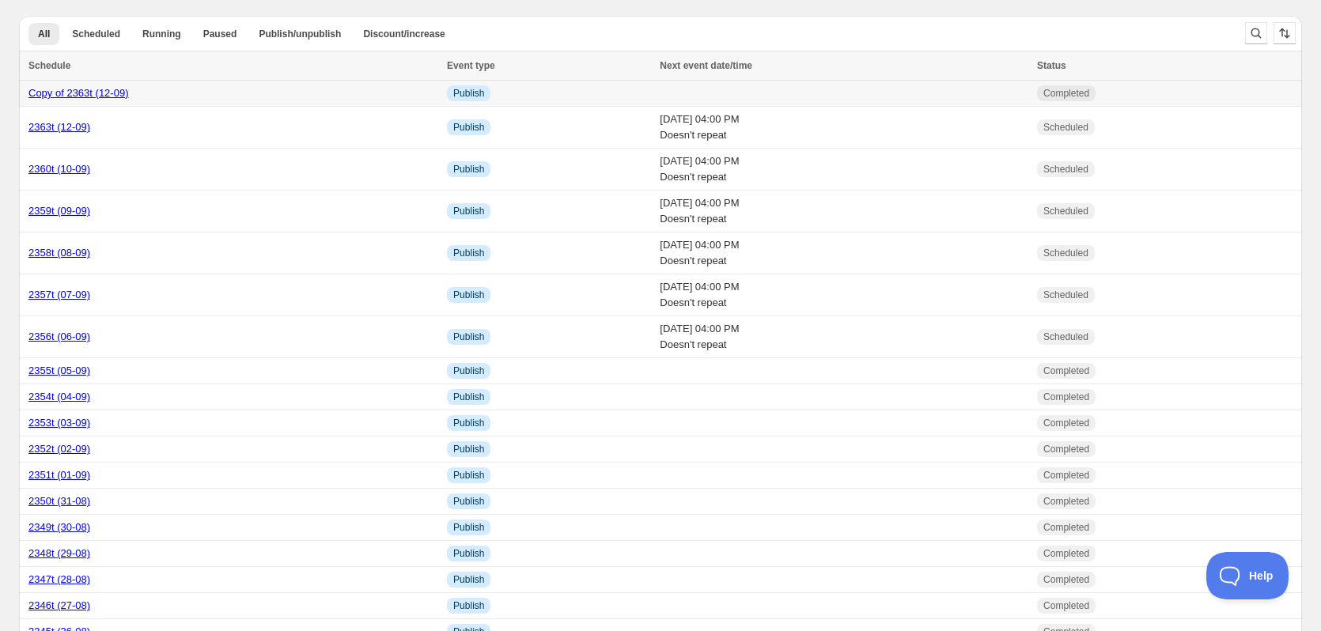
click at [194, 95] on div "Copy of 2363t (12-09)" at bounding box center [232, 93] width 409 height 16
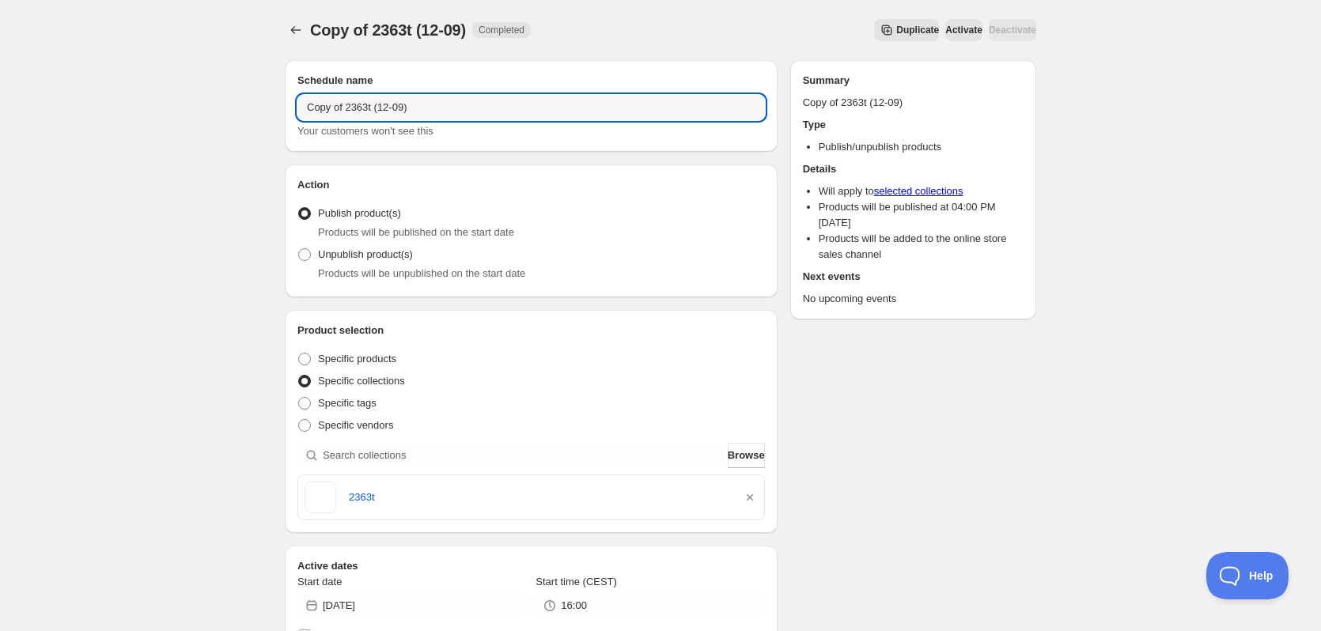
drag, startPoint x: 347, startPoint y: 107, endPoint x: 136, endPoint y: 107, distance: 211.2
click at [136, 107] on div "Copy of 2363t (12-09). This page is ready Copy of 2363t (12-09) Completed Dupli…" at bounding box center [660, 608] width 1321 height 1216
click at [327, 111] on input "2363t (12-09)" at bounding box center [530, 107] width 467 height 25
click at [344, 112] on input "2361t (12-09)" at bounding box center [530, 107] width 467 height 25
type input "2361t (11-09)"
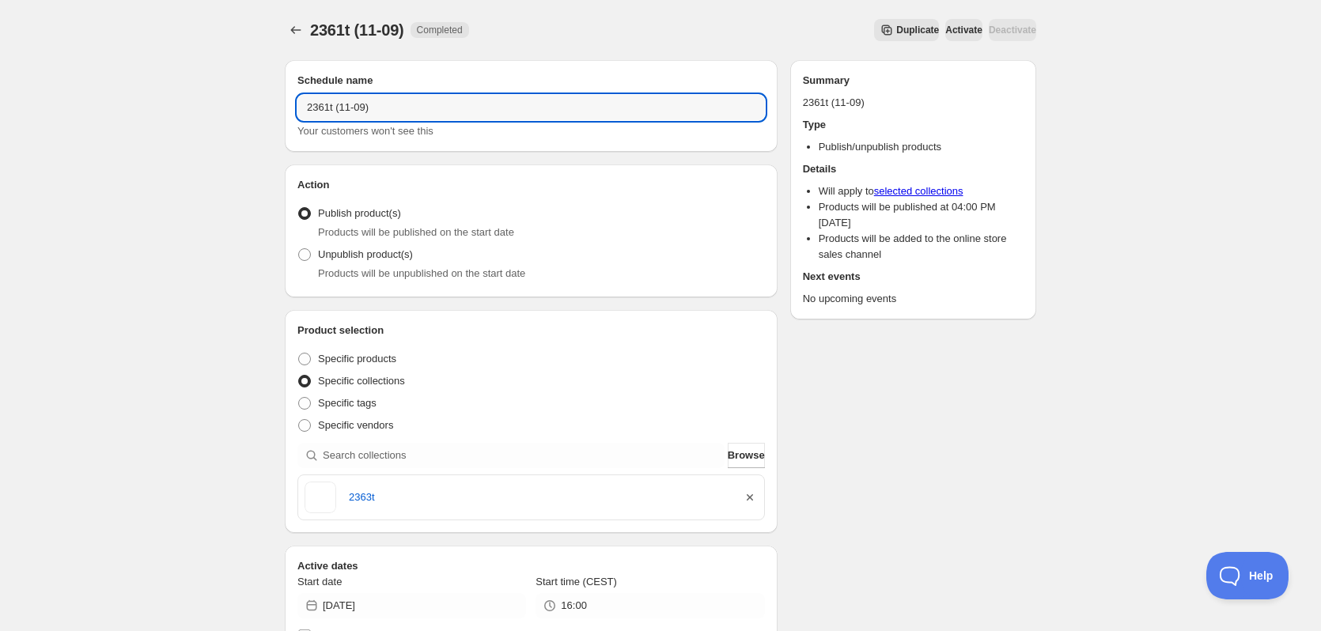
click at [752, 499] on icon "button" at bounding box center [750, 498] width 16 height 16
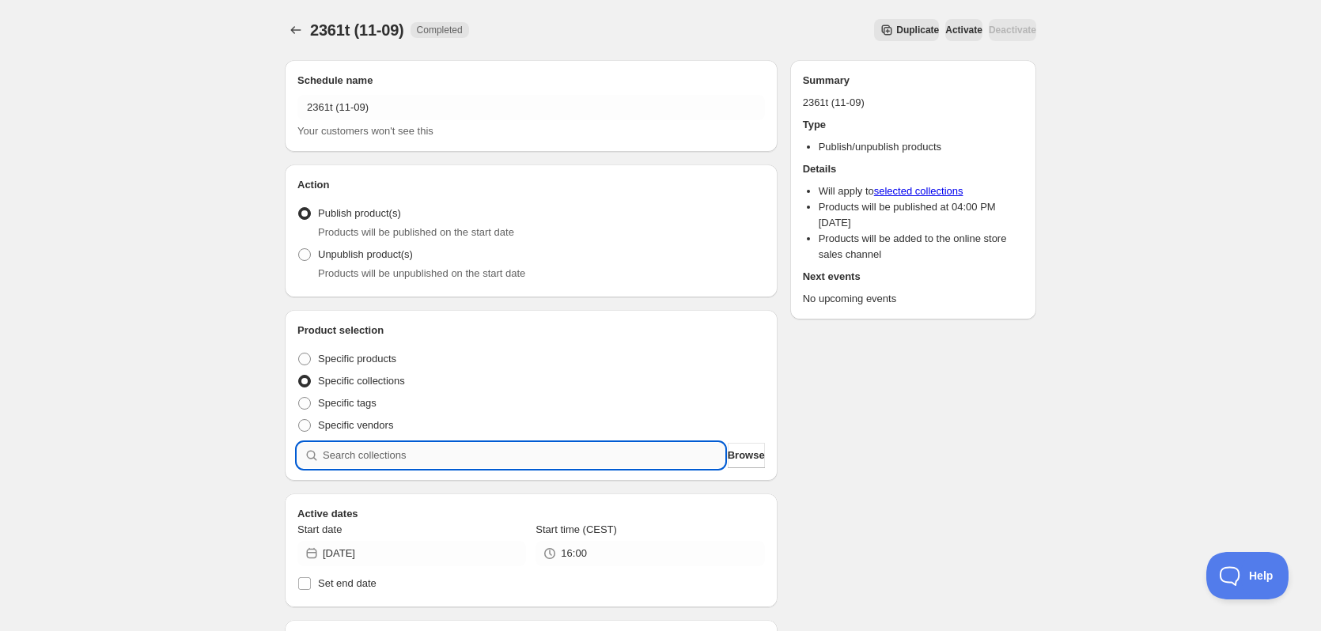
click at [524, 453] on input "search" at bounding box center [524, 455] width 402 height 25
type input "2"
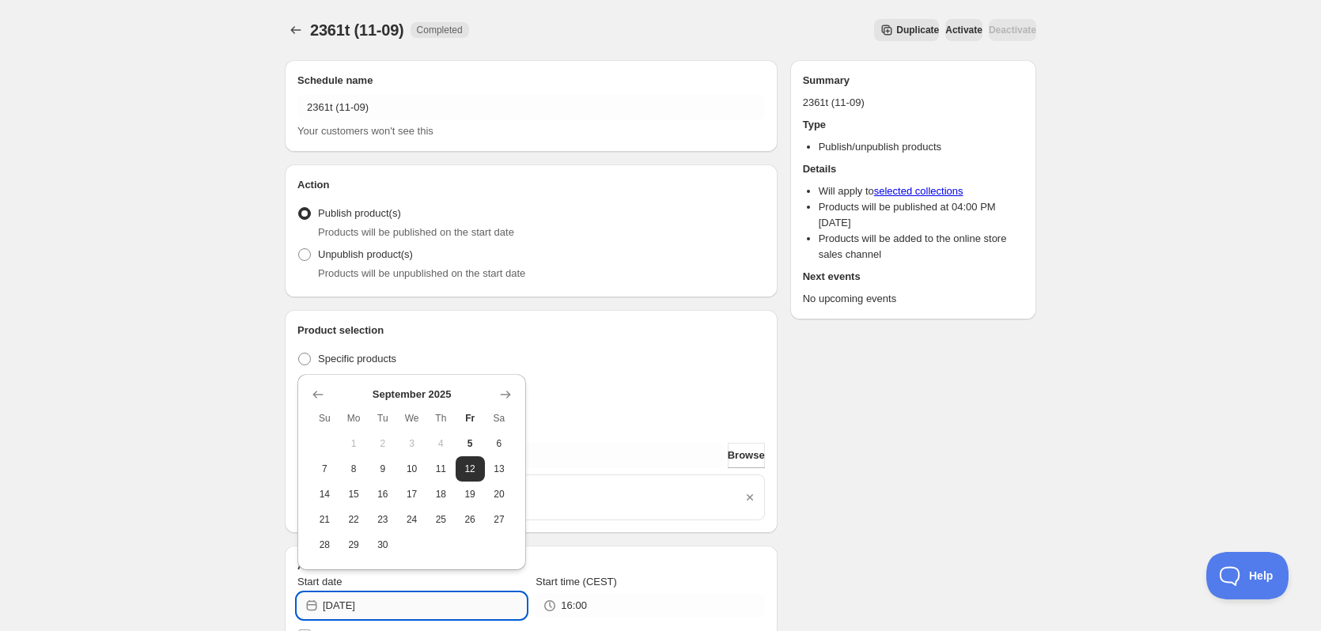
drag, startPoint x: 368, startPoint y: 603, endPoint x: 387, endPoint y: 604, distance: 19.0
click at [387, 604] on input "2025-09-12" at bounding box center [424, 605] width 203 height 25
type input "2025-09-11"
click at [971, 524] on div "Schedule name 2361t (11-09) Your customers won't see this Action Action Publish…" at bounding box center [654, 615] width 764 height 1137
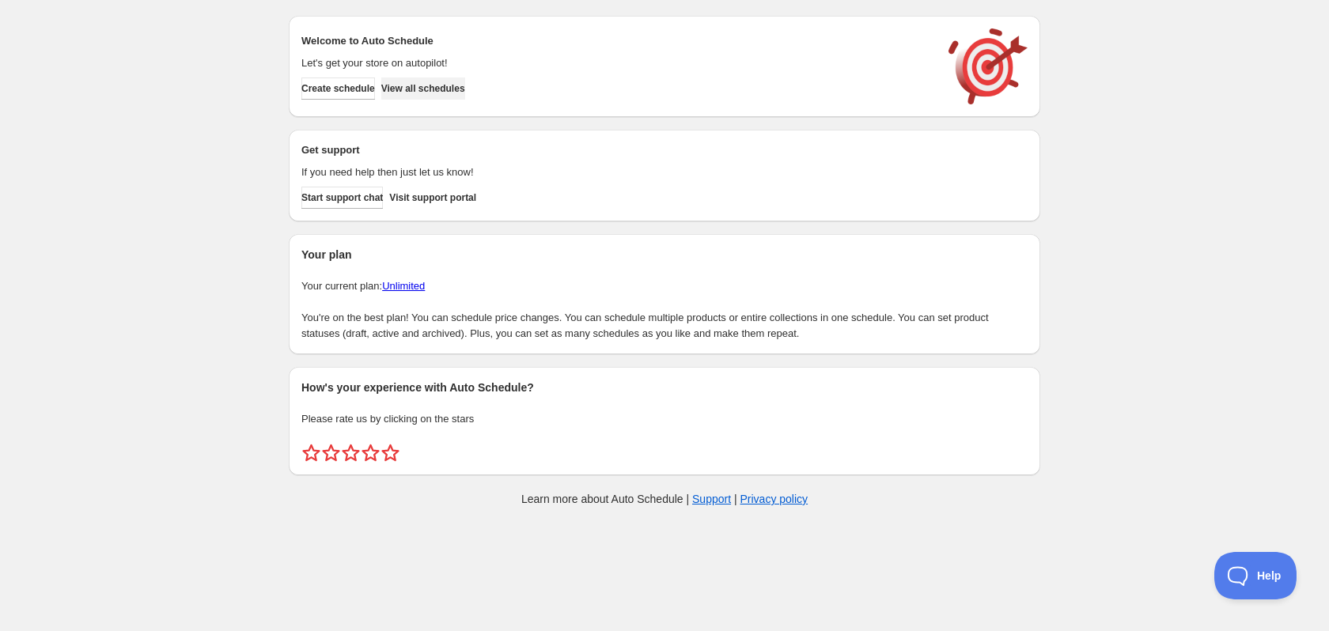
click at [460, 85] on span "View all schedules" at bounding box center [423, 88] width 84 height 13
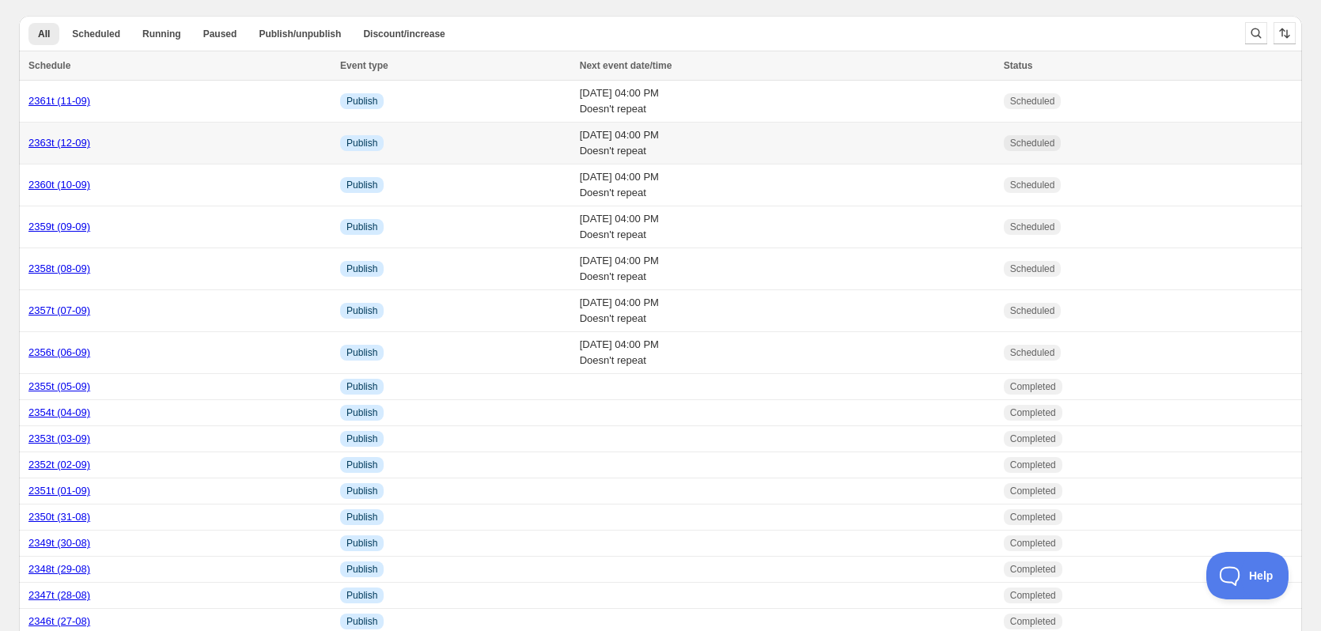
click at [182, 143] on div "2363t (12-09)" at bounding box center [179, 143] width 302 height 16
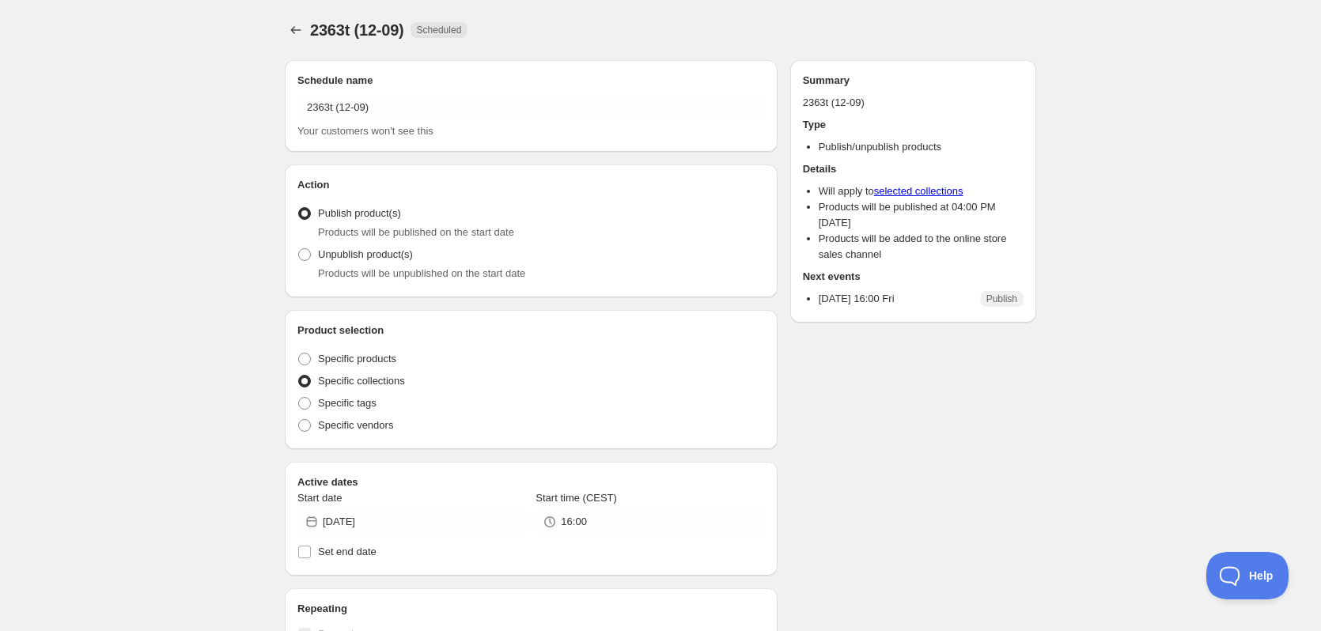
radio input "true"
checkbox input "true"
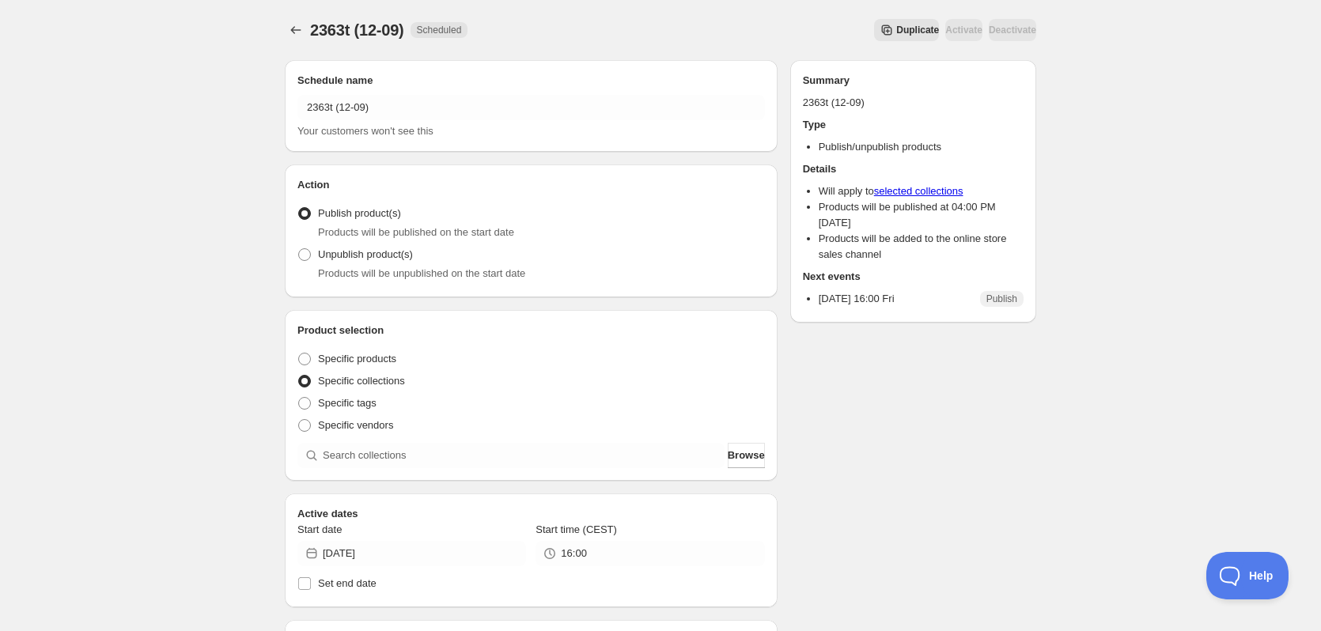
click at [896, 32] on span "Duplicate" at bounding box center [917, 30] width 43 height 13
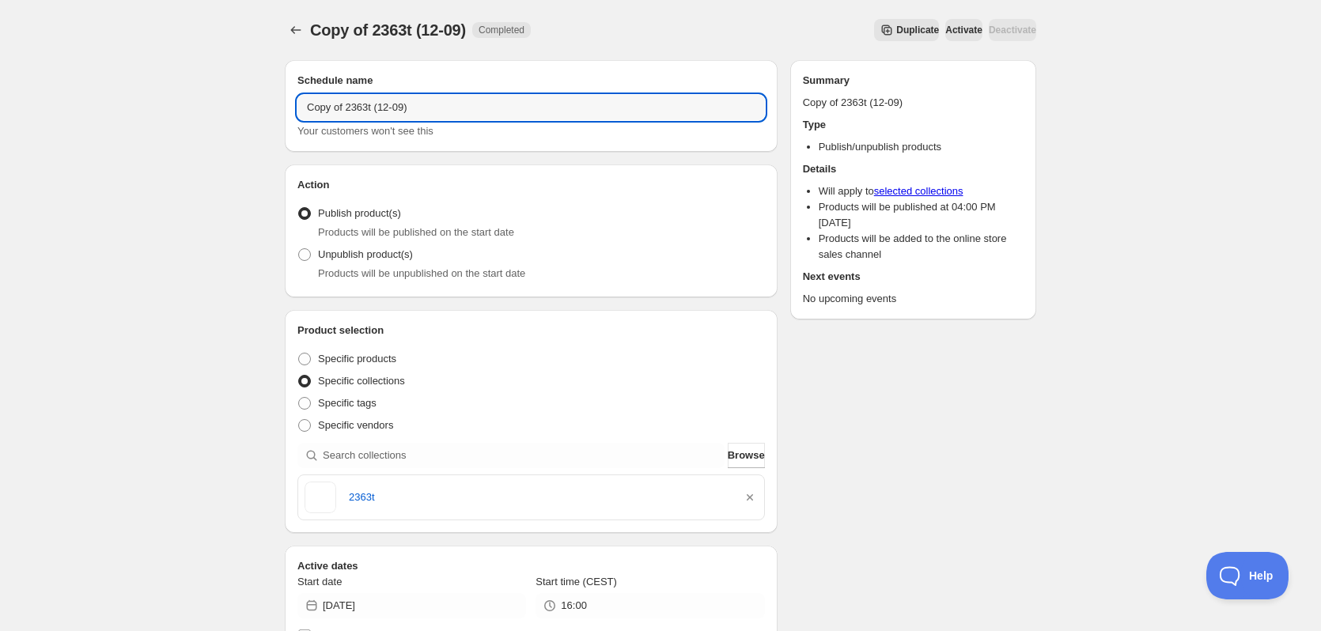
drag, startPoint x: 345, startPoint y: 109, endPoint x: 222, endPoint y: 111, distance: 122.6
click at [222, 111] on div "Copy of 2363t (12-09). This page is ready Copy of 2363t (12-09) Completed Dupli…" at bounding box center [660, 608] width 1321 height 1216
click at [327, 108] on input "2363t (12-09)" at bounding box center [530, 107] width 467 height 25
click at [348, 108] on input "2364t (12-09)" at bounding box center [530, 107] width 467 height 25
click at [318, 100] on input "2364t (13-09)" at bounding box center [530, 107] width 467 height 25
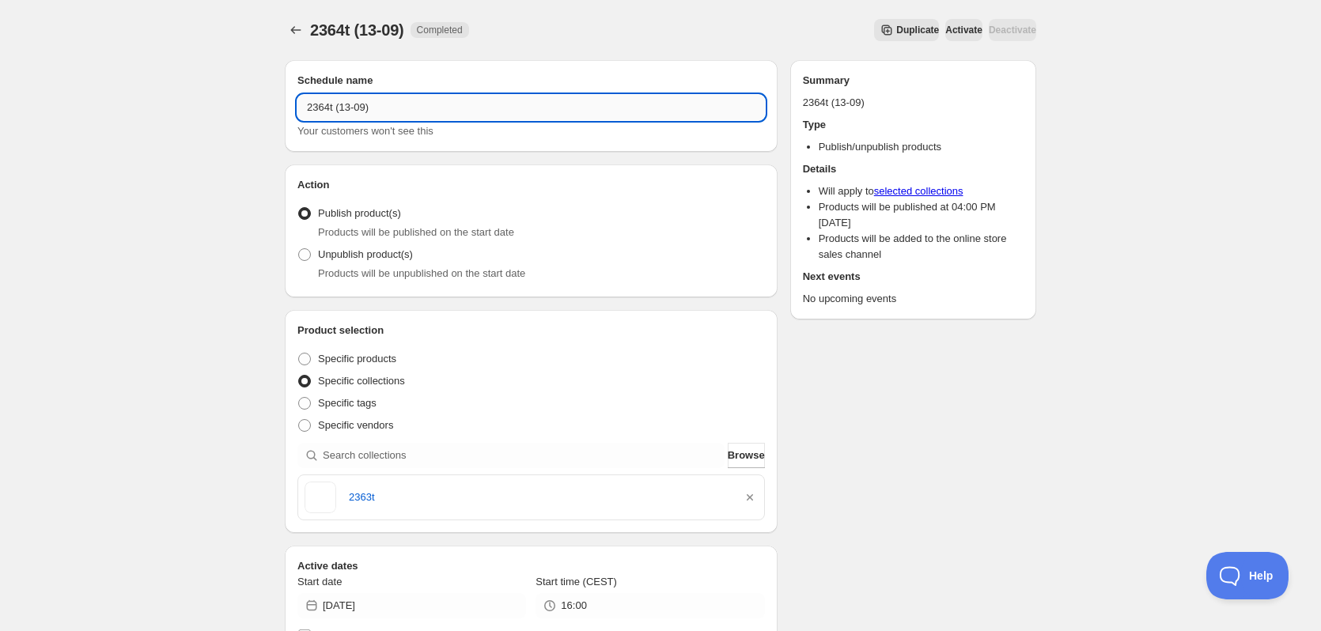
click at [318, 100] on input "2364t (13-09)" at bounding box center [530, 107] width 467 height 25
type input "2364t (13-09)"
click at [751, 499] on icon "button" at bounding box center [750, 497] width 6 height 6
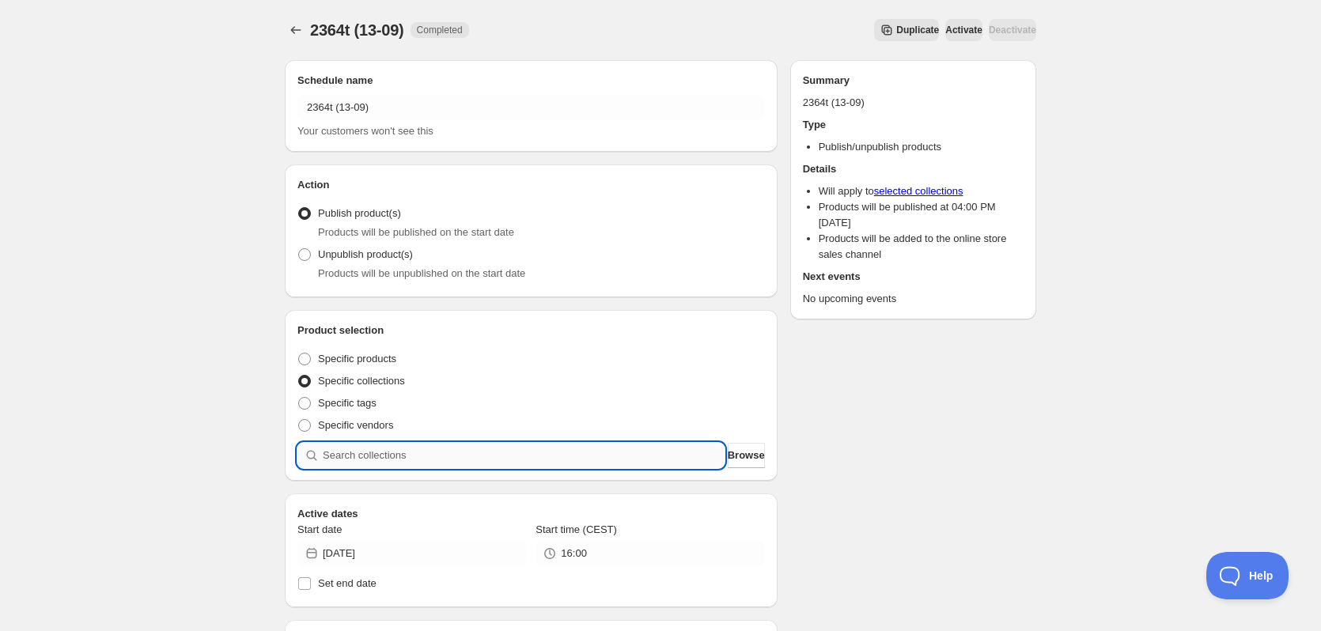
click at [579, 459] on input "search" at bounding box center [524, 455] width 402 height 25
paste input "2364t"
type input "2364t"
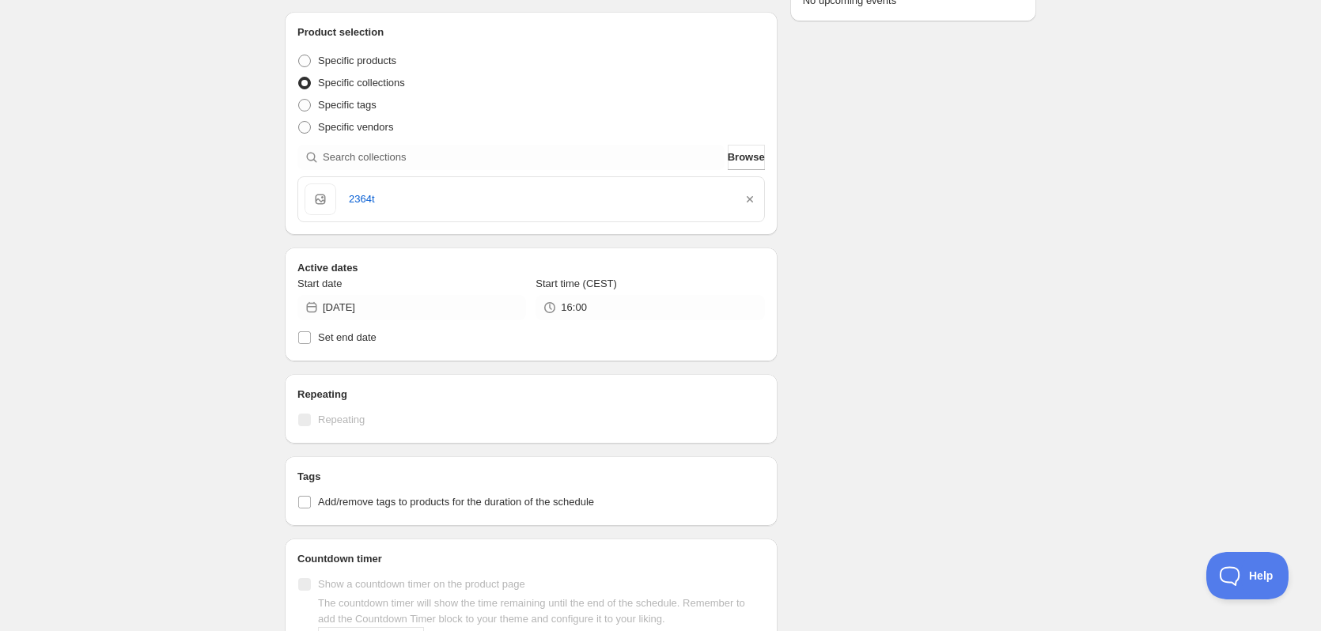
scroll to position [316, 0]
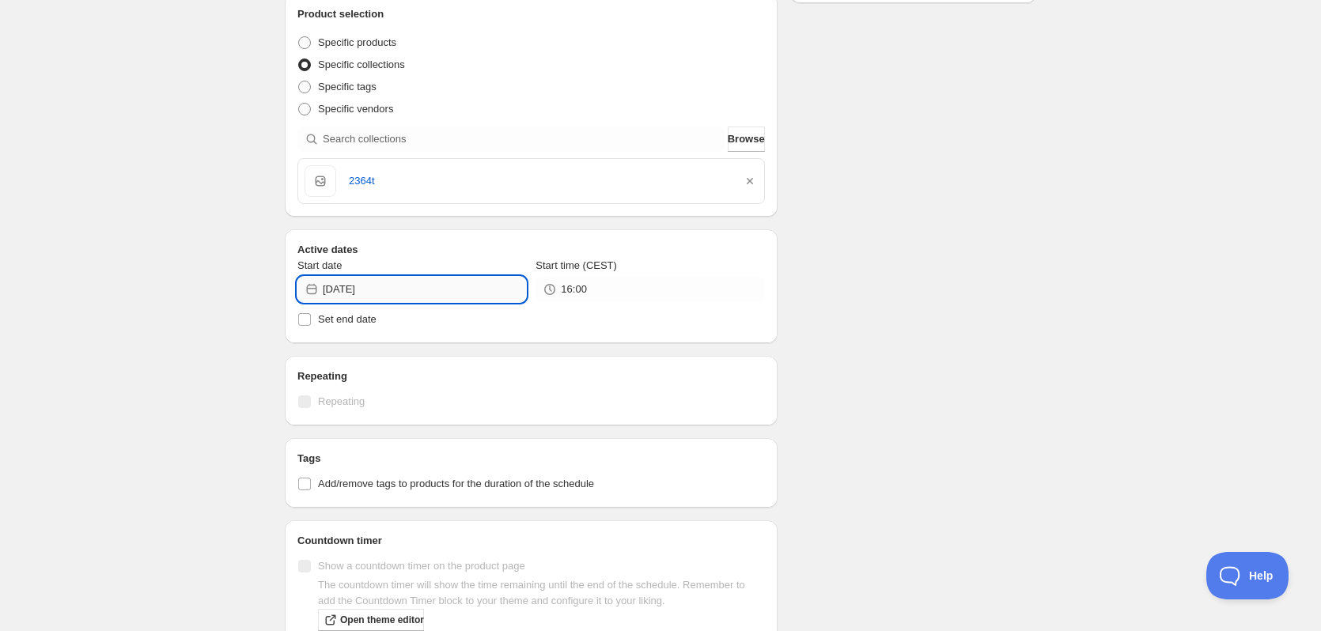
drag, startPoint x: 372, startPoint y: 289, endPoint x: 402, endPoint y: 289, distance: 29.3
click at [394, 289] on input "2025-09-12" at bounding box center [424, 289] width 203 height 25
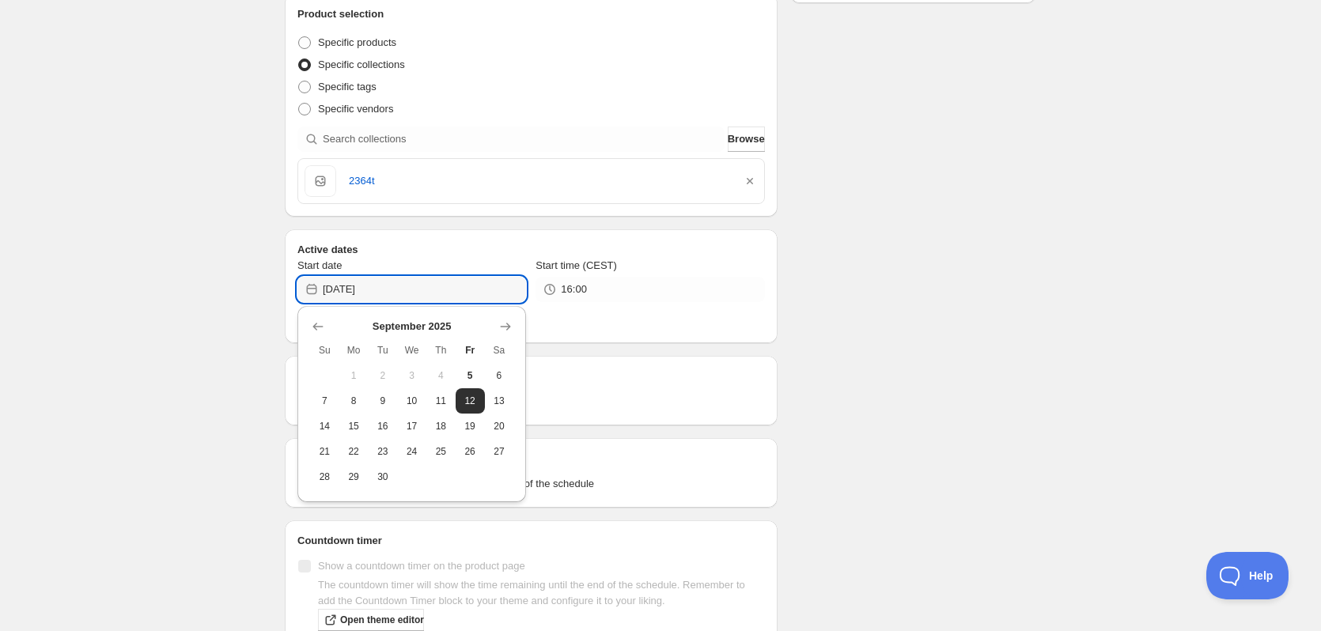
type input "2025-09-13"
click at [951, 293] on div "Schedule name 2364t (13-09) Your customers won't see this Action Action Publish…" at bounding box center [654, 299] width 764 height 1137
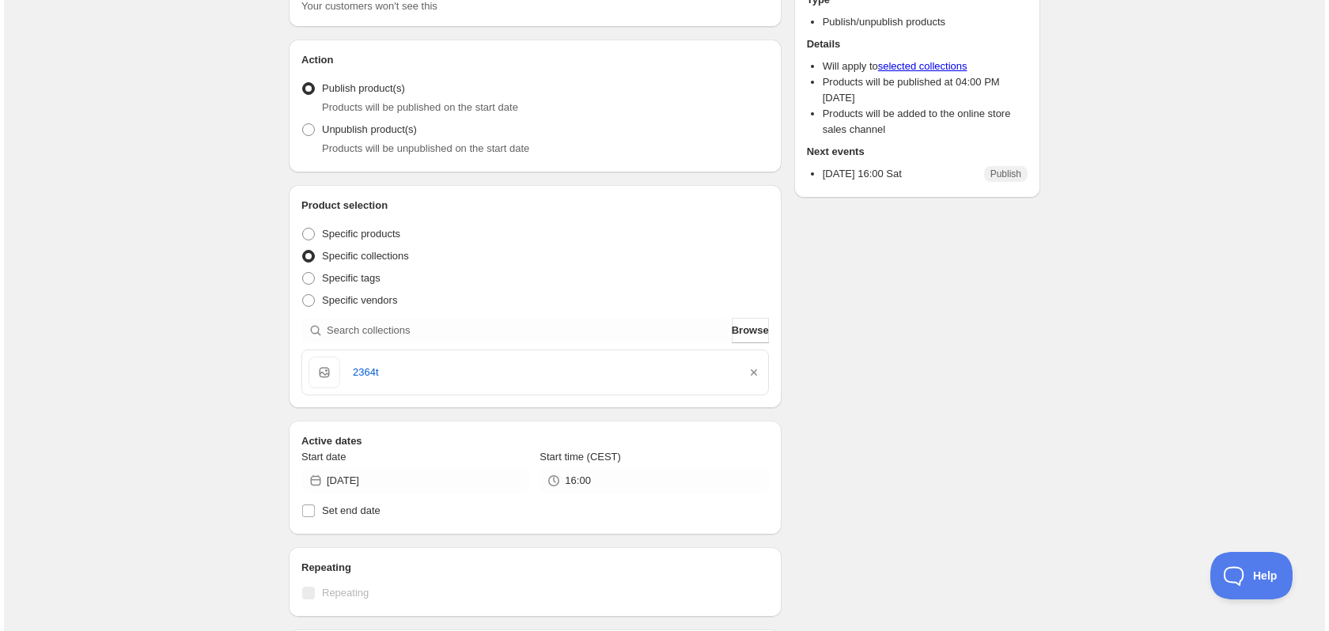
scroll to position [0, 0]
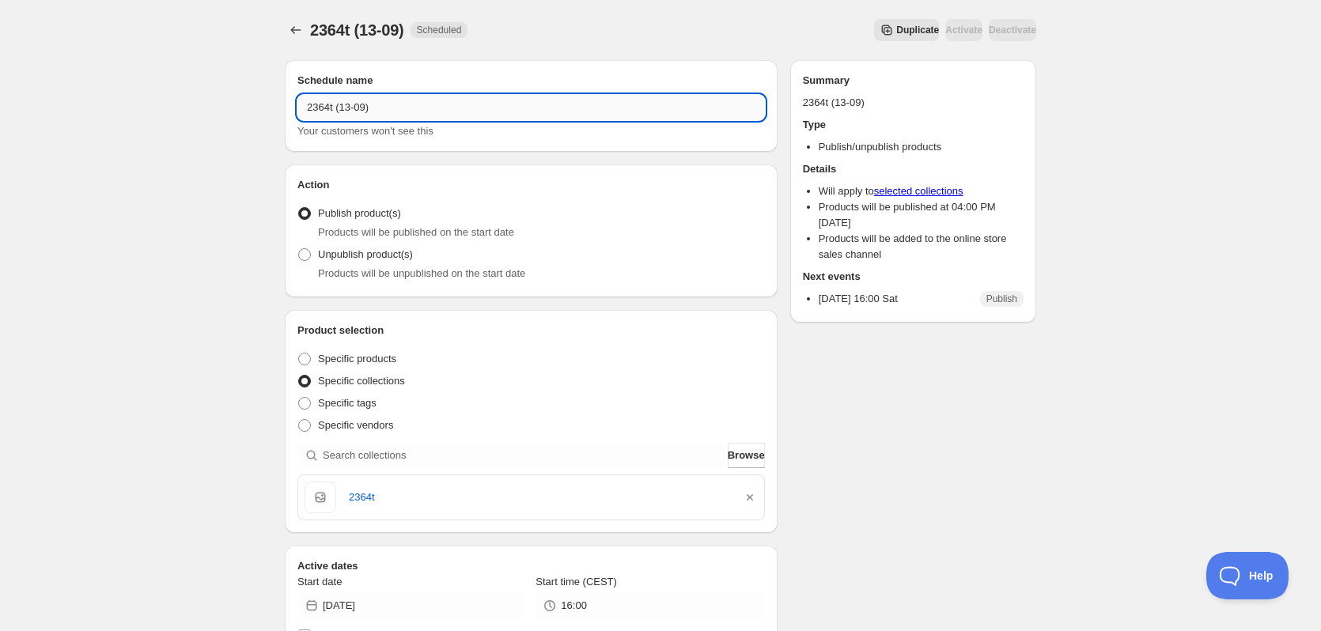
click at [363, 110] on input "2364t (13-09)" at bounding box center [530, 107] width 467 height 25
click at [896, 30] on span "Duplicate" at bounding box center [917, 30] width 43 height 13
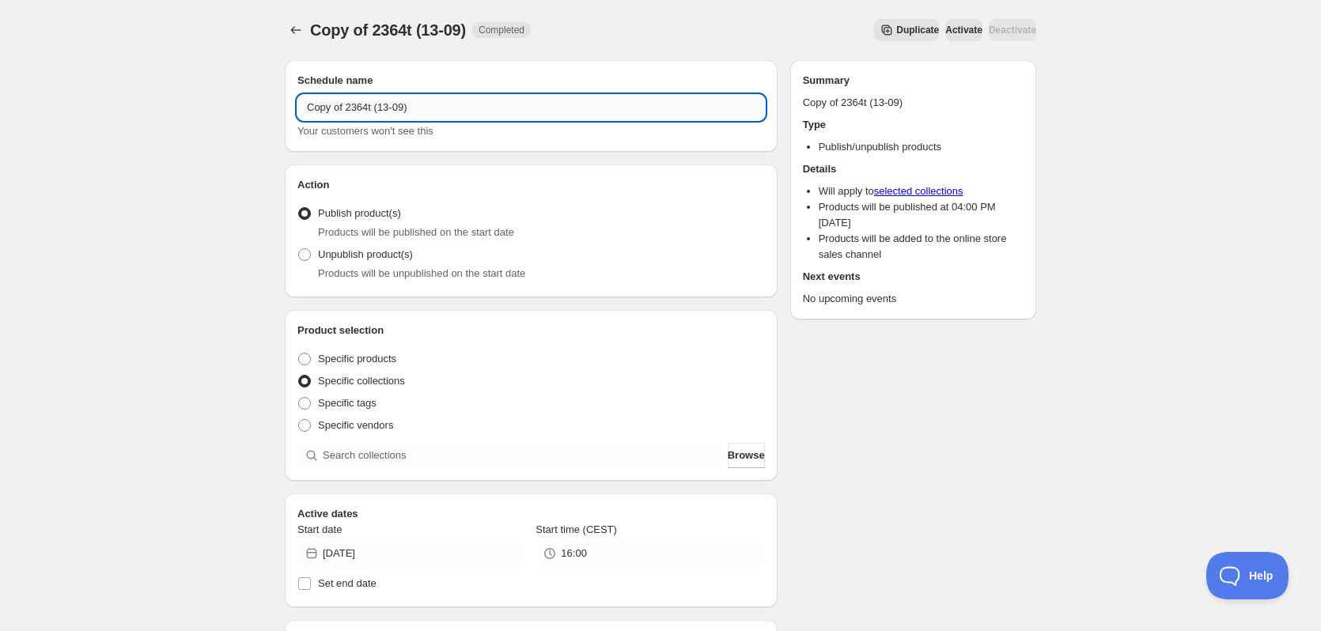
click at [390, 112] on input "Copy of 2364t (13-09)" at bounding box center [530, 107] width 467 height 25
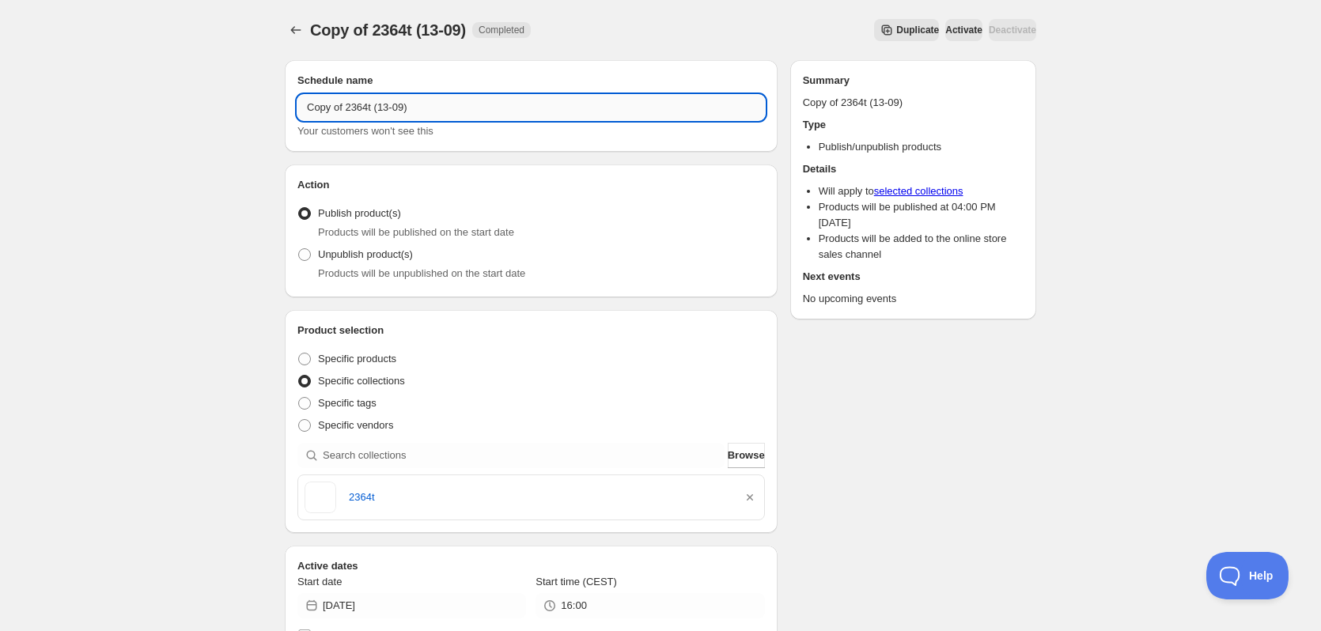
click at [390, 111] on input "Copy of 2364t (13-09)" at bounding box center [530, 107] width 467 height 25
paste input "text"
click at [328, 115] on input "2364t (13-09)" at bounding box center [530, 107] width 467 height 25
click at [347, 113] on input "2365t (13-09)" at bounding box center [530, 107] width 467 height 25
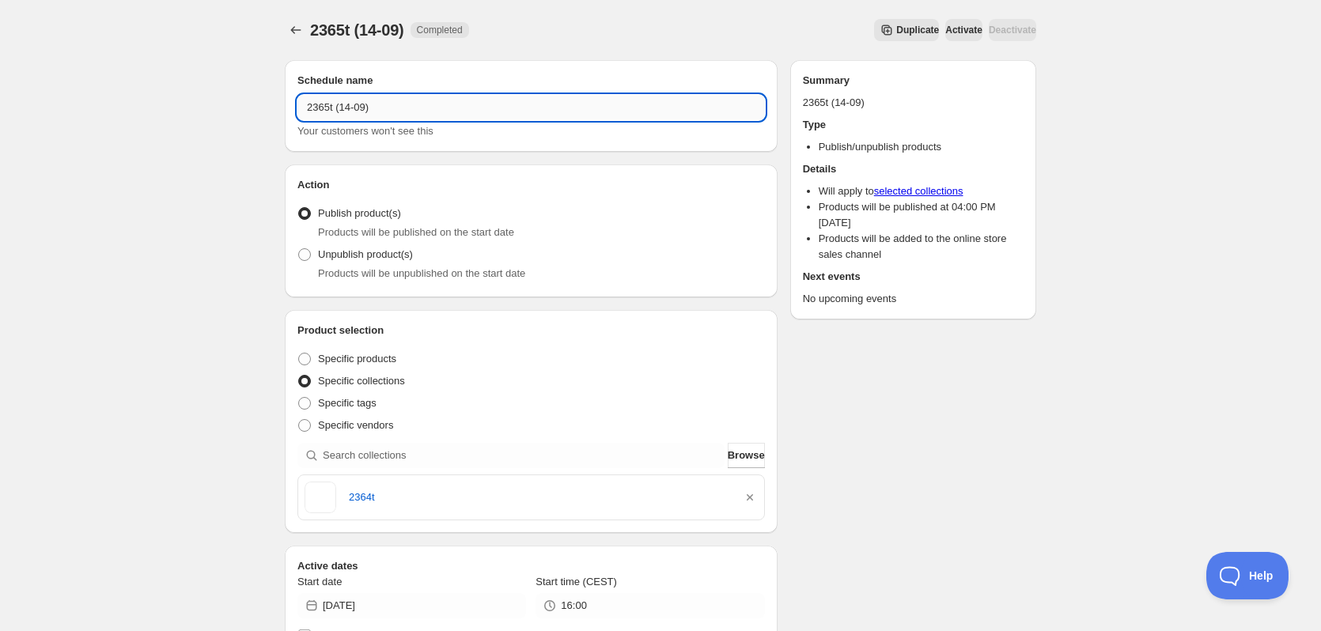
click at [319, 104] on input "2365t (14-09)" at bounding box center [530, 107] width 467 height 25
type input "2365t (14-09)"
drag, startPoint x: 748, startPoint y: 500, endPoint x: 684, endPoint y: 479, distance: 67.3
click at [748, 501] on icon "button" at bounding box center [750, 498] width 16 height 16
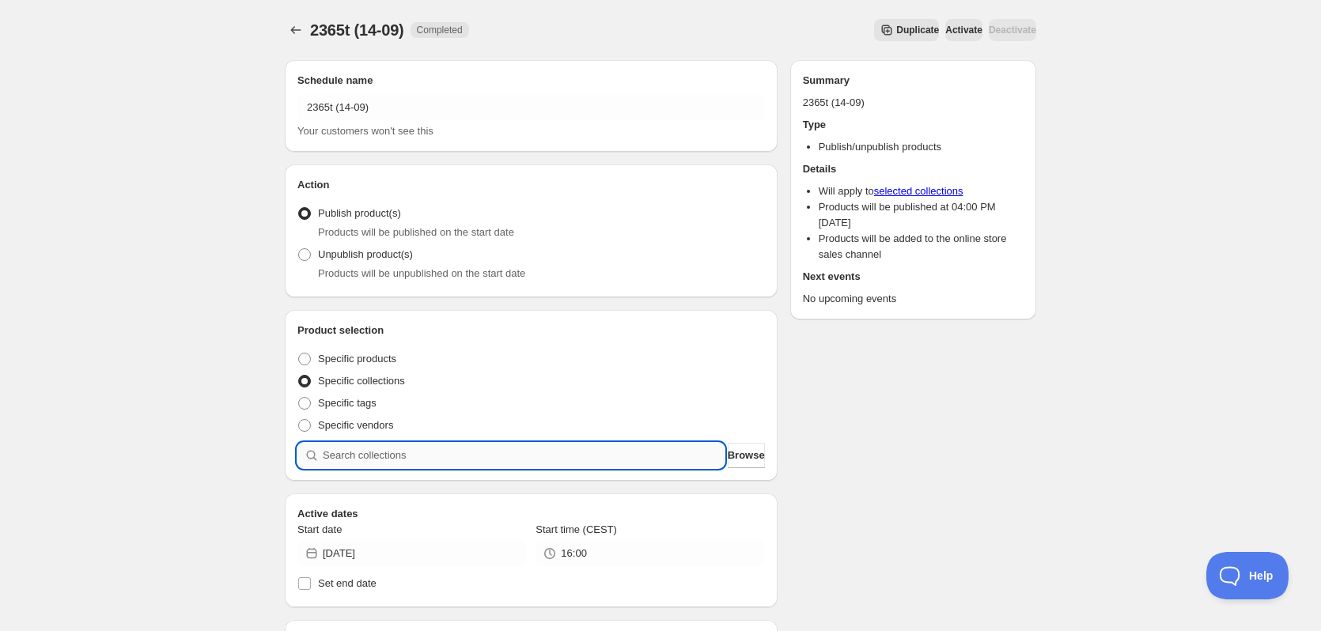
click at [519, 450] on input "search" at bounding box center [524, 455] width 402 height 25
paste input "2365t"
type input "2365t"
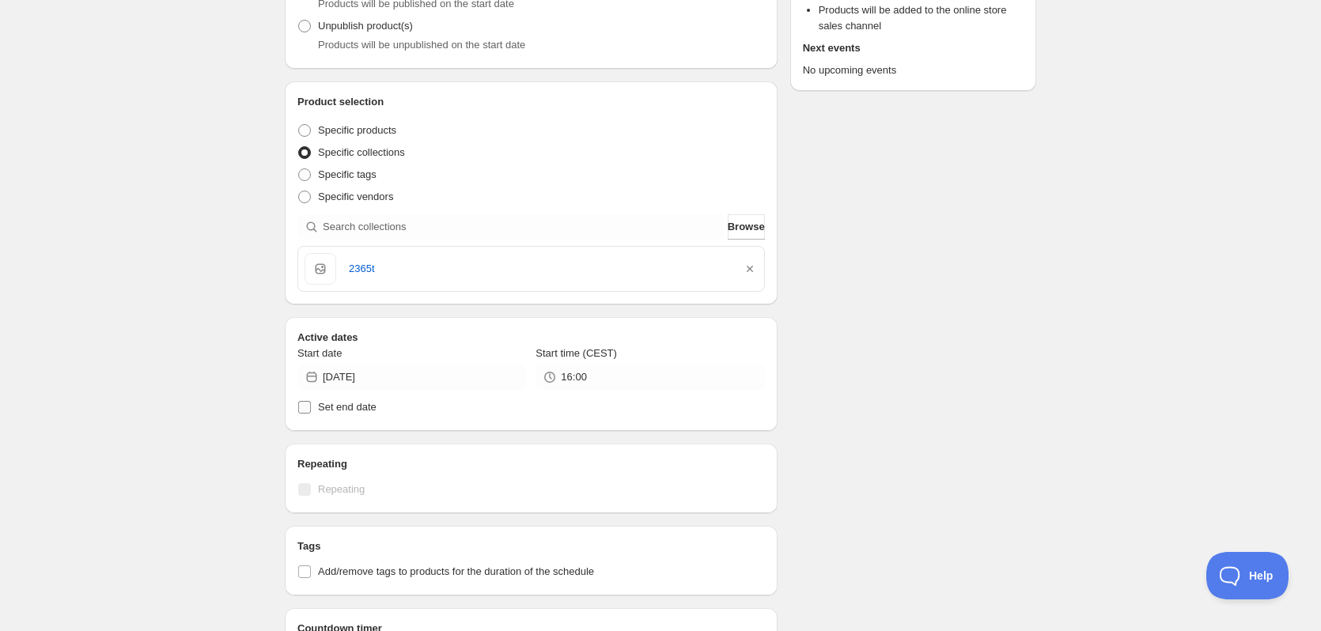
scroll to position [237, 0]
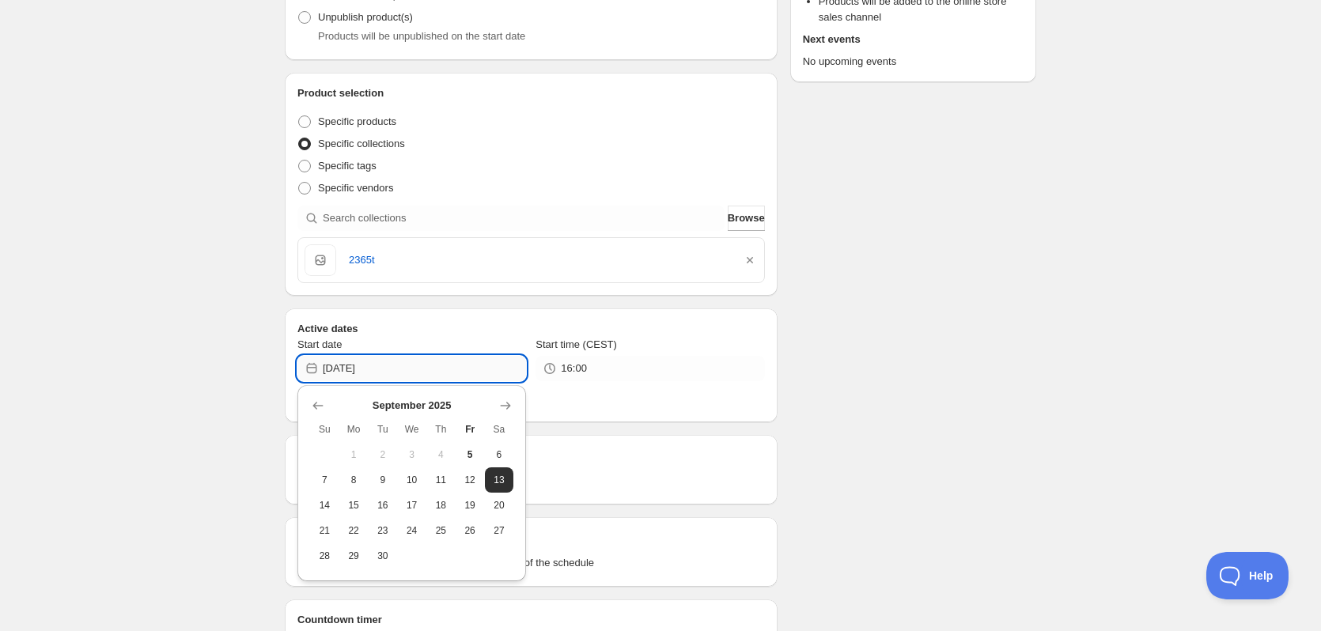
drag, startPoint x: 372, startPoint y: 368, endPoint x: 480, endPoint y: 371, distance: 107.6
click at [423, 370] on input "2025-09-13" at bounding box center [424, 368] width 203 height 25
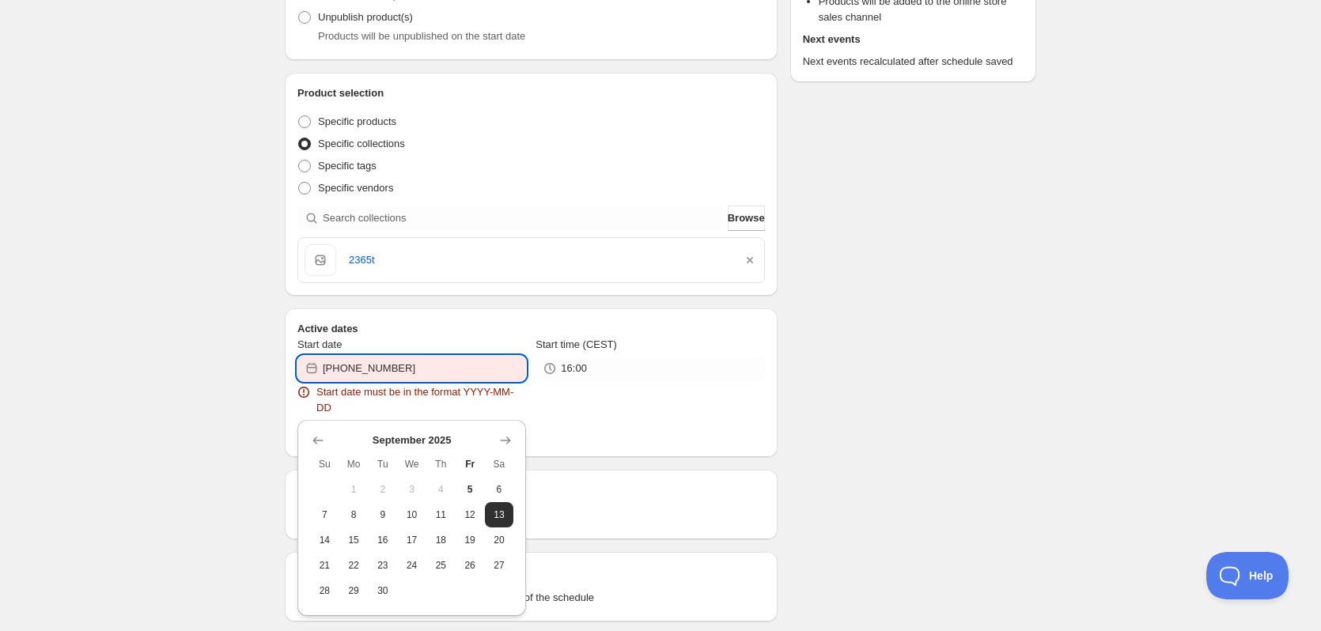
drag, startPoint x: 371, startPoint y: 369, endPoint x: 449, endPoint y: 366, distance: 78.3
click at [448, 366] on input "2025-09-134" at bounding box center [424, 368] width 203 height 25
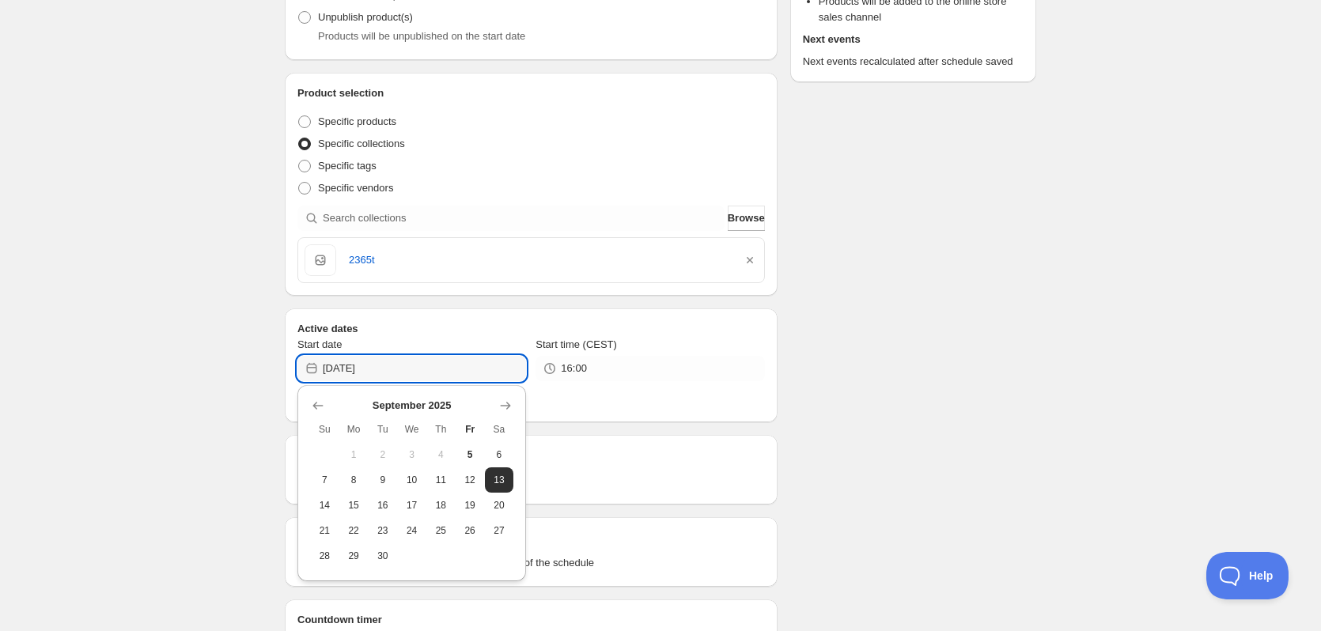
type input "2025-09-14"
click at [948, 365] on div "Schedule name 2365t (14-09) Your customers won't see this Action Action Publish…" at bounding box center [654, 378] width 764 height 1137
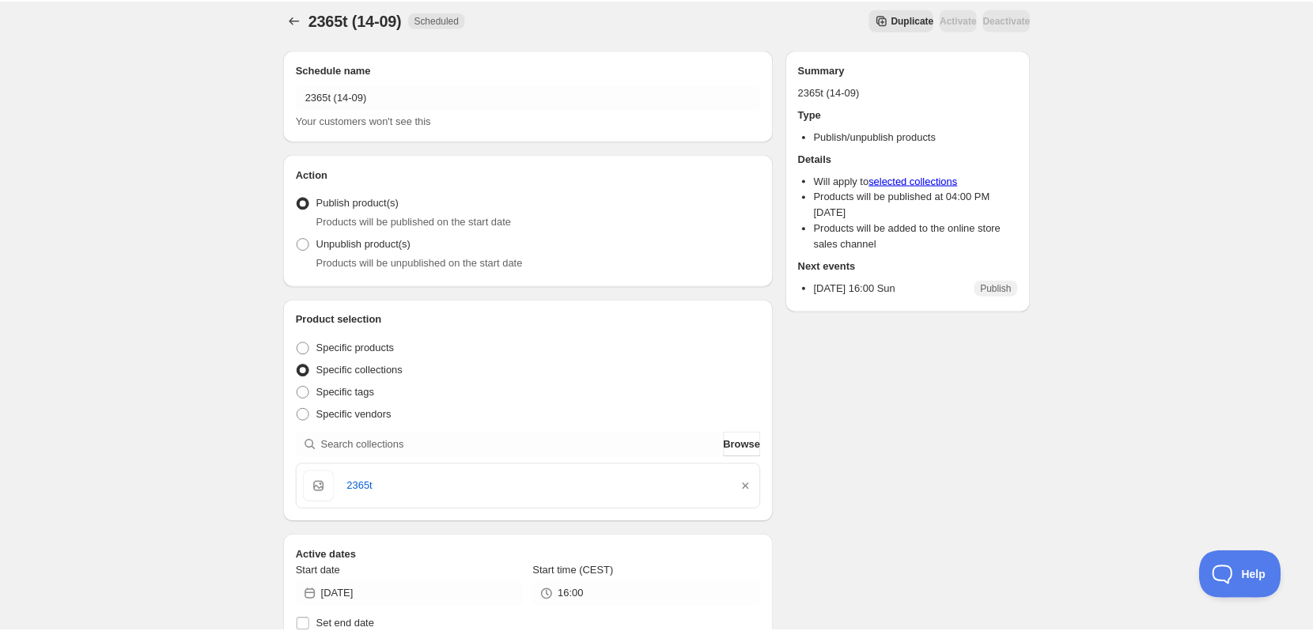
scroll to position [0, 0]
